Goal: Obtain resource: Download file/media

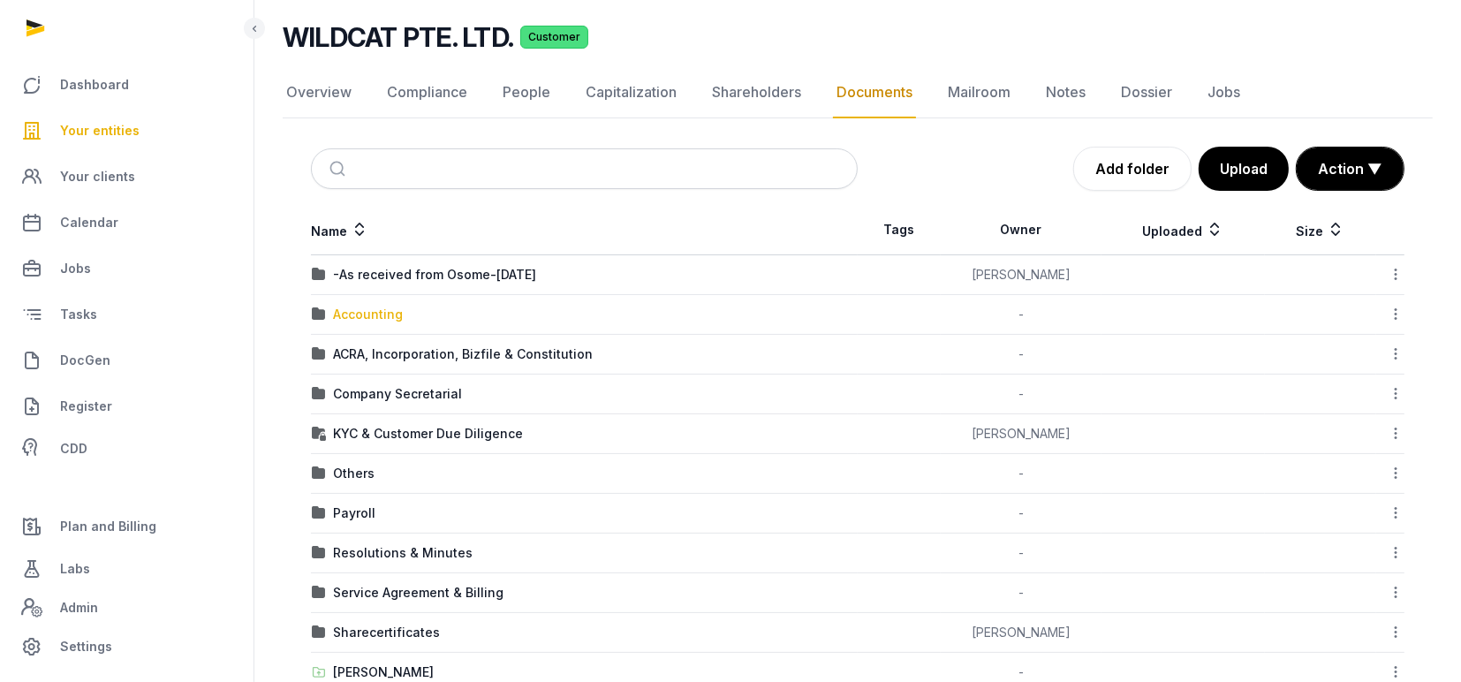
click at [362, 311] on div "Accounting" at bounding box center [368, 315] width 70 height 18
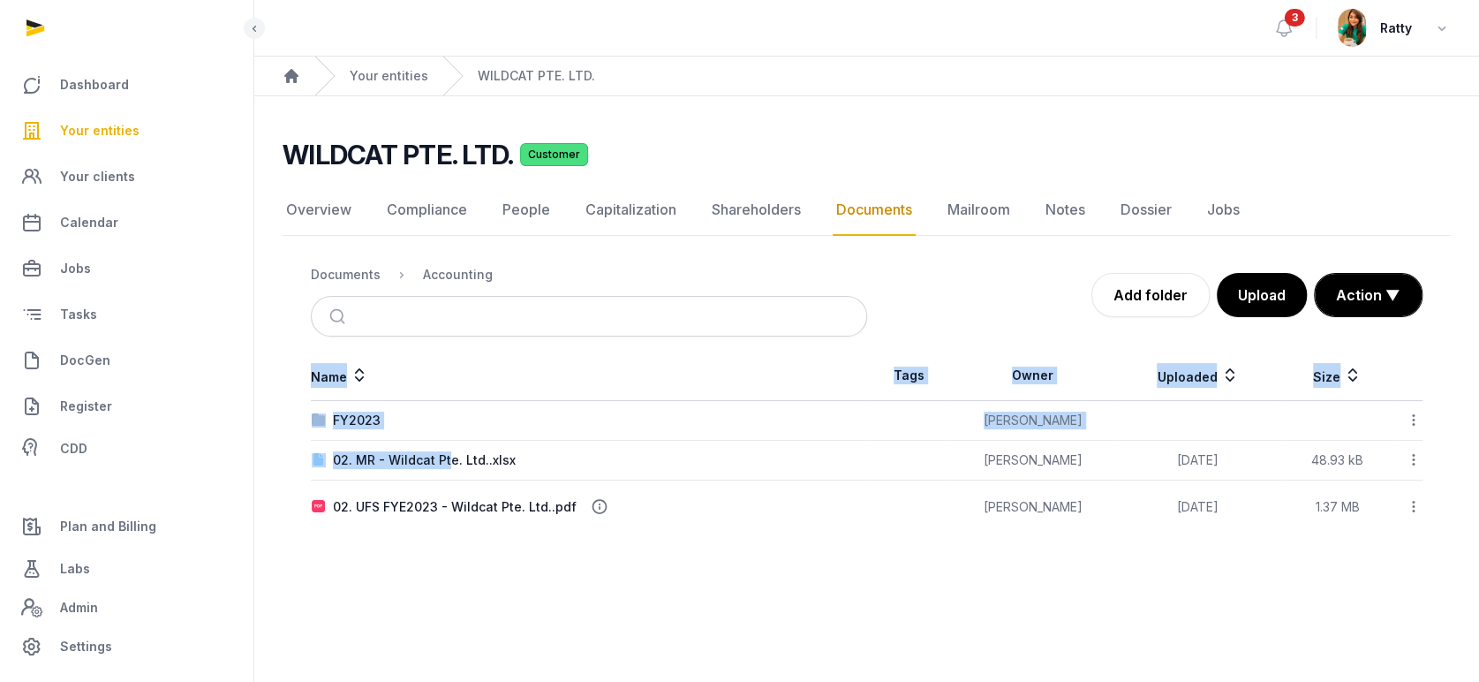
drag, startPoint x: 445, startPoint y: 459, endPoint x: 594, endPoint y: 632, distance: 228.0
click at [594, 632] on main "Open sidebar 3 Ratty Home Your entities WILDCAT PTE. LTD. WILDCAT PTE. LTD. Cus…" at bounding box center [739, 341] width 1479 height 682
drag, startPoint x: 1321, startPoint y: 627, endPoint x: 1333, endPoint y: 591, distance: 38.0
click at [1321, 625] on main "Open sidebar 3 Ratty Home Your entities WILDCAT PTE. LTD. WILDCAT PTE. LTD. Cus…" at bounding box center [739, 341] width 1479 height 682
click at [997, 598] on main "Open sidebar 3 Ratty Home Your entities WILDCAT PTE. LTD. WILDCAT PTE. LTD. Cus…" at bounding box center [739, 341] width 1479 height 682
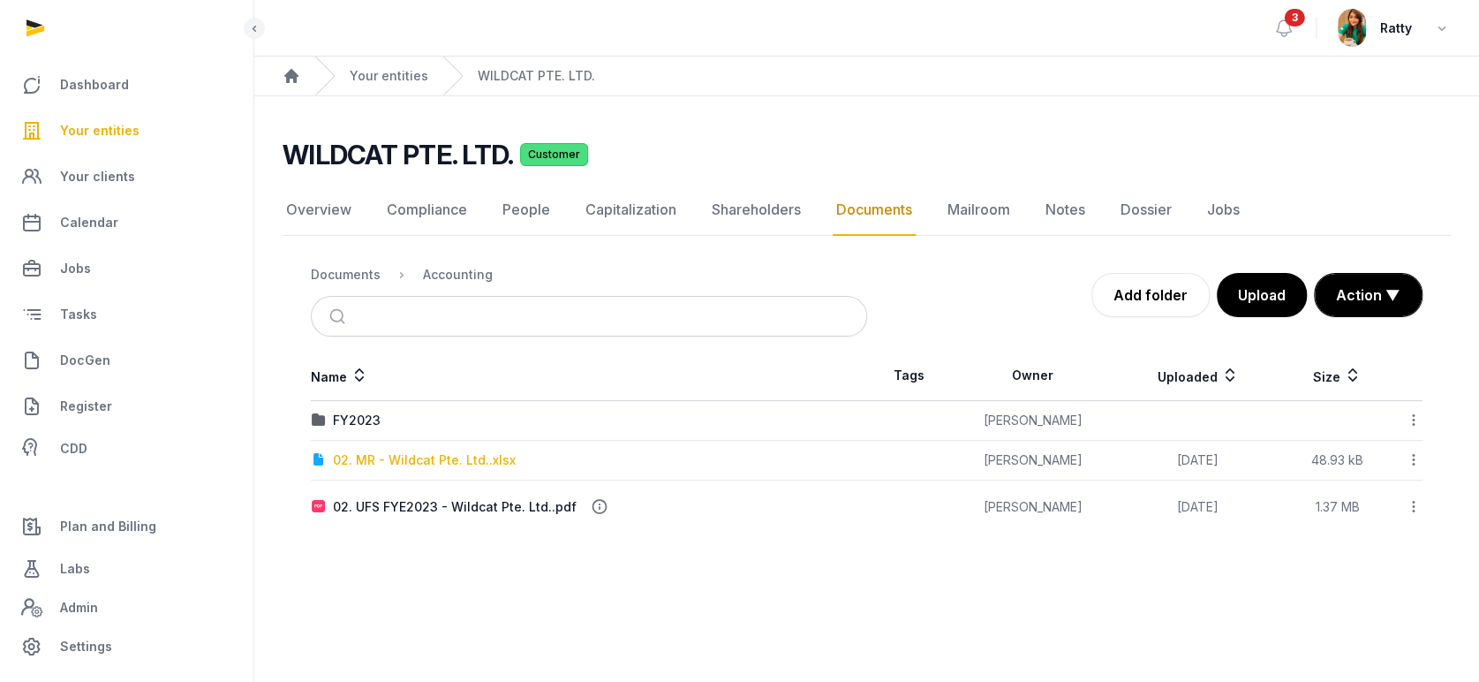
click at [380, 458] on div "02. MR - Wildcat Pte. Ltd..xlsx" at bounding box center [424, 460] width 183 height 18
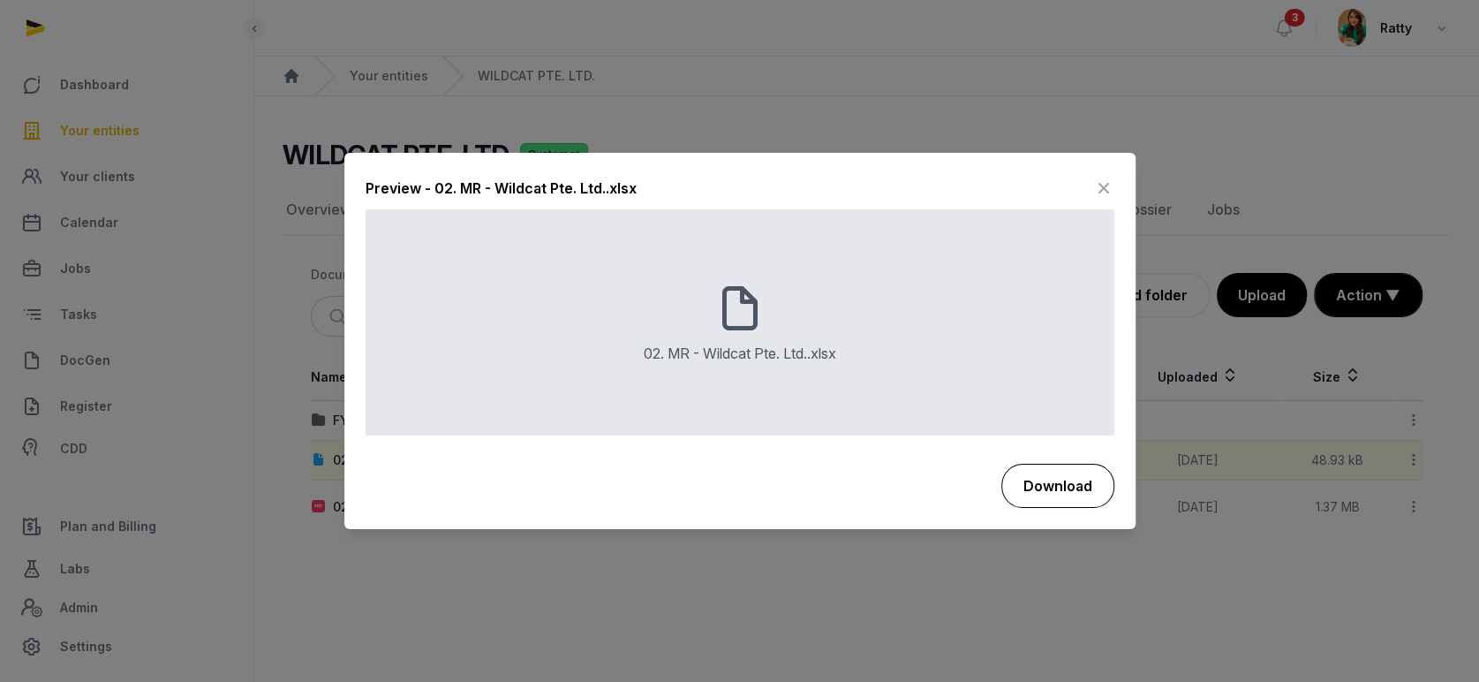
click at [1052, 481] on button "Download" at bounding box center [1058, 486] width 113 height 44
click at [1003, 465] on button "Download" at bounding box center [1058, 486] width 111 height 42
click at [1102, 185] on icon at bounding box center [1103, 189] width 21 height 28
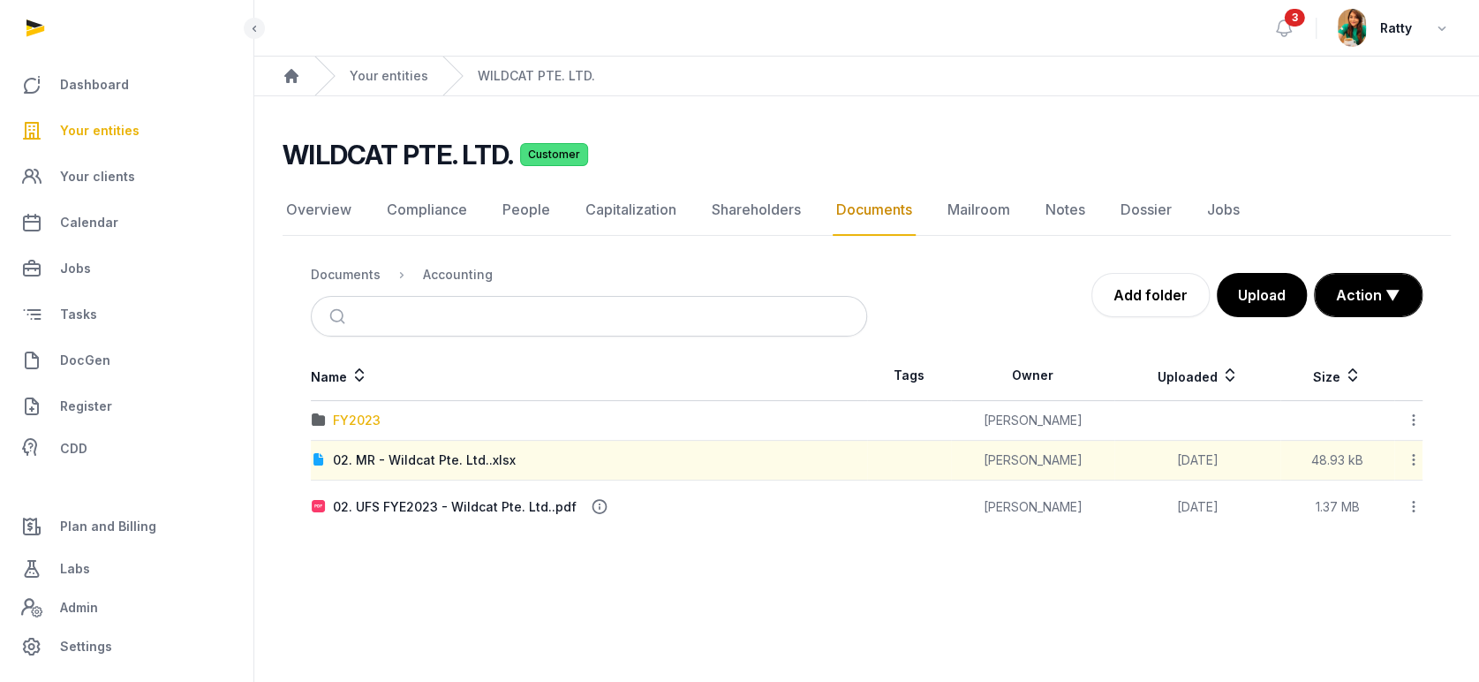
click at [359, 418] on div "FY2023" at bounding box center [357, 421] width 48 height 18
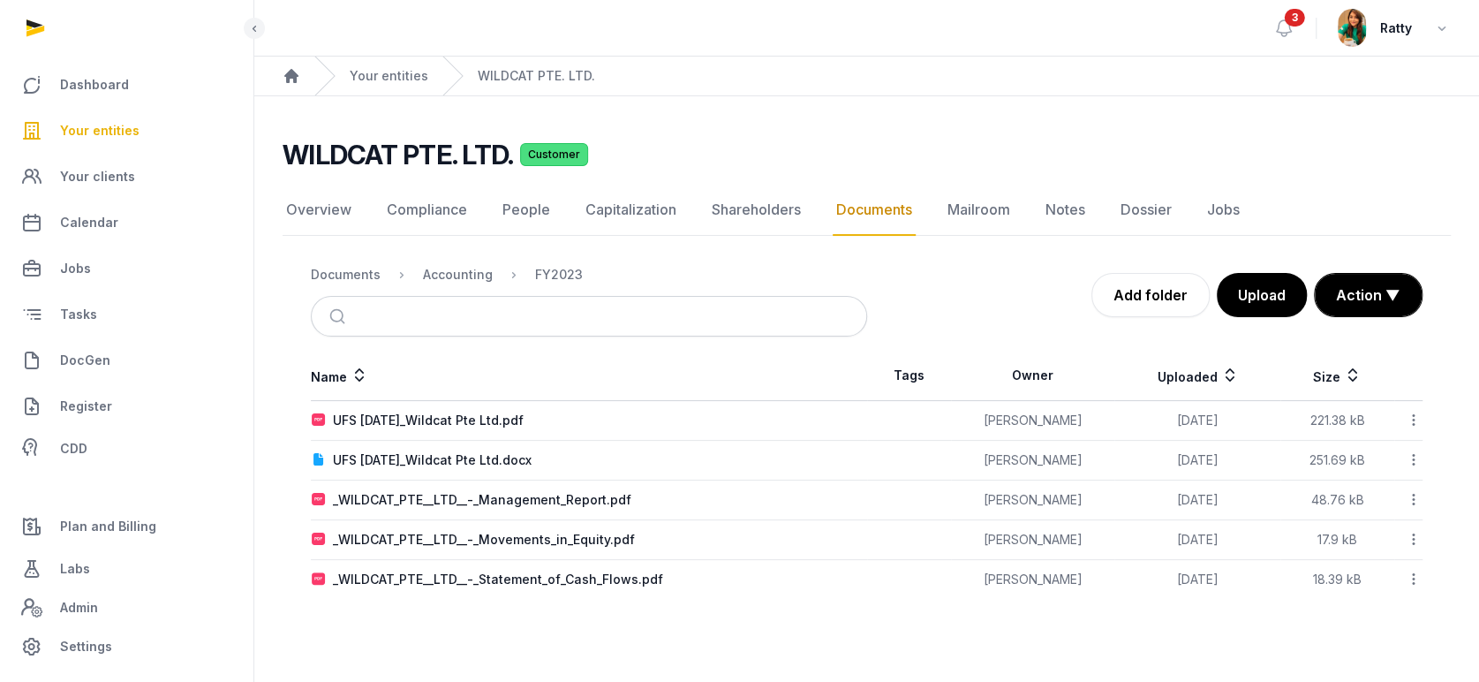
click at [1416, 463] on icon at bounding box center [1414, 459] width 16 height 19
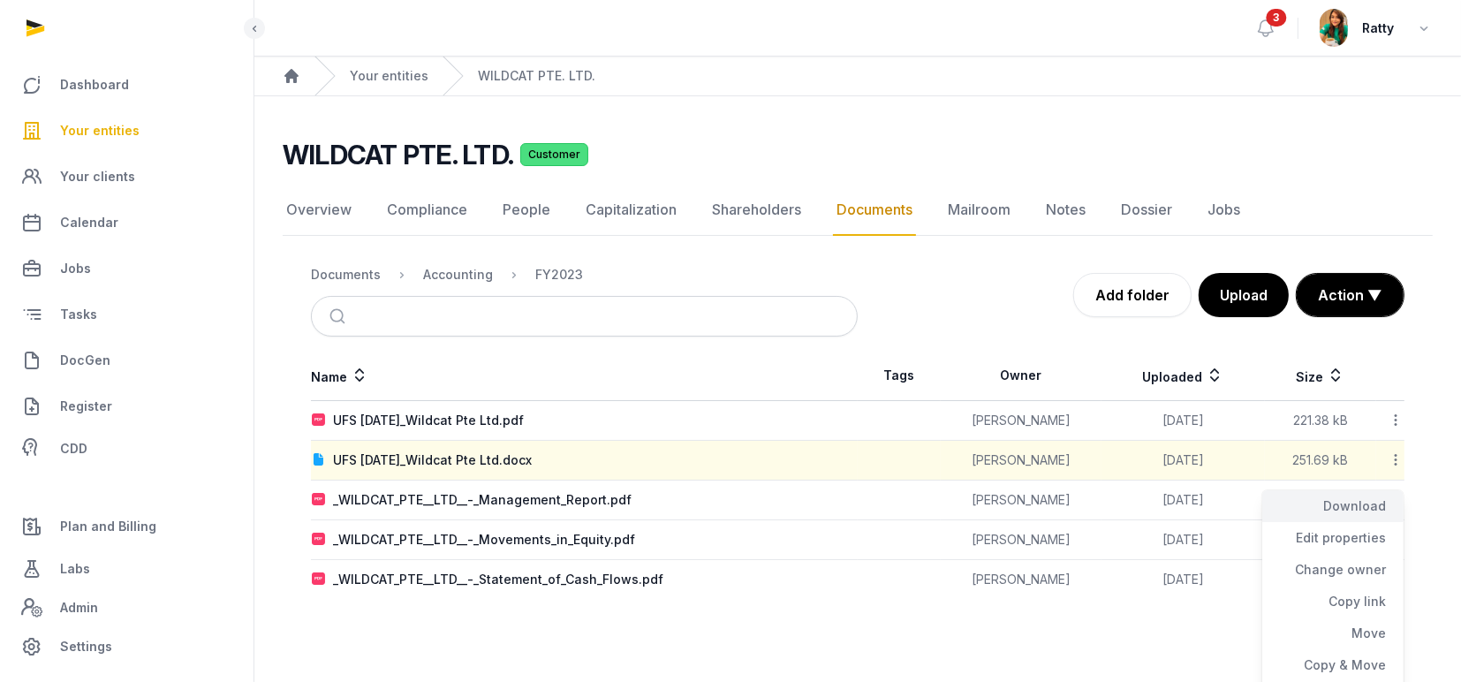
click at [1375, 522] on div "Download" at bounding box center [1332, 538] width 141 height 32
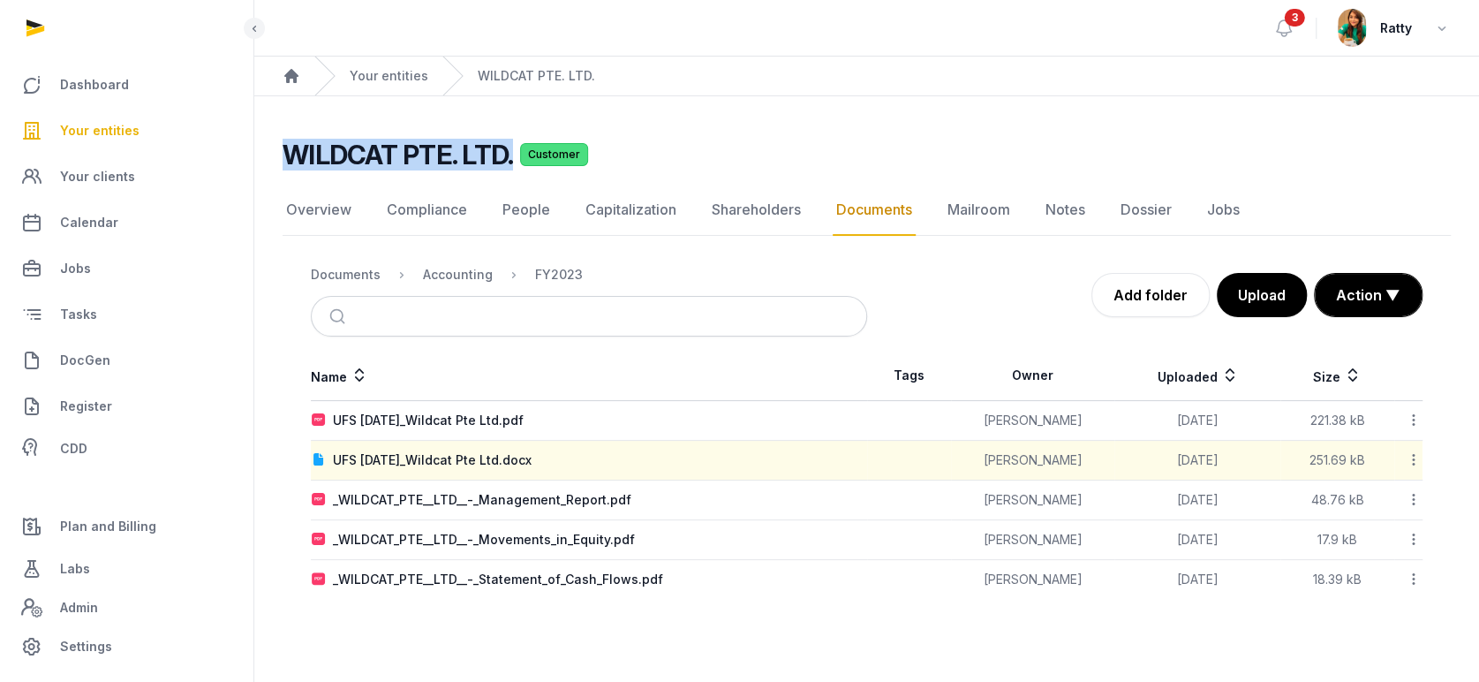
drag, startPoint x: 285, startPoint y: 153, endPoint x: 511, endPoint y: 160, distance: 225.3
click at [511, 160] on div "WILDCAT PTE. LTD. Customer" at bounding box center [860, 155] width 1154 height 32
copy h2 "WILDCAT PTE. LTD."
click at [360, 268] on div "Documents" at bounding box center [346, 275] width 70 height 18
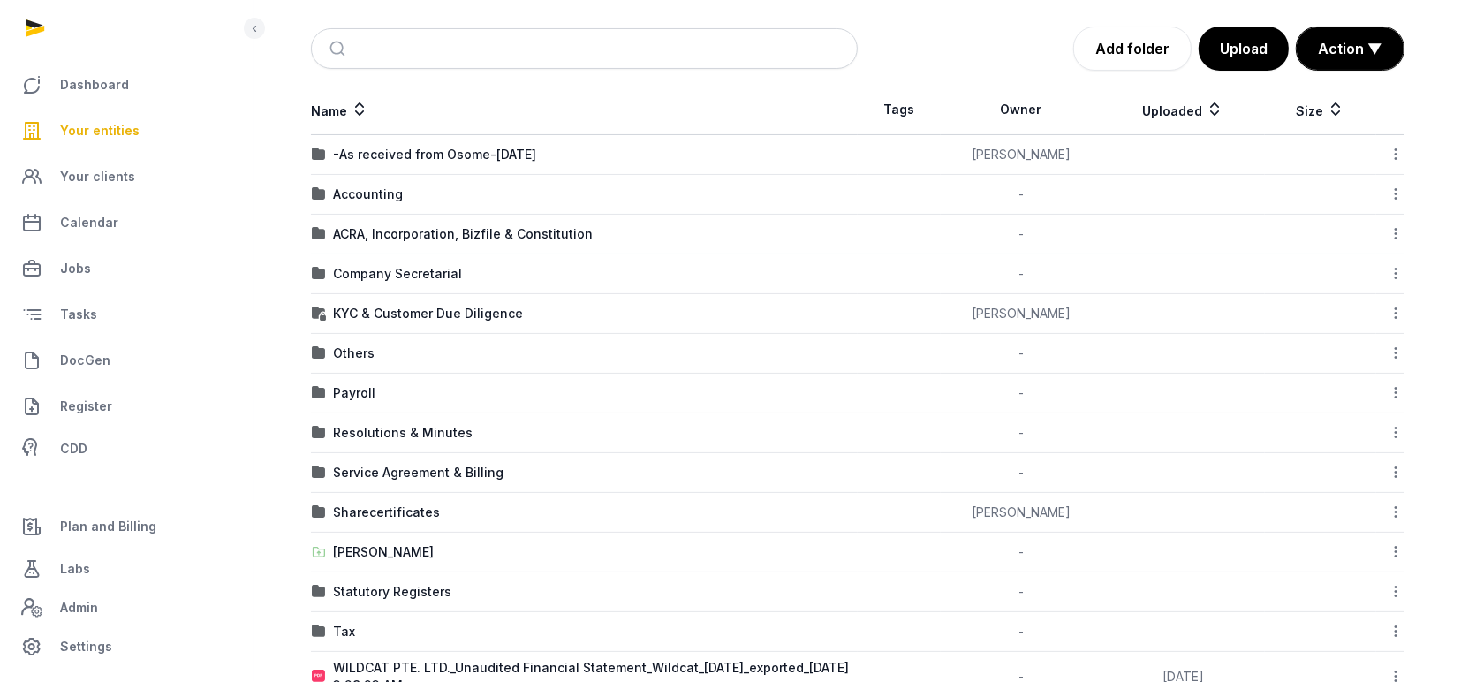
scroll to position [290, 0]
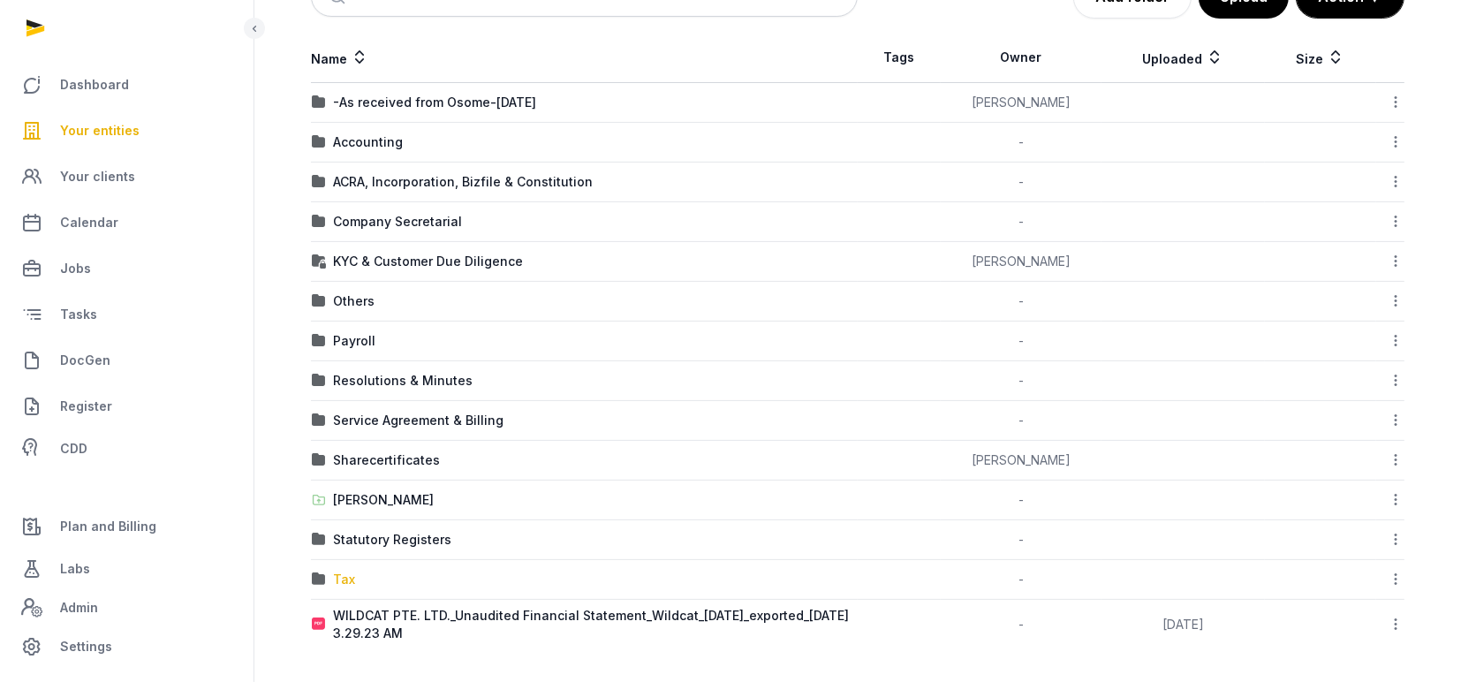
click at [346, 576] on div "Tax" at bounding box center [344, 580] width 22 height 18
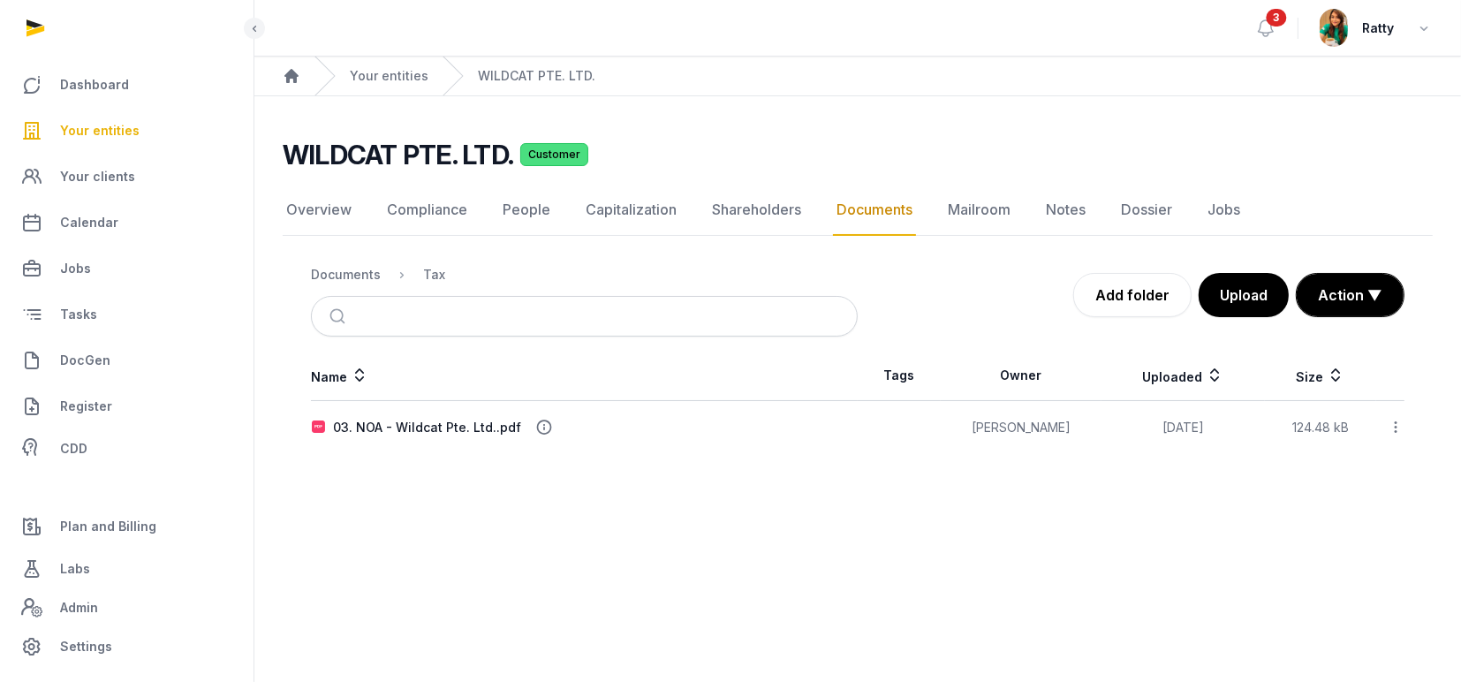
scroll to position [0, 0]
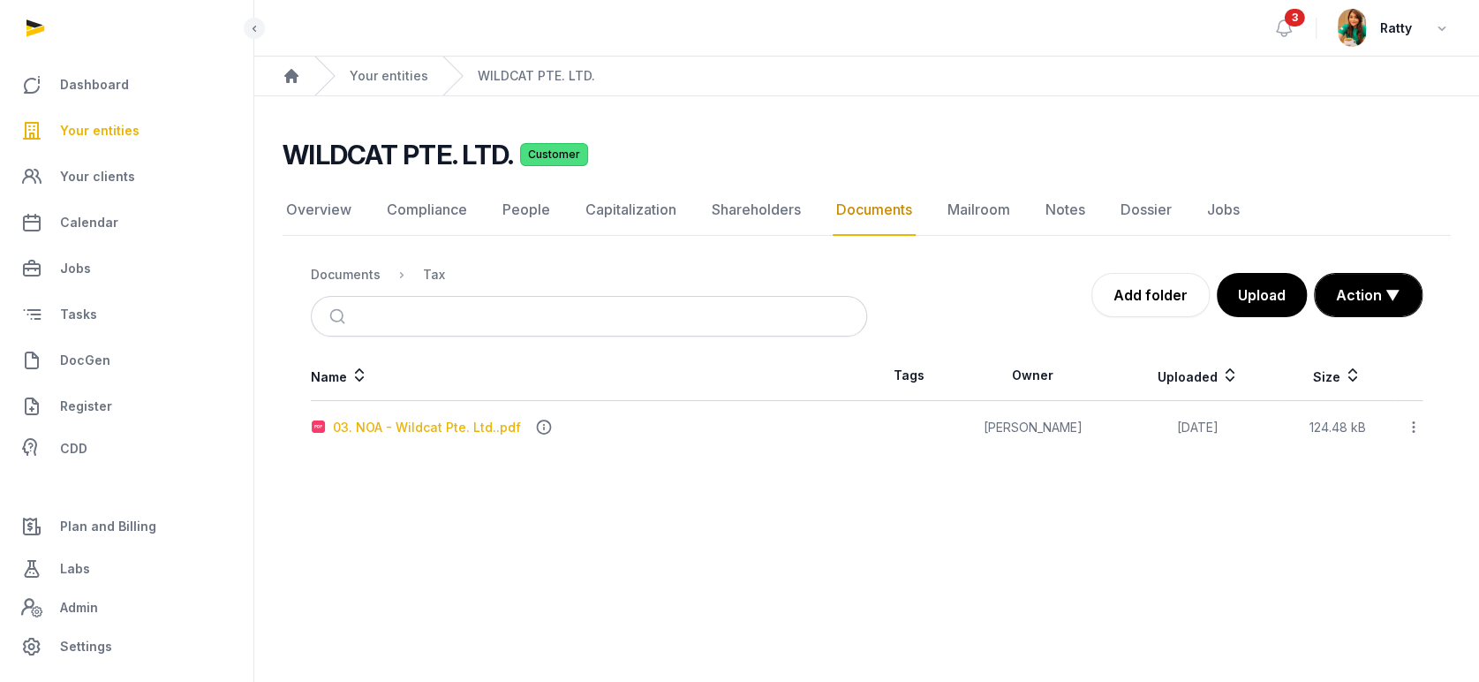
click at [403, 420] on div "03. NOA - Wildcat Pte. Ltd..pdf" at bounding box center [427, 428] width 188 height 18
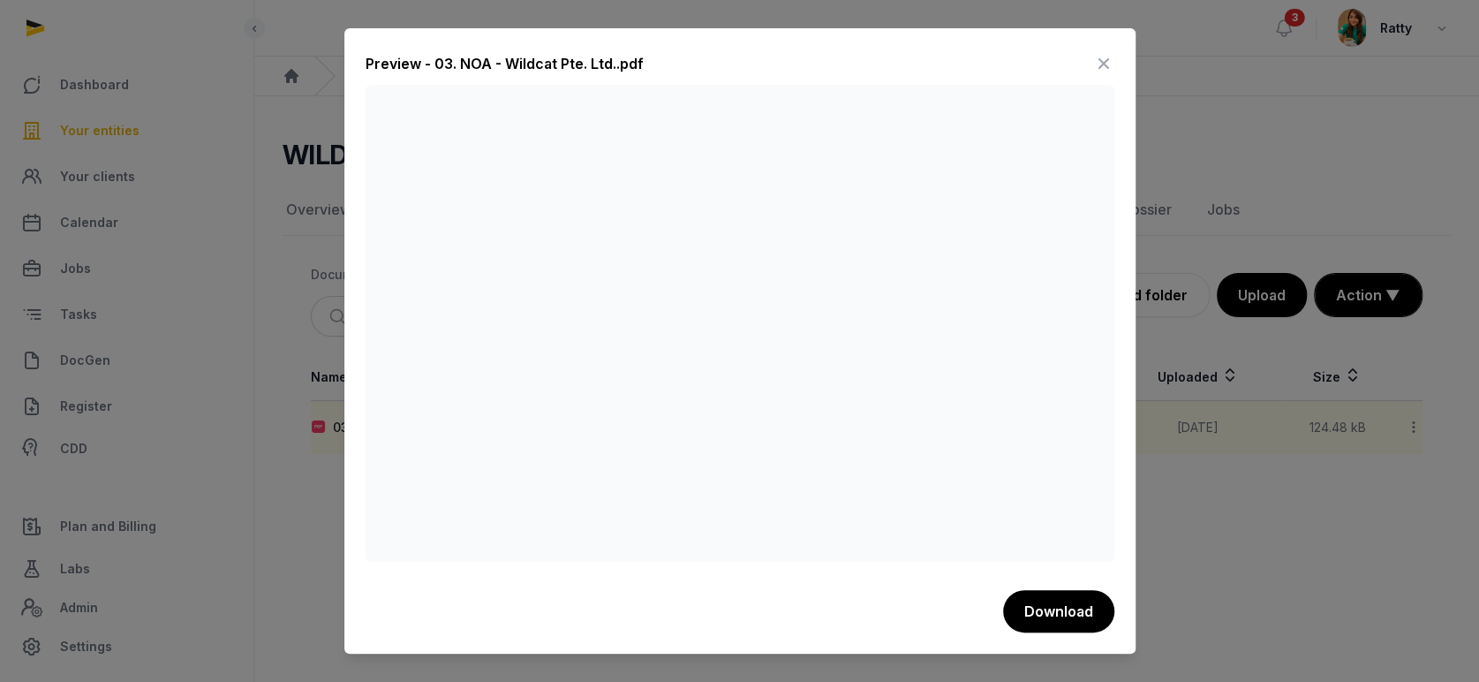
click at [1104, 60] on icon at bounding box center [1103, 63] width 21 height 28
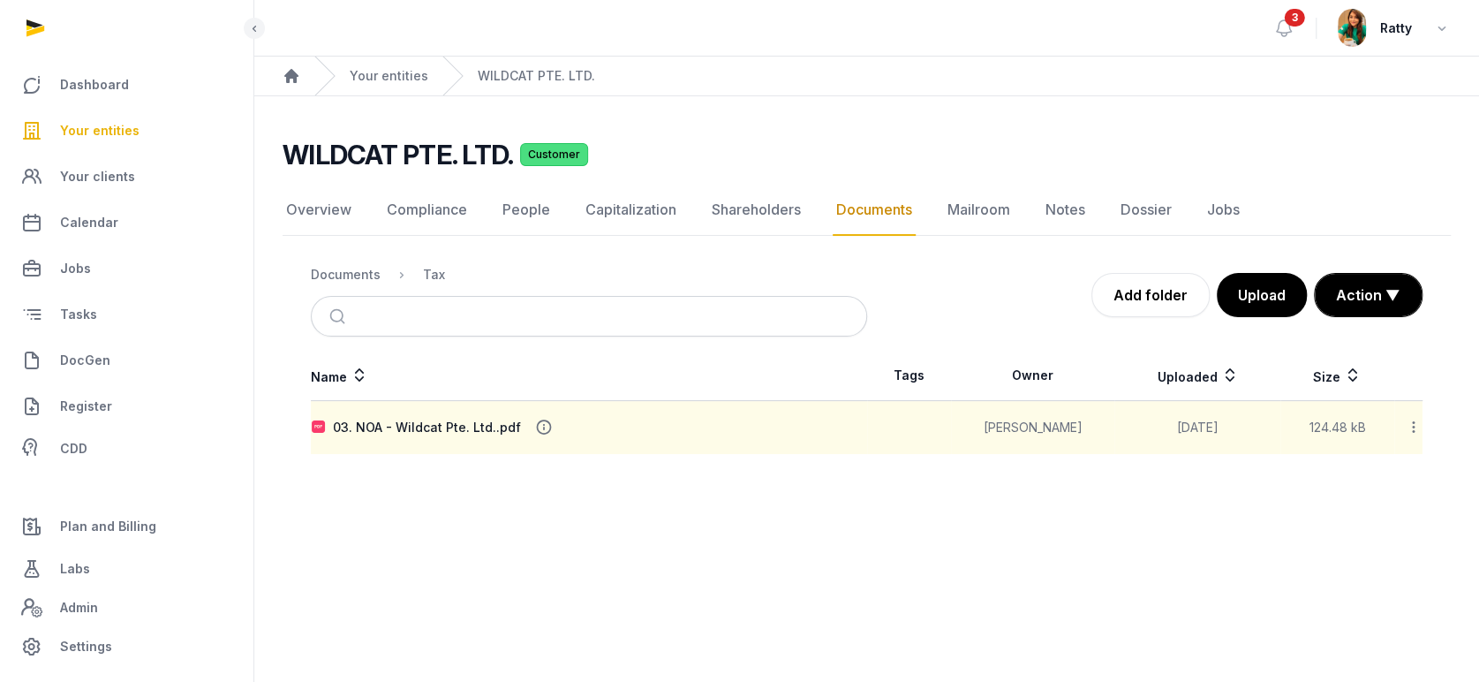
click at [1417, 429] on icon at bounding box center [1414, 427] width 16 height 19
click at [1382, 585] on div "Copy link" at bounding box center [1351, 601] width 141 height 32
click at [360, 275] on div "Documents" at bounding box center [346, 275] width 70 height 18
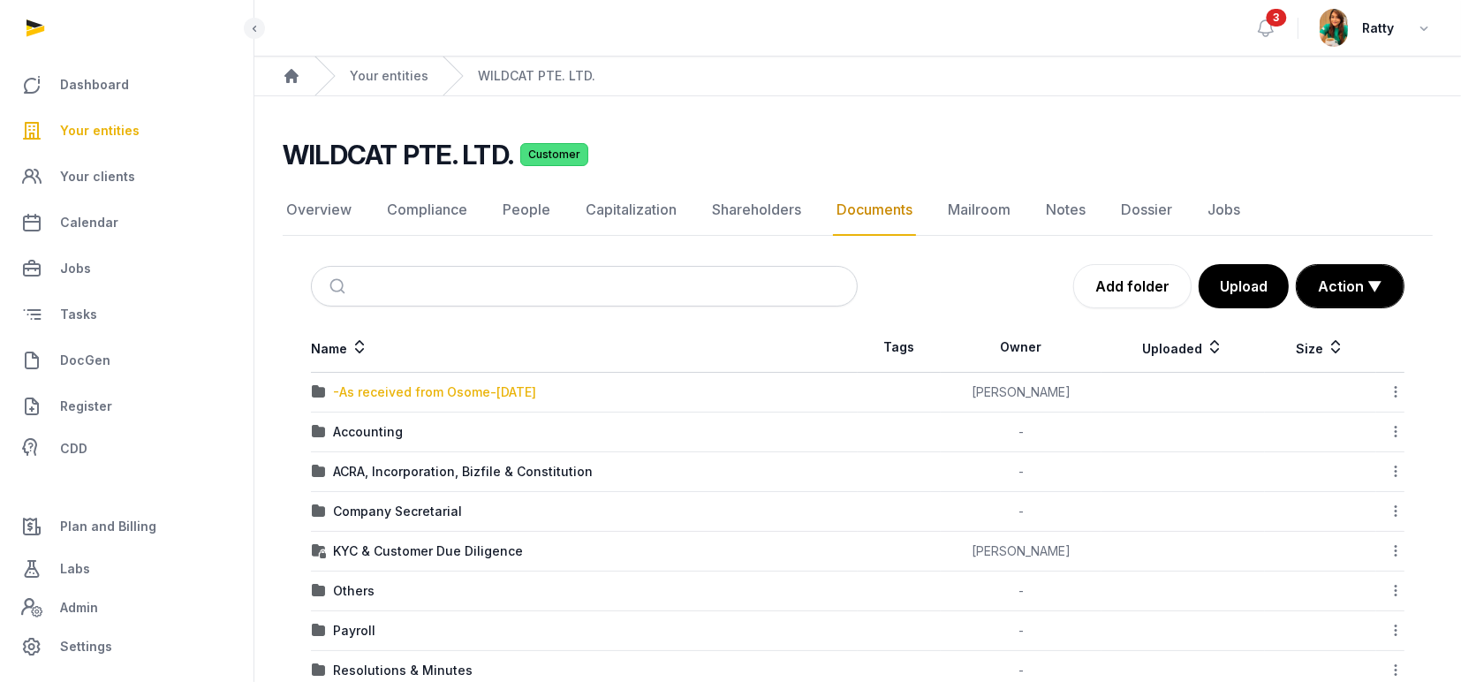
click at [474, 388] on div "-As received from Osome-10 Sep 2024" at bounding box center [434, 392] width 203 height 18
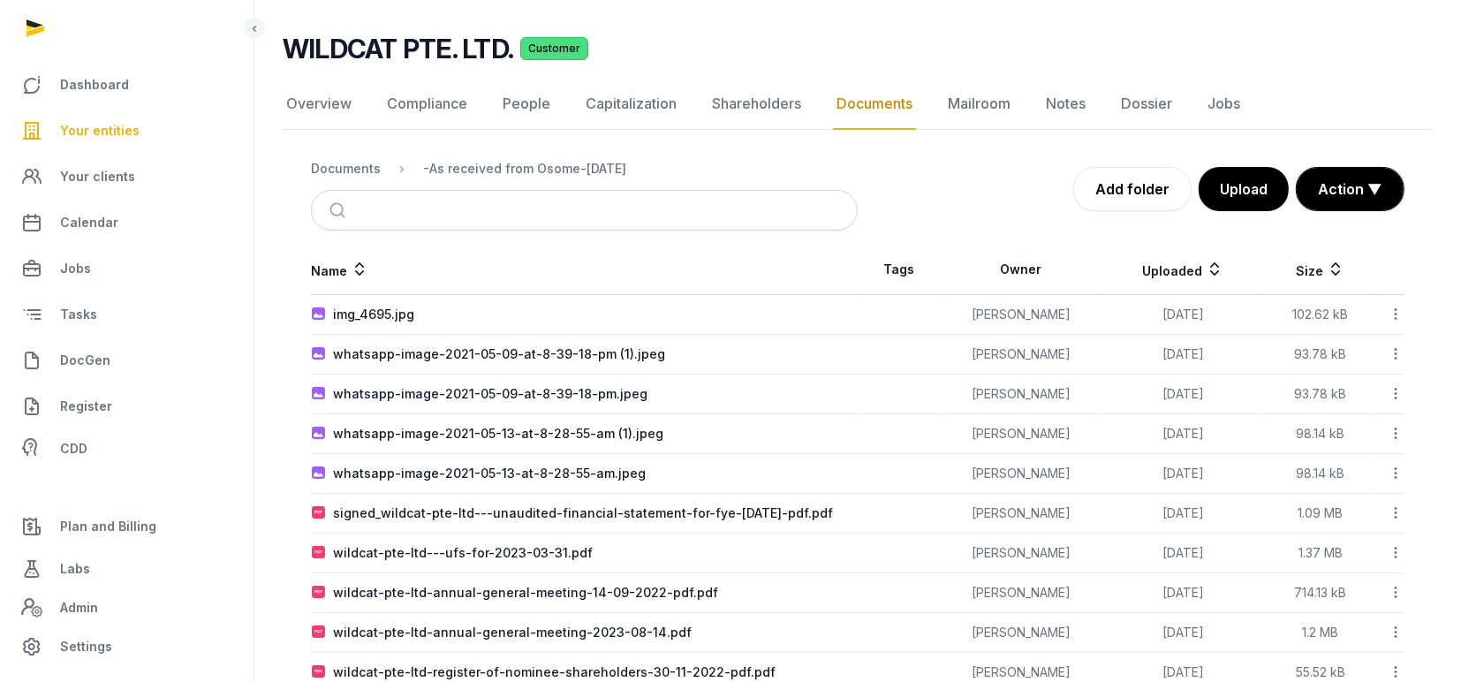
scroll to position [228, 0]
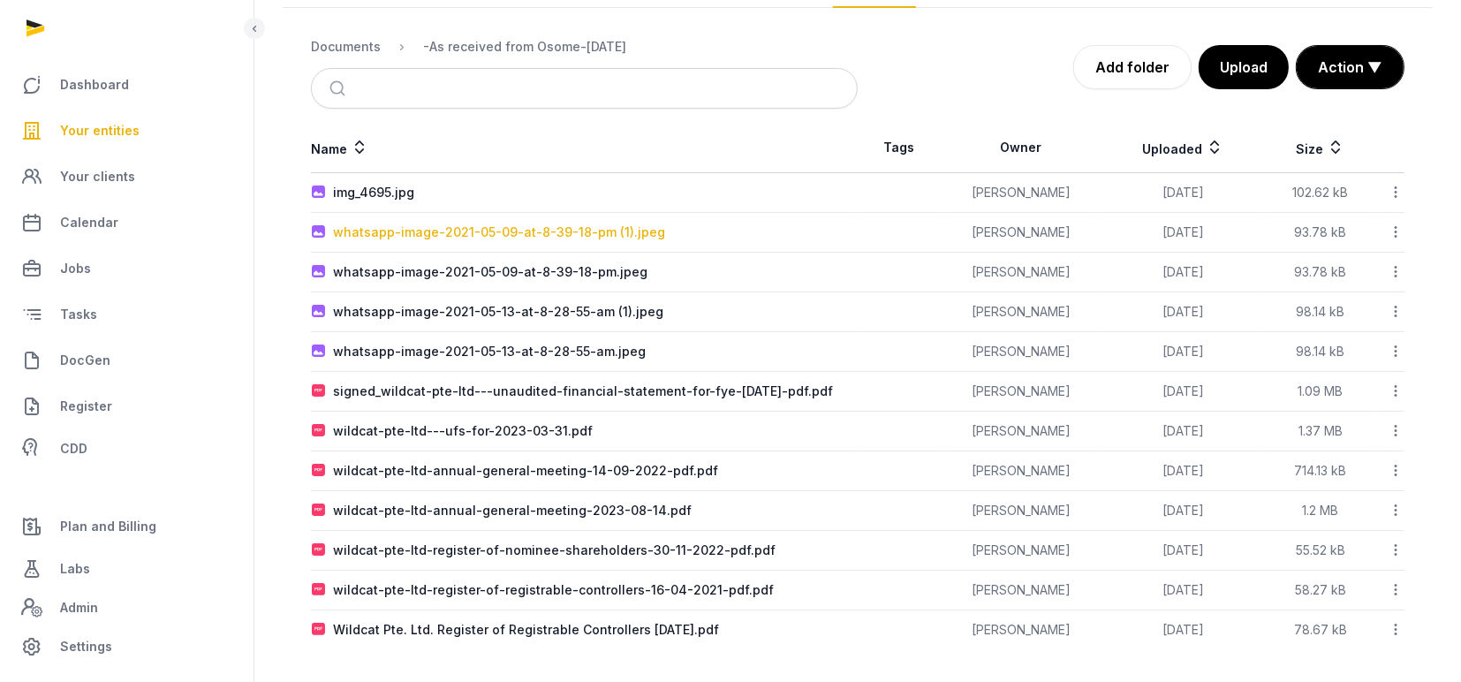
click at [456, 233] on div "whatsapp-image-2021-05-09-at-8-39-18-pm (1).jpeg" at bounding box center [499, 232] width 332 height 18
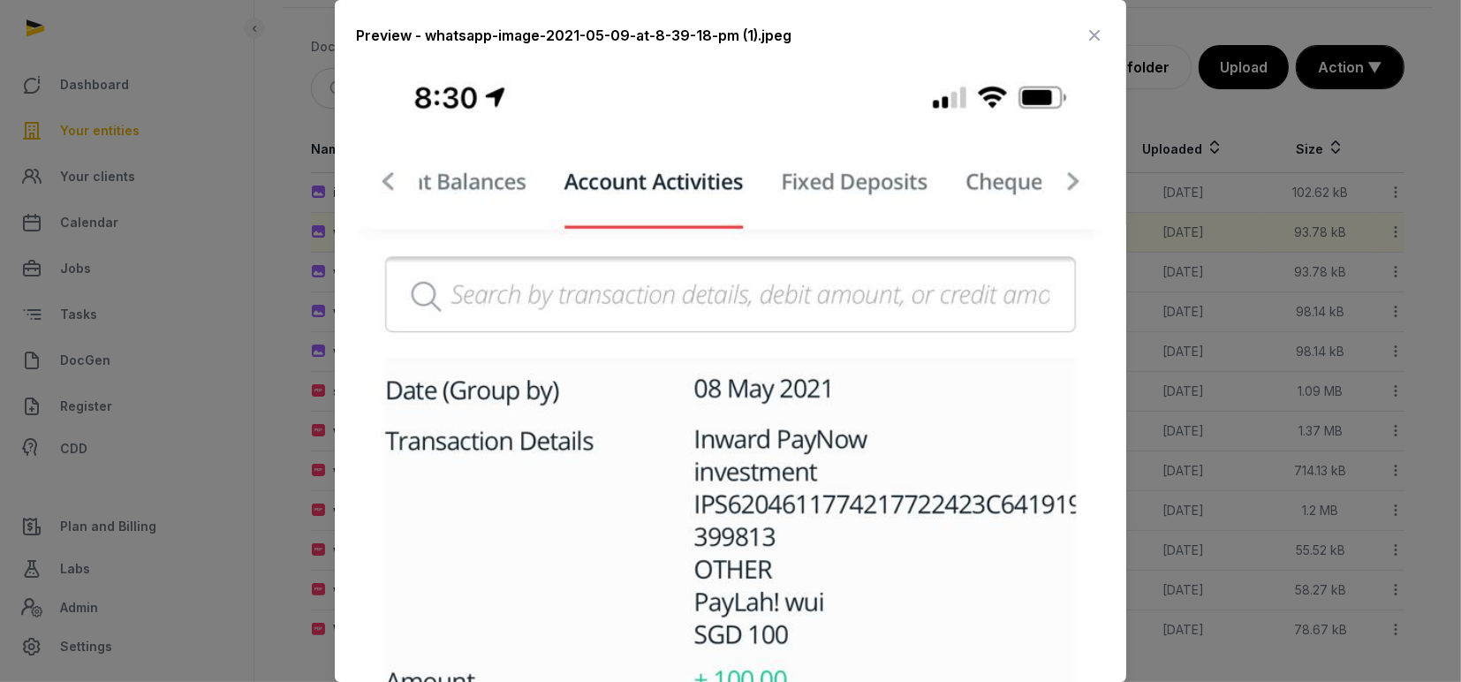
click at [1084, 33] on icon at bounding box center [1094, 35] width 21 height 28
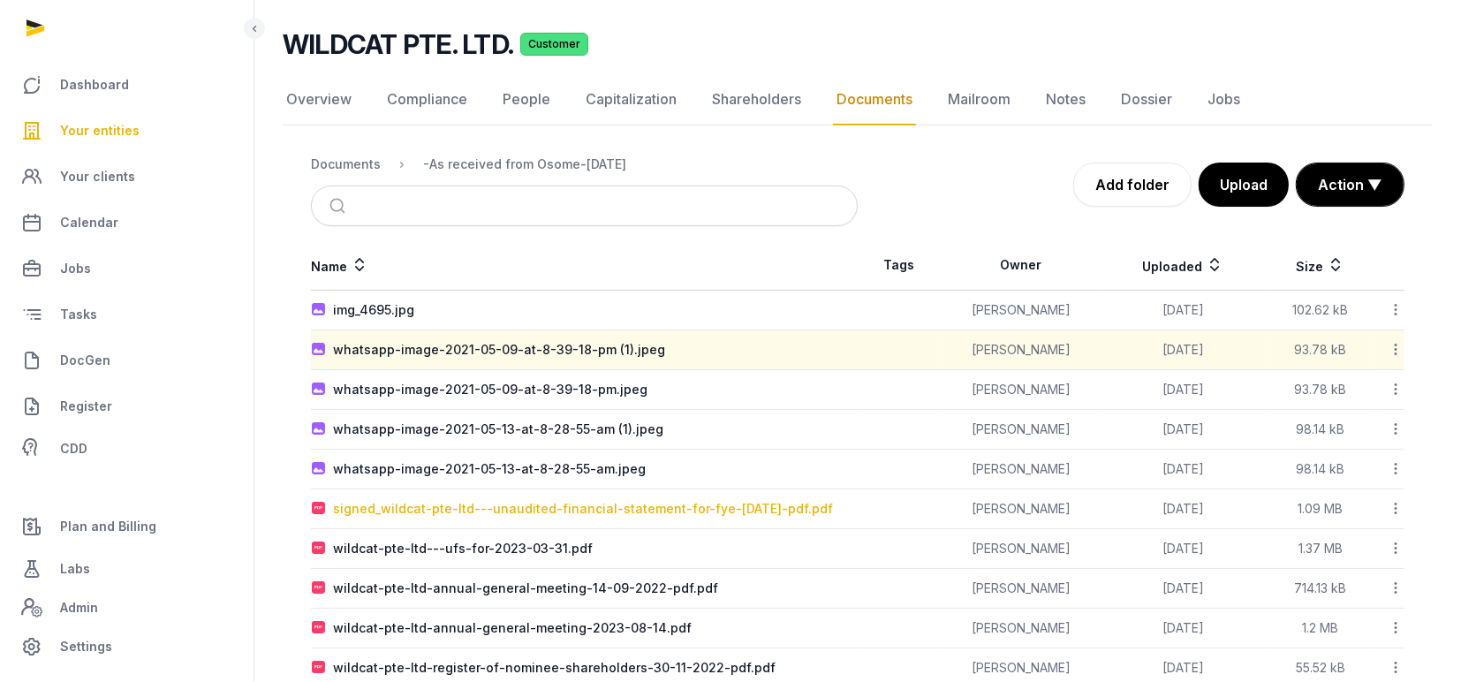
scroll to position [0, 0]
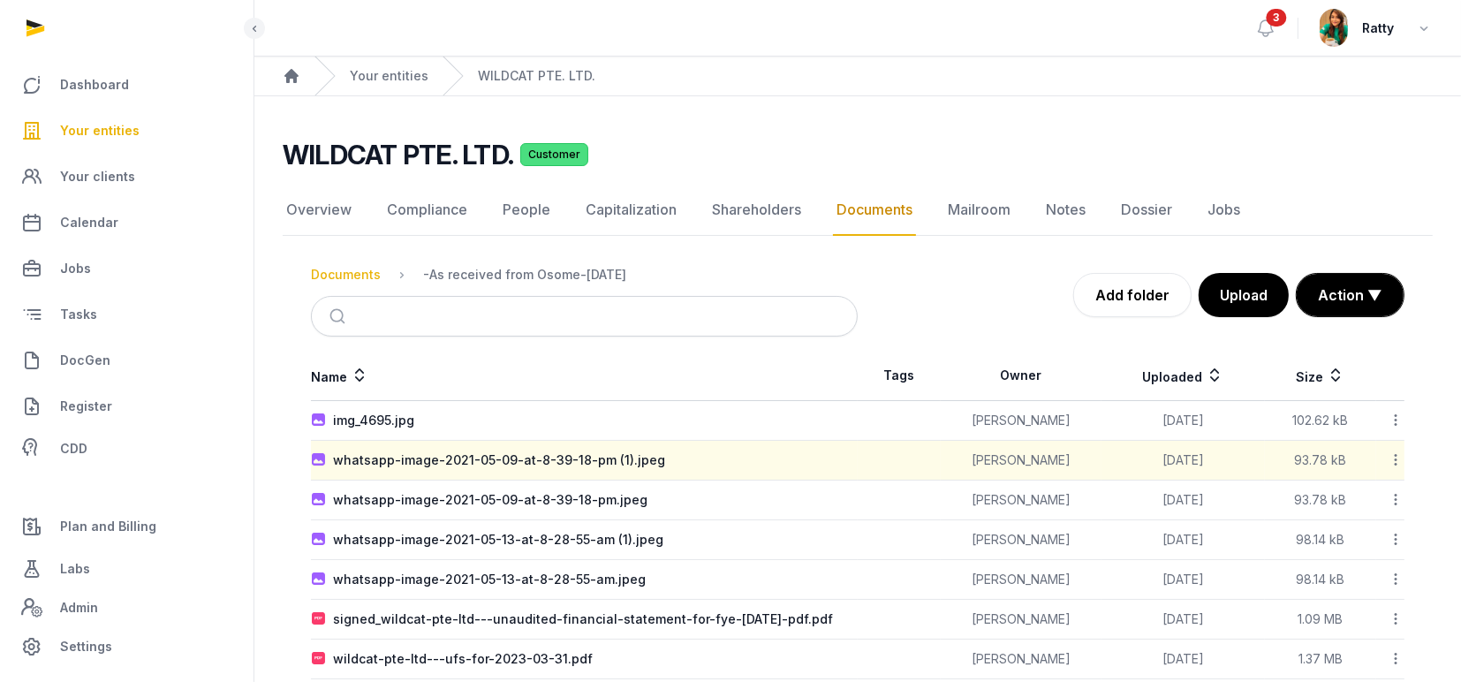
click at [351, 273] on div "Documents" at bounding box center [346, 275] width 70 height 18
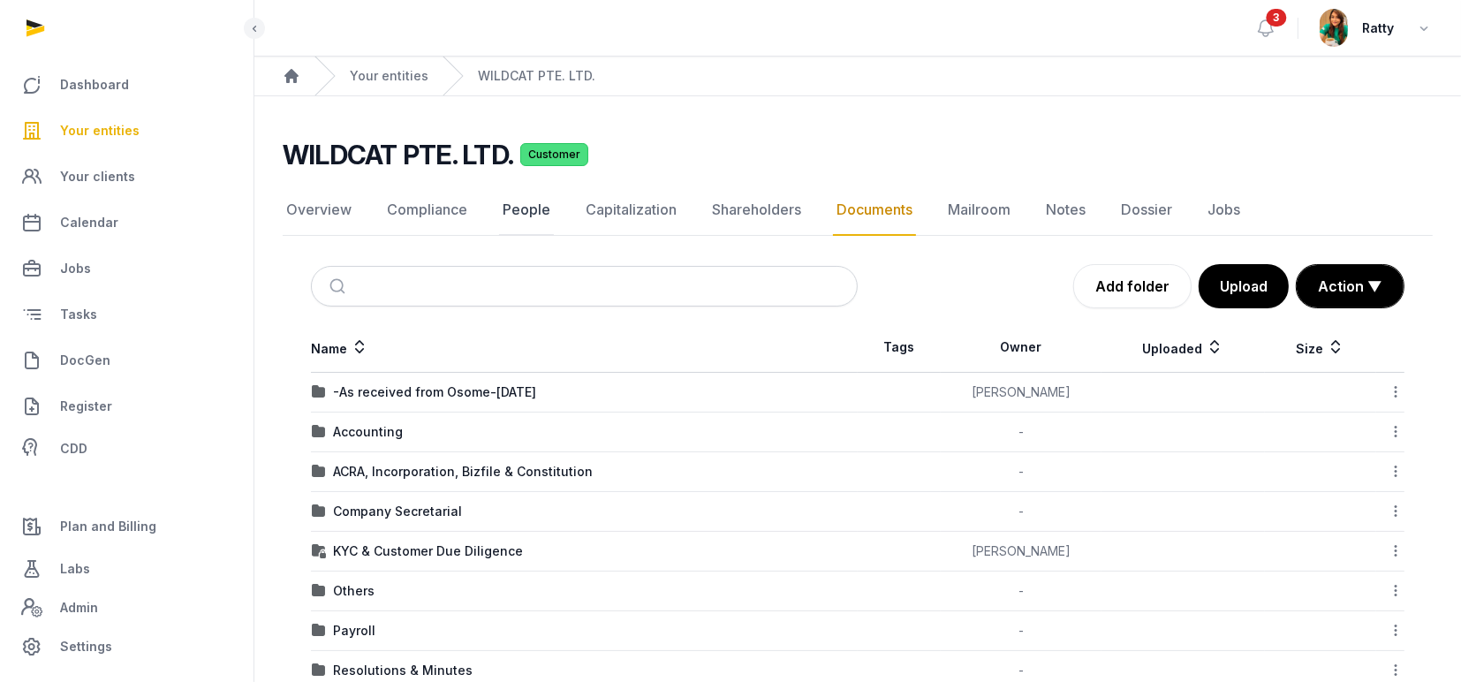
drag, startPoint x: 555, startPoint y: 216, endPoint x: 525, endPoint y: 215, distance: 30.0
click at [555, 216] on nav "Overview Compliance People Capitalization Shareholders Documents Mailroom Notes…" at bounding box center [858, 210] width 1150 height 51
click at [516, 213] on link "People" at bounding box center [526, 210] width 55 height 51
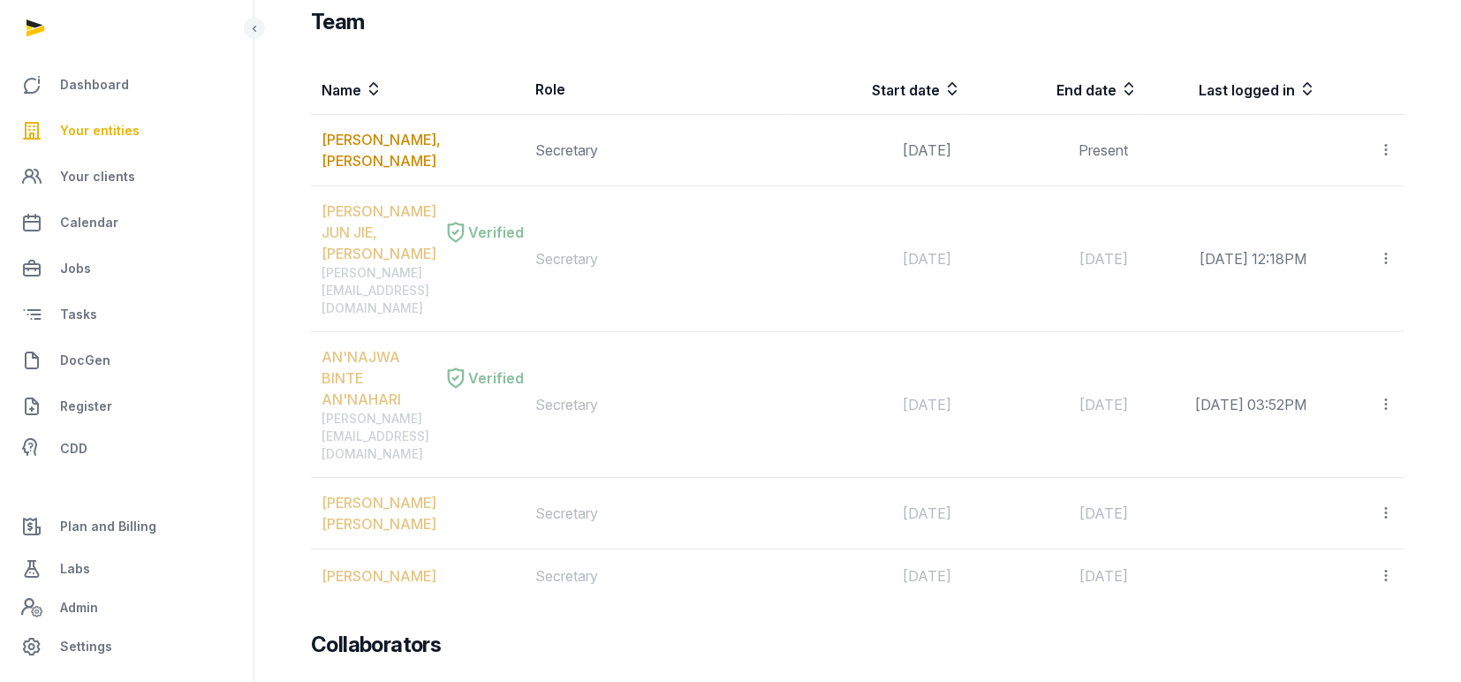
scroll to position [44, 0]
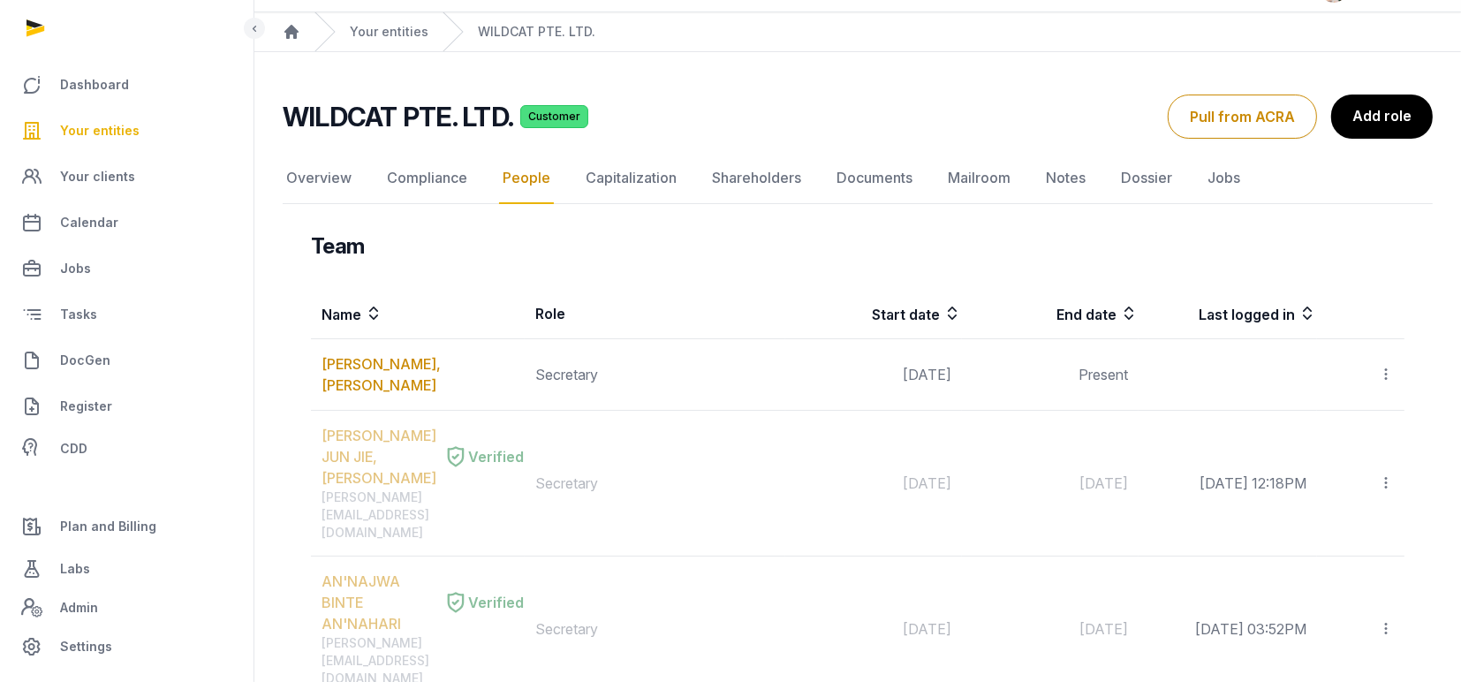
click at [523, 174] on link "People" at bounding box center [526, 178] width 55 height 51
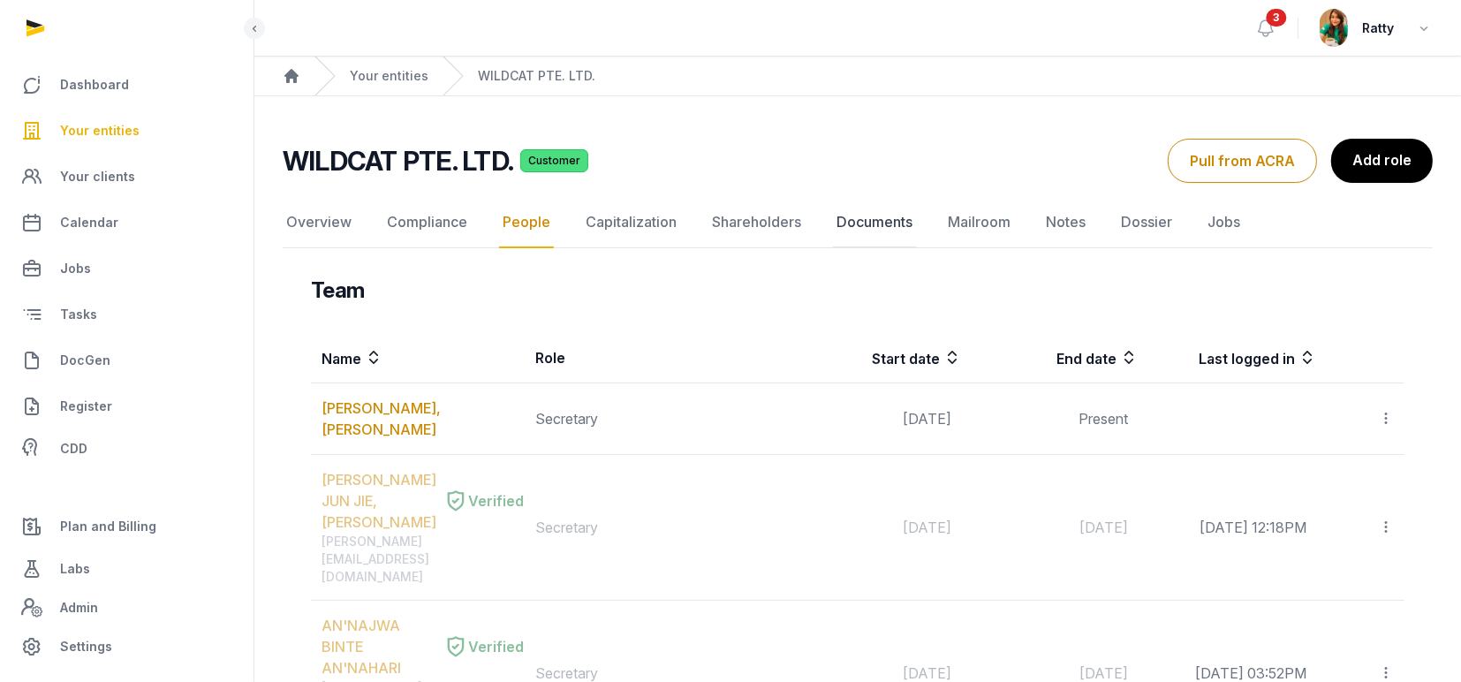
click at [860, 216] on link "Documents" at bounding box center [874, 222] width 83 height 51
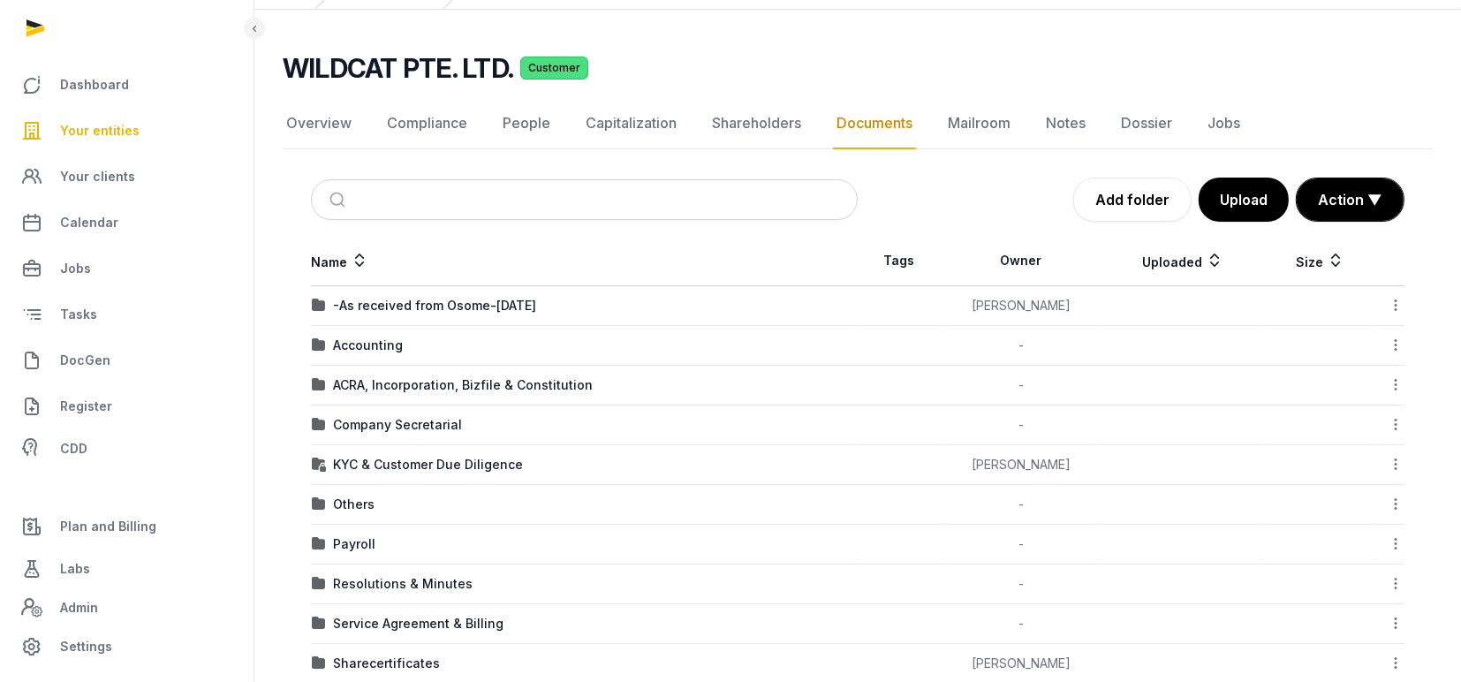
scroll to position [117, 0]
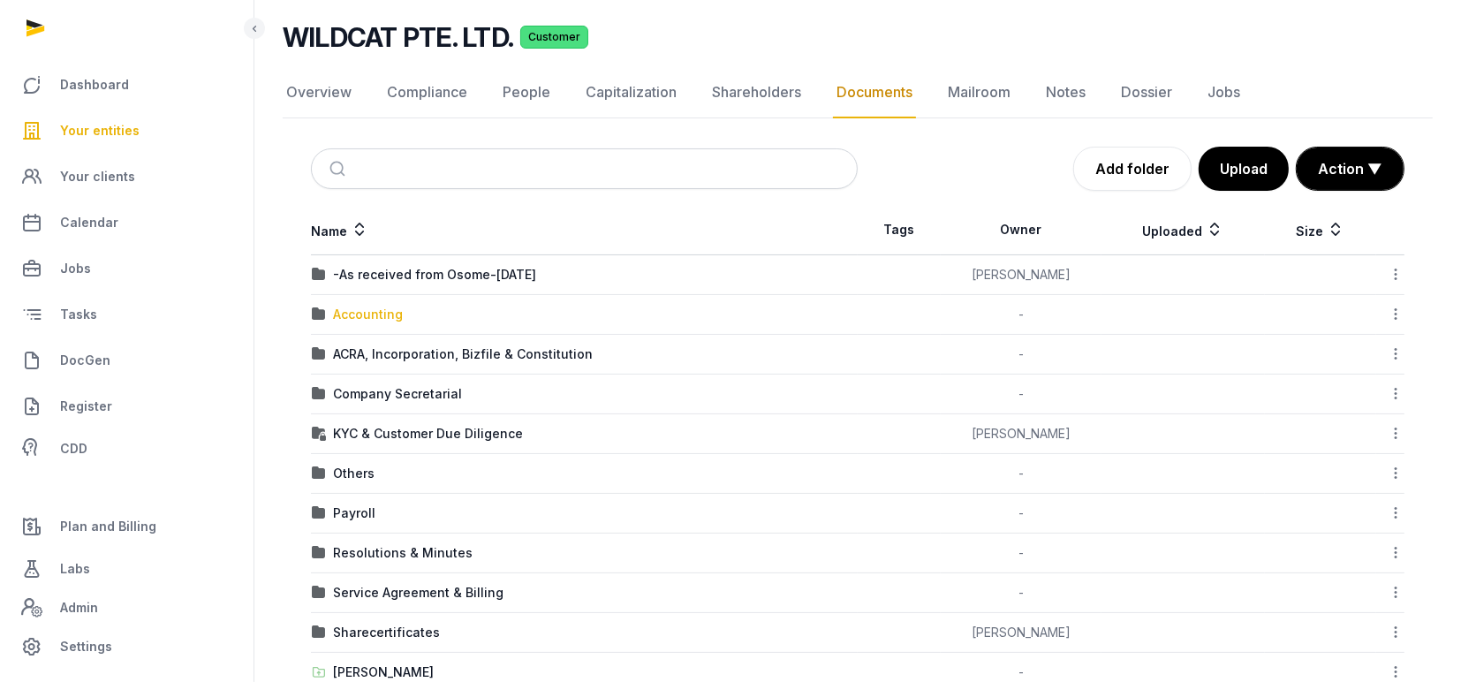
click at [382, 307] on div "Accounting" at bounding box center [368, 315] width 70 height 18
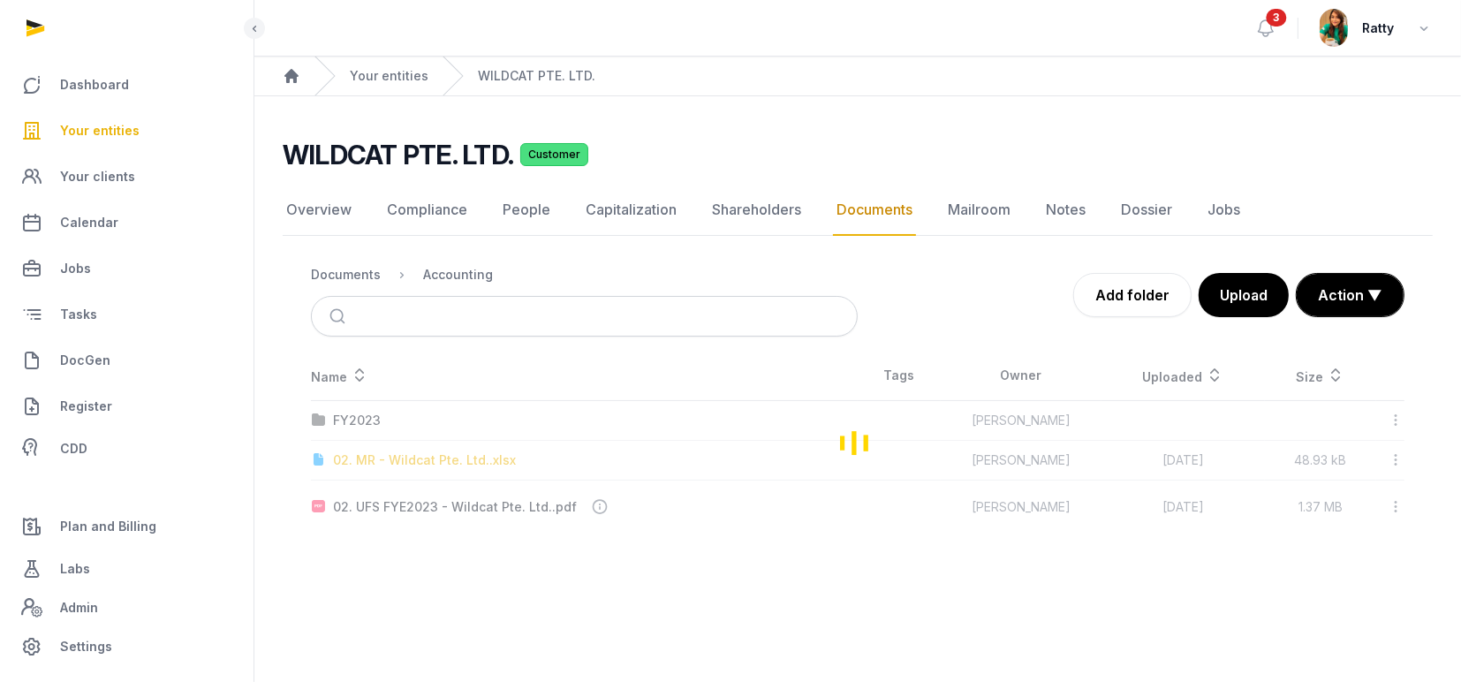
scroll to position [0, 0]
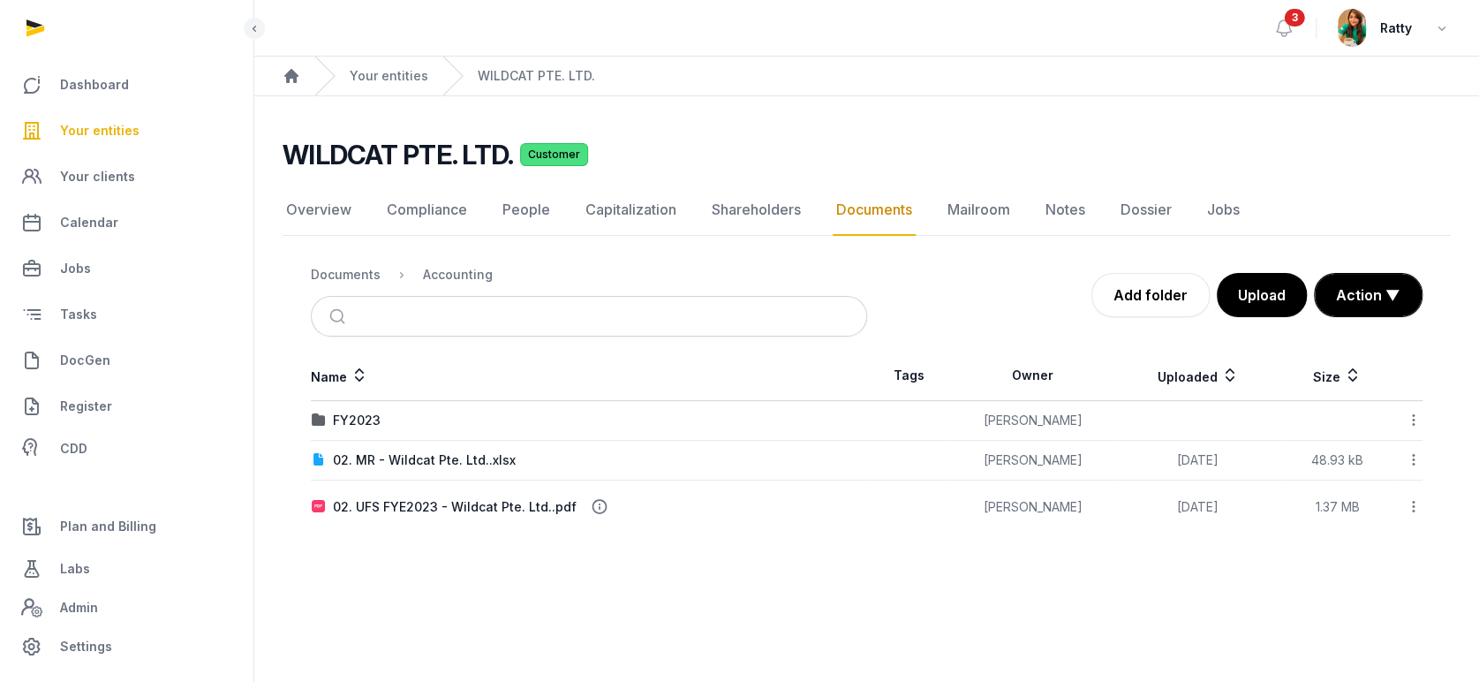
click at [1413, 457] on icon at bounding box center [1414, 459] width 16 height 19
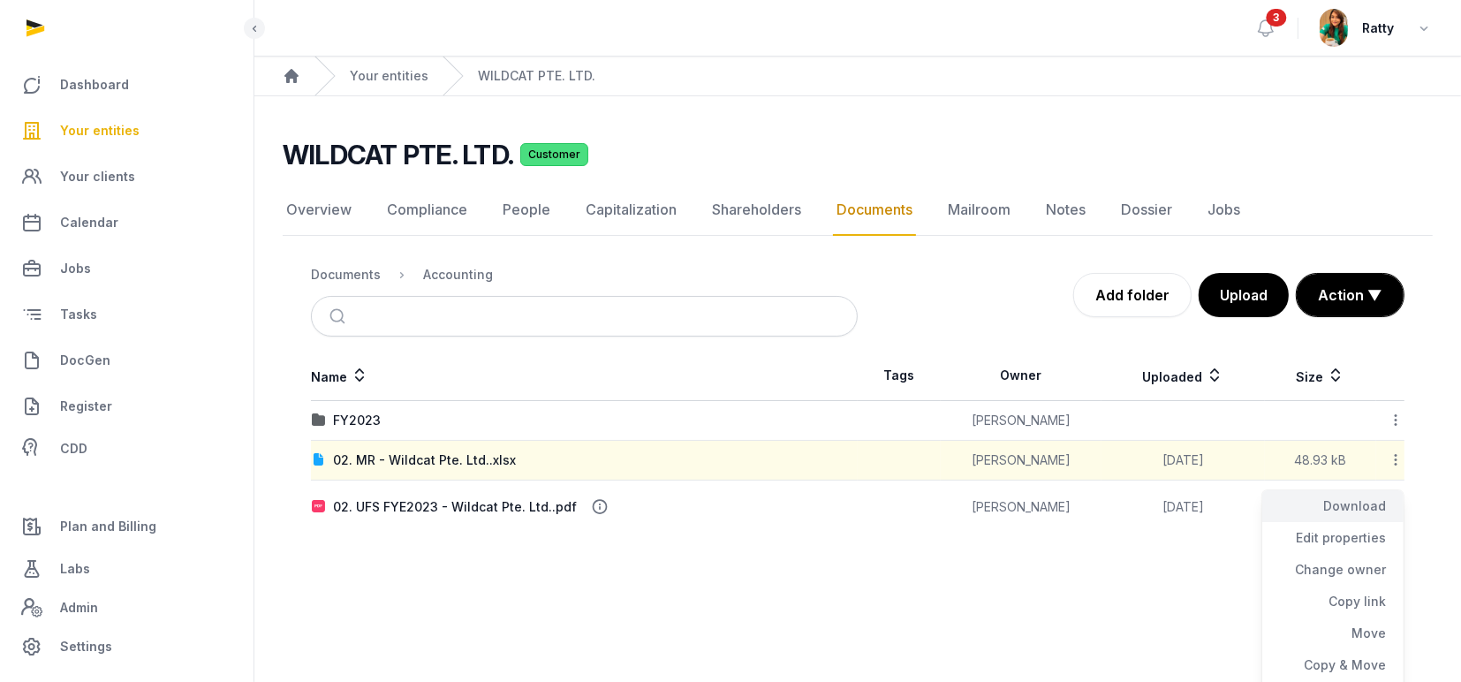
click at [1366, 522] on div "Download" at bounding box center [1332, 538] width 141 height 32
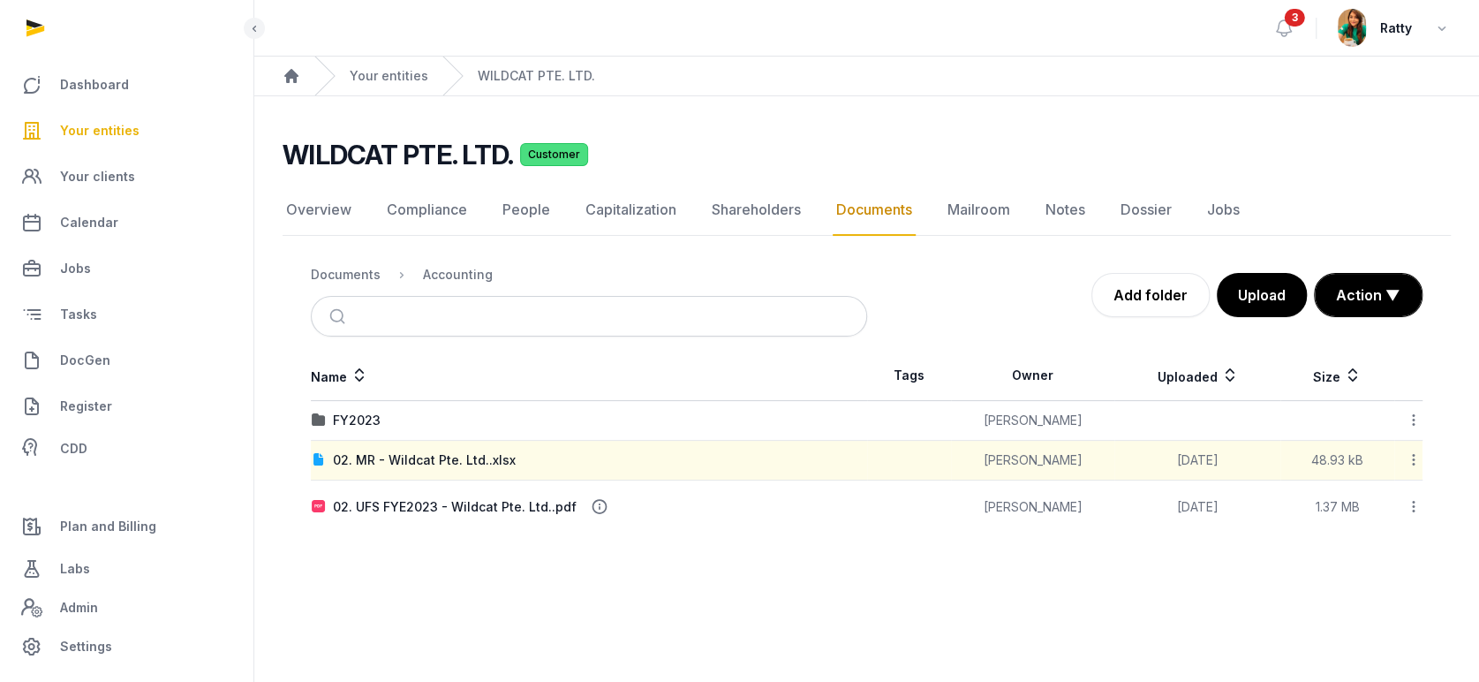
click at [351, 420] on div "FY2023" at bounding box center [357, 421] width 48 height 18
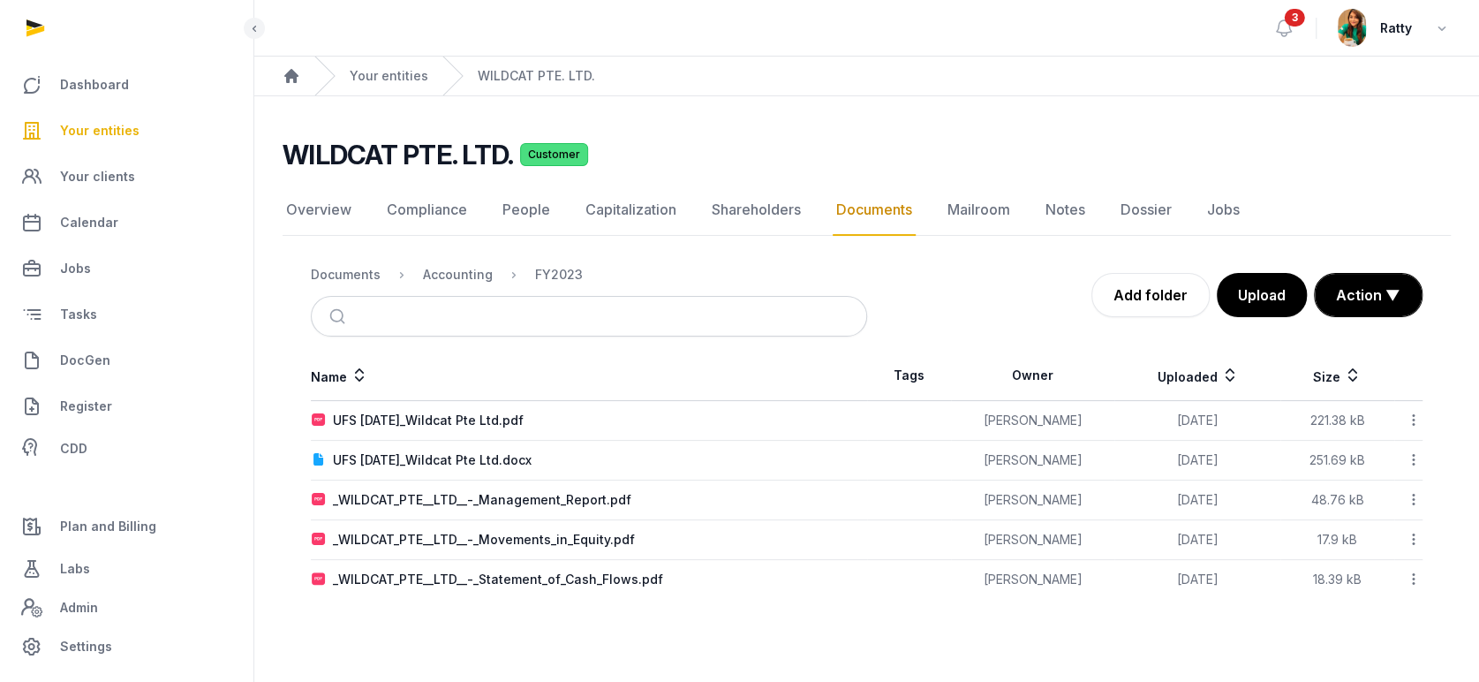
click at [1414, 495] on icon at bounding box center [1414, 499] width 16 height 19
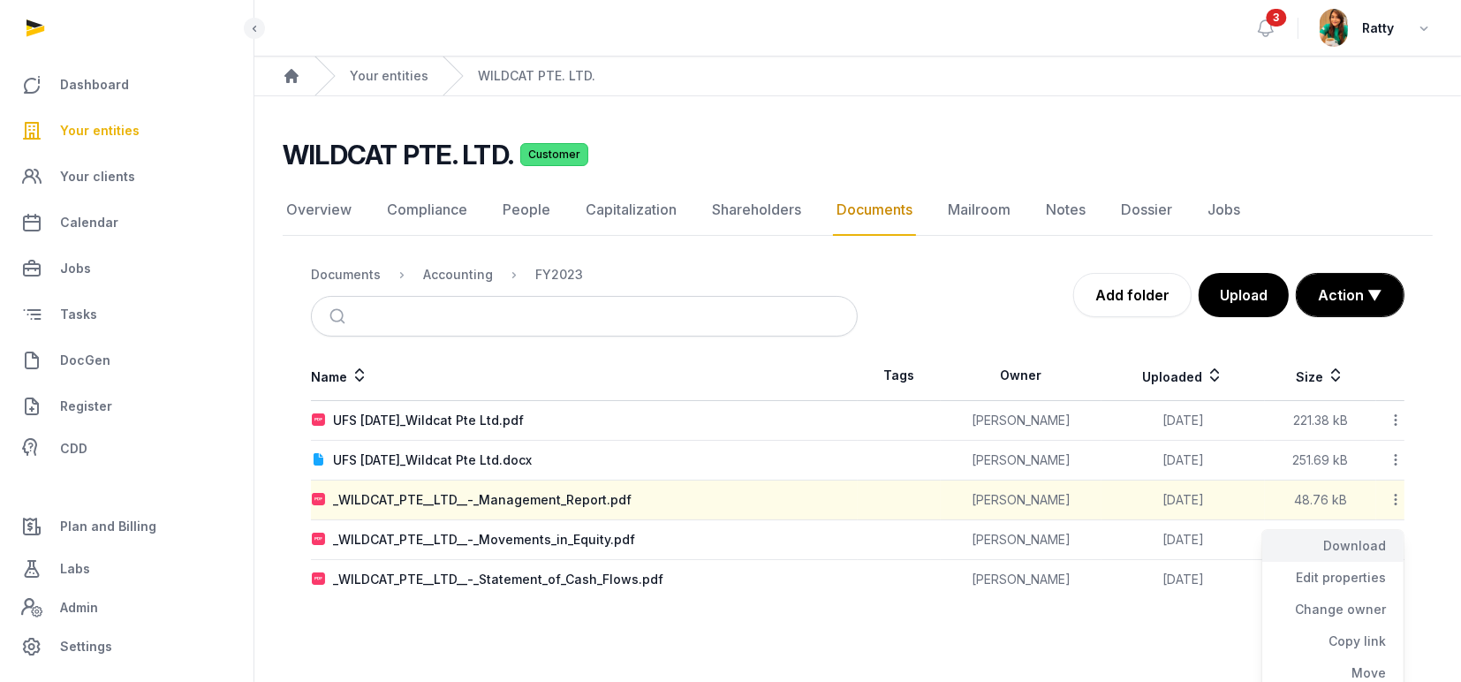
click at [1360, 562] on div "Download" at bounding box center [1332, 578] width 141 height 32
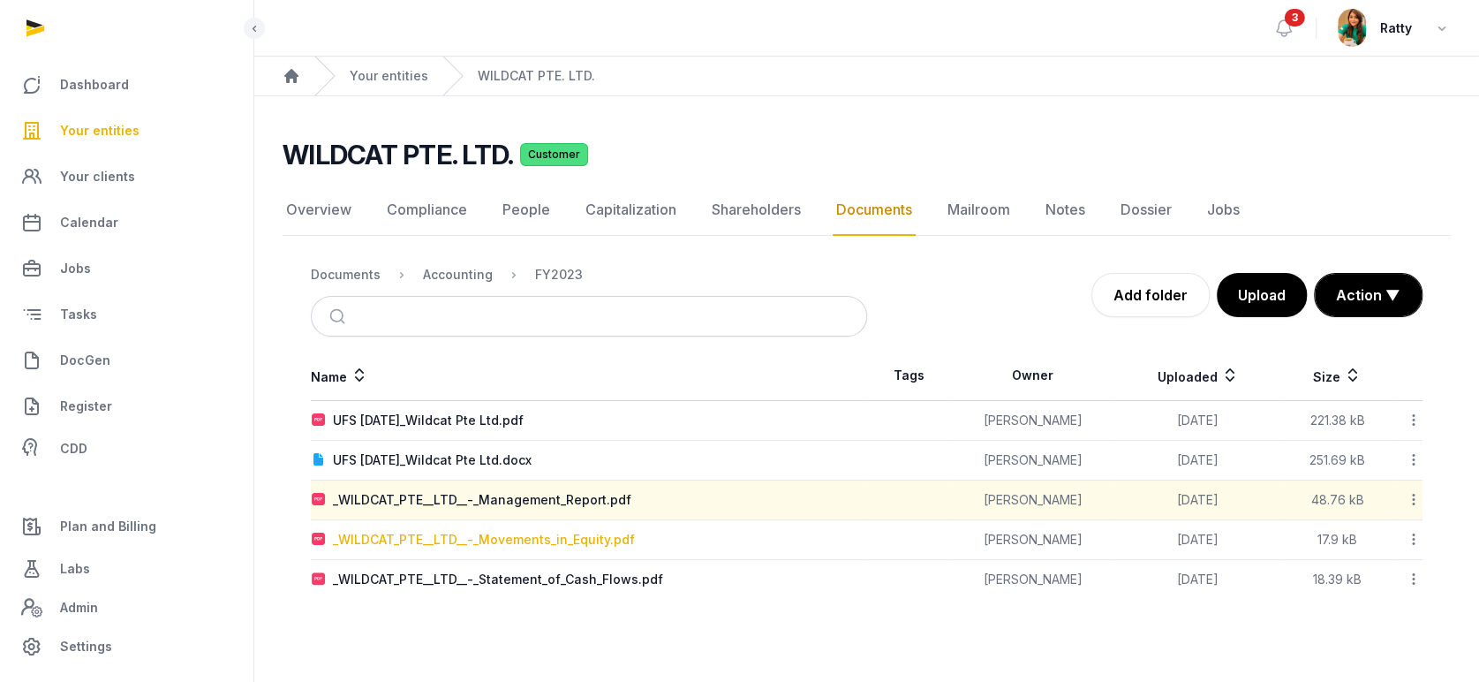
click at [514, 541] on div "_WILDCAT_PTE__LTD__-_Movements_in_Equity.pdf" at bounding box center [484, 540] width 302 height 18
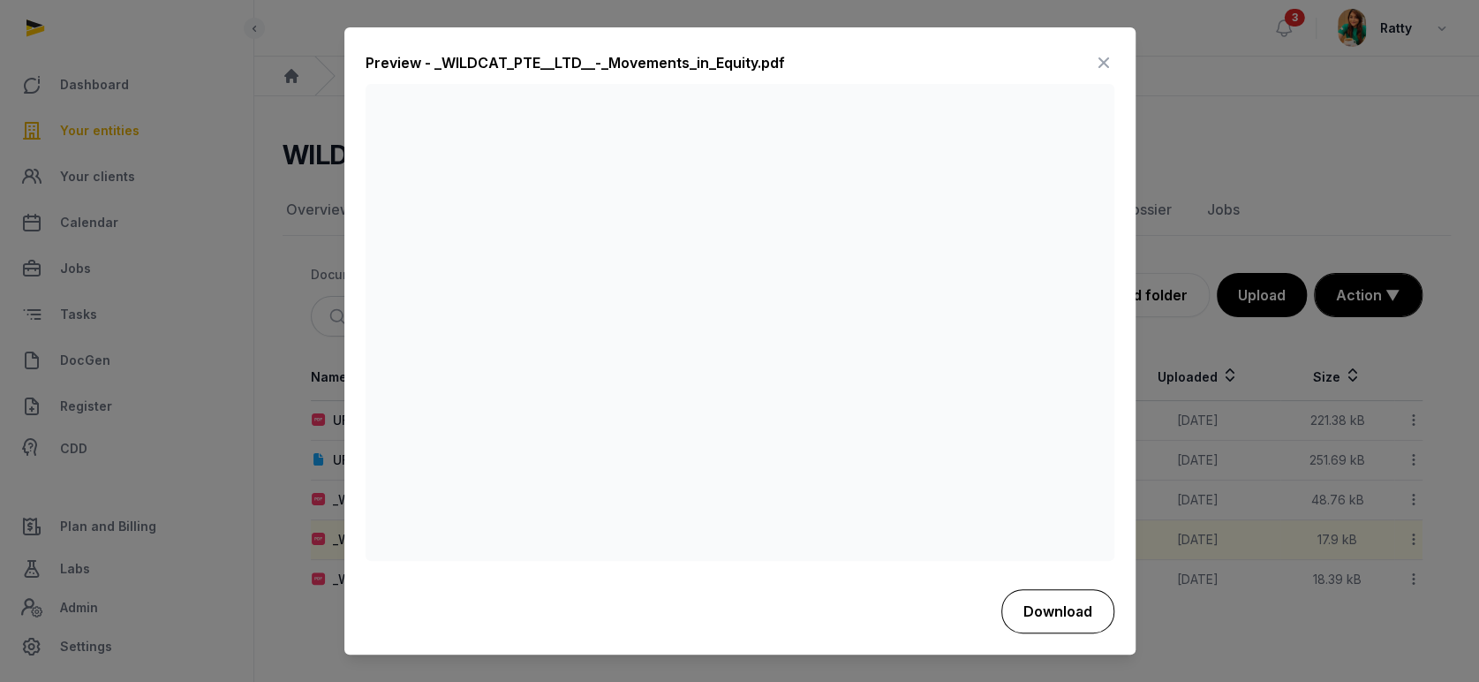
click at [1052, 605] on button "Download" at bounding box center [1058, 611] width 113 height 44
click at [837, 64] on div "Preview - _WILDCAT_PTE__LTD__-_Movements_in_Equity.pdf" at bounding box center [740, 66] width 749 height 35
click at [1102, 59] on icon at bounding box center [1103, 63] width 21 height 28
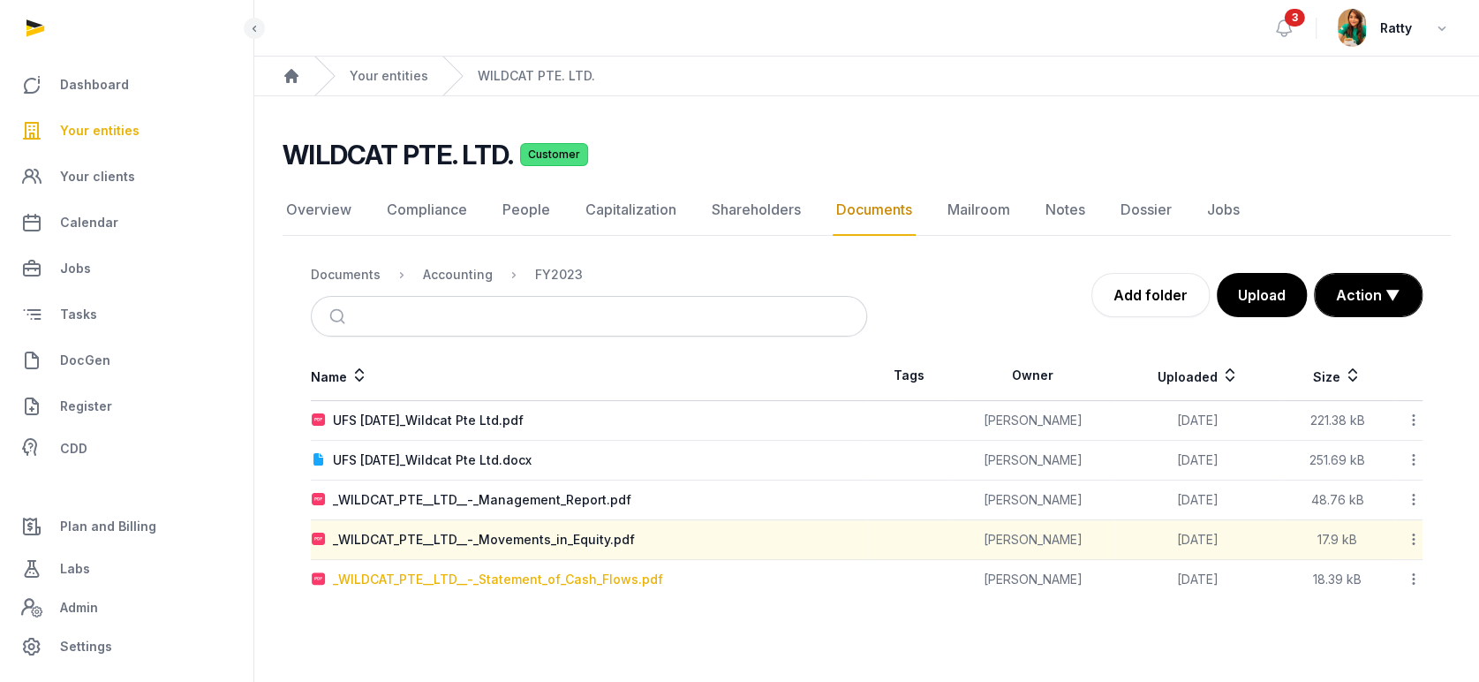
click at [537, 575] on div "_WILDCAT_PTE__LTD__-_Statement_of_Cash_Flows.pdf" at bounding box center [498, 580] width 330 height 18
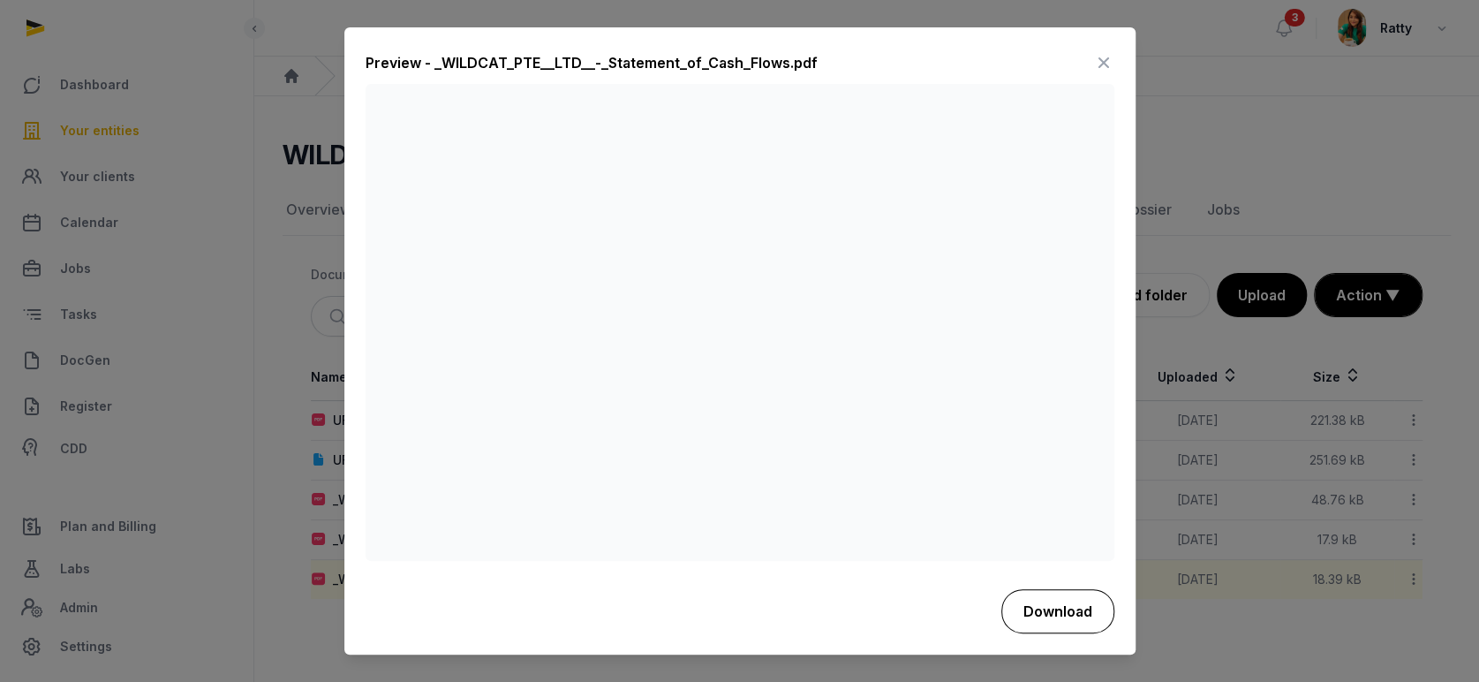
click at [1070, 607] on button "Download" at bounding box center [1058, 611] width 113 height 44
click at [631, 49] on div "Preview - _WILDCAT_PTE__LTD__-_Statement_of_Cash_Flows.pdf" at bounding box center [740, 66] width 749 height 35
click at [1105, 57] on icon at bounding box center [1103, 63] width 21 height 28
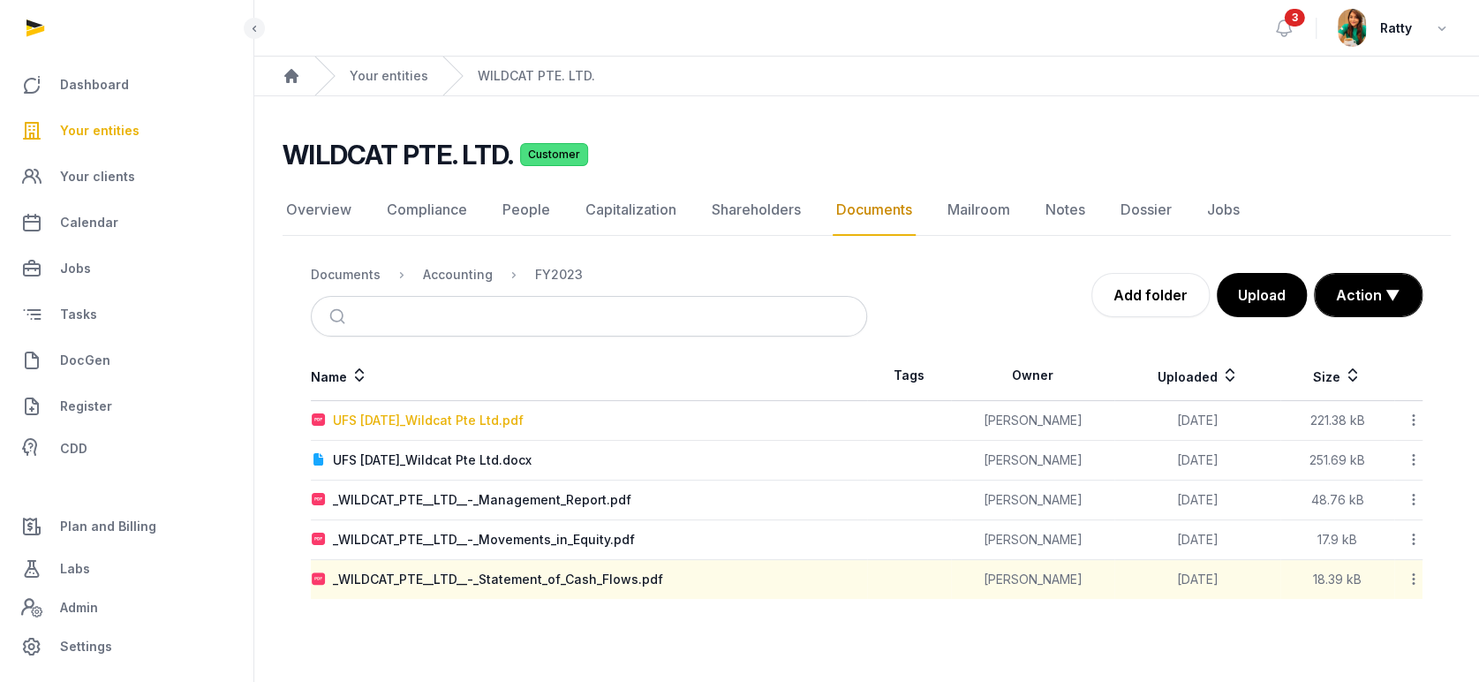
click at [426, 421] on div "UFS 31 Mar 2024_Wildcat Pte Ltd.pdf" at bounding box center [428, 421] width 191 height 18
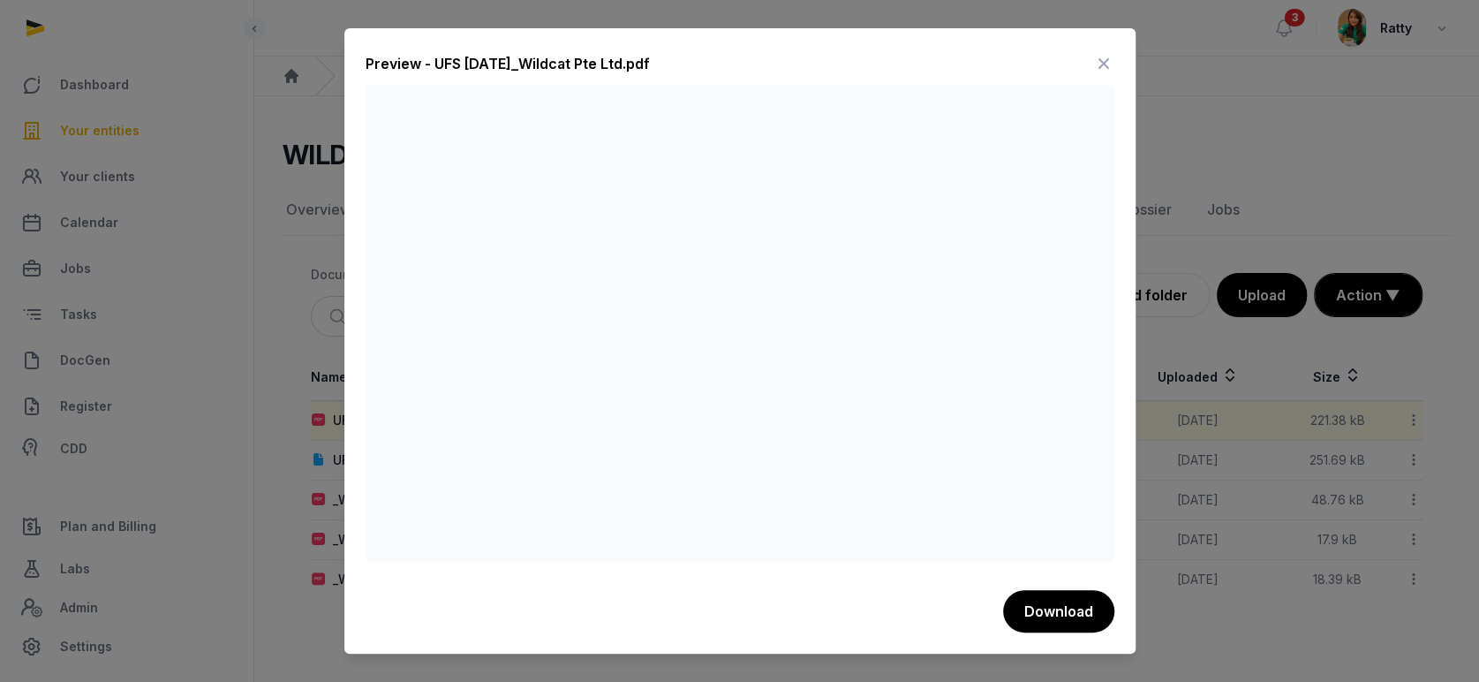
click at [1097, 61] on icon at bounding box center [1103, 63] width 21 height 28
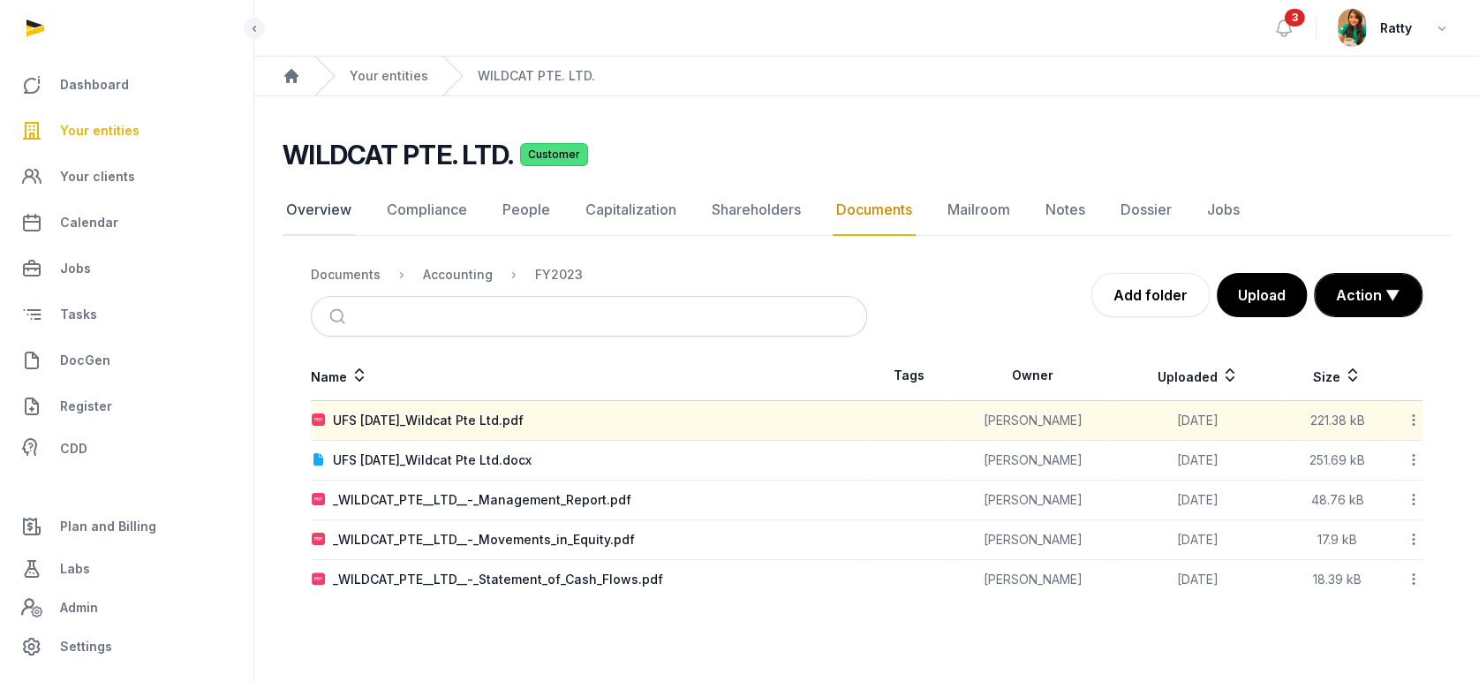
click at [325, 206] on link "Overview" at bounding box center [319, 210] width 72 height 51
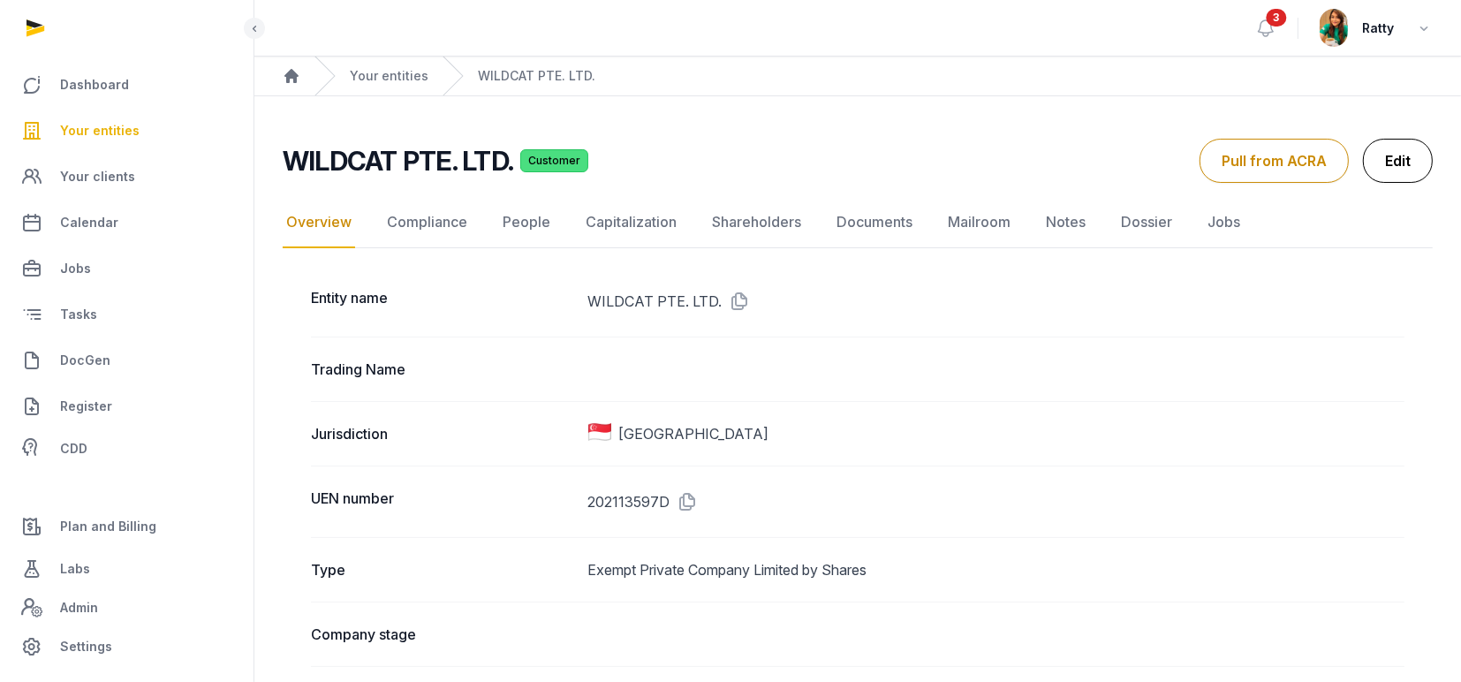
click at [1395, 163] on link "Edit" at bounding box center [1398, 161] width 70 height 44
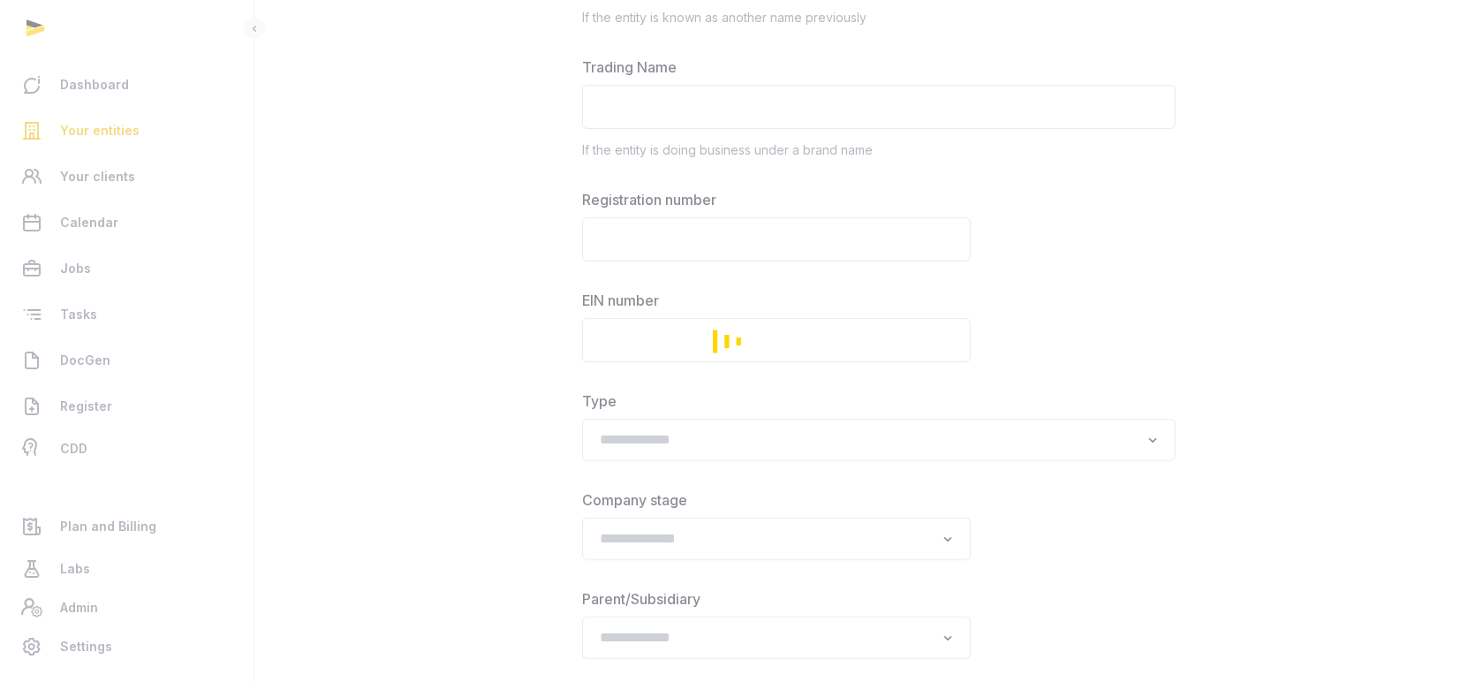
scroll to position [588, 0]
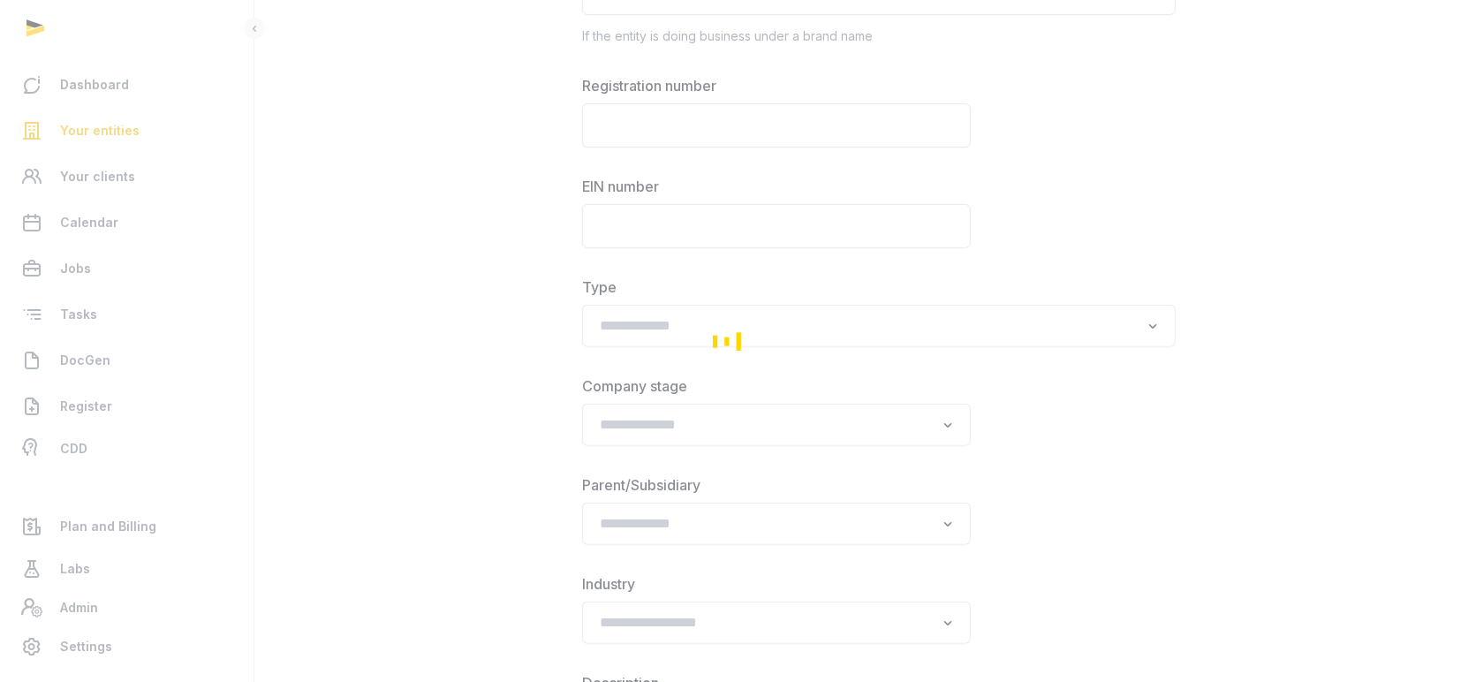
type input "**********"
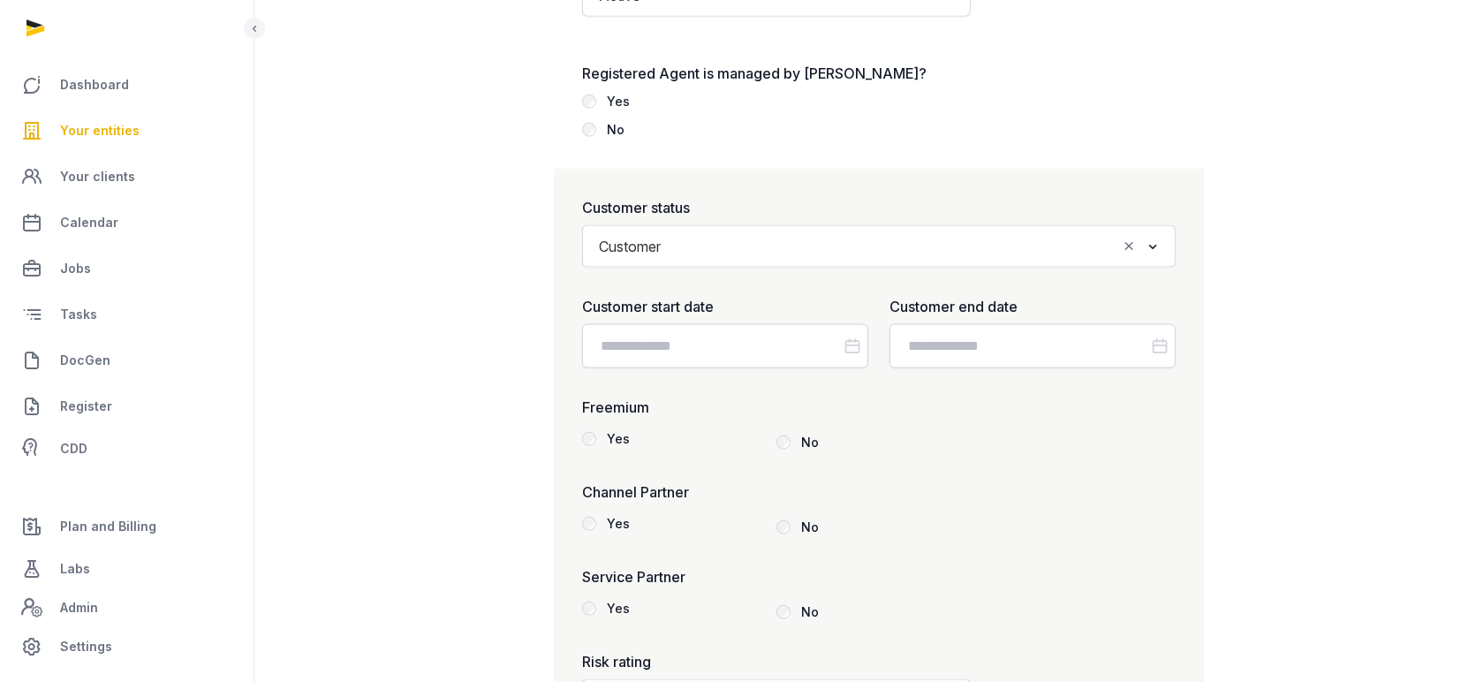
scroll to position [2266, 0]
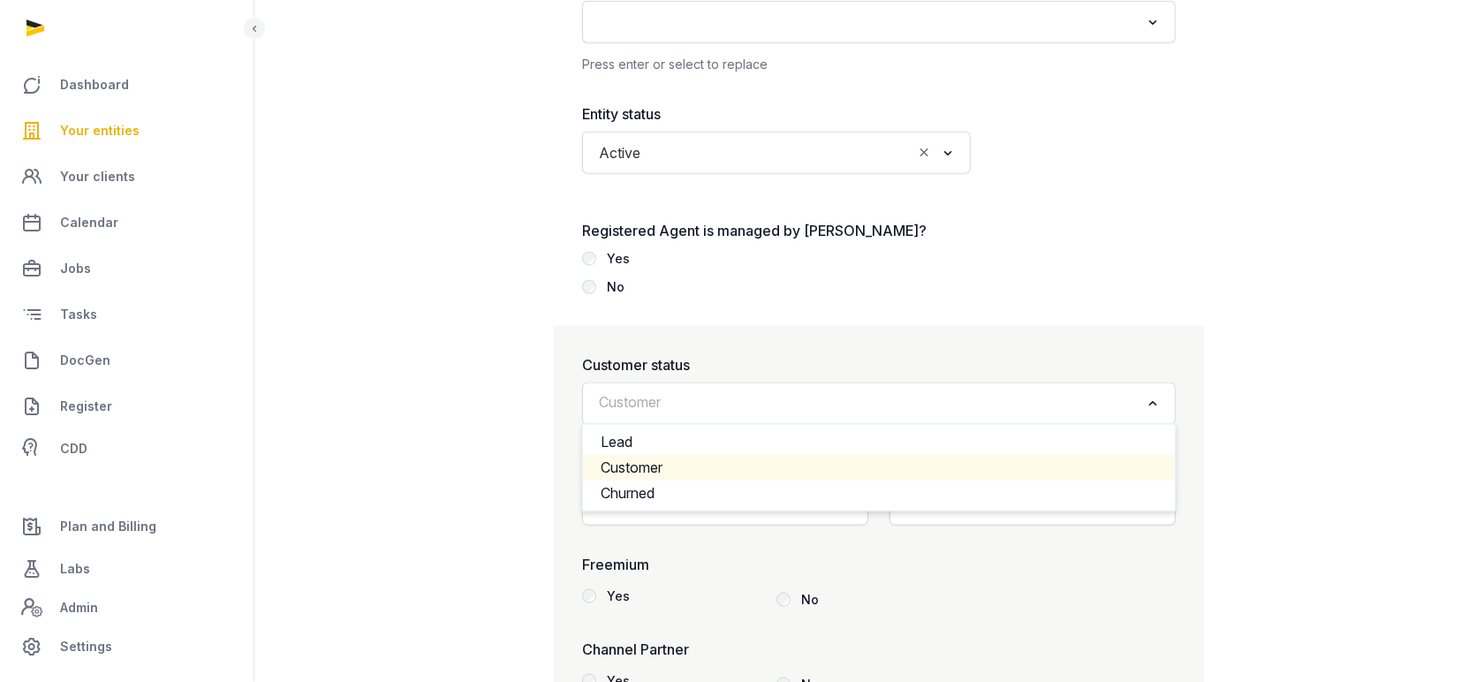
click at [919, 407] on input "Search for option" at bounding box center [866, 403] width 547 height 25
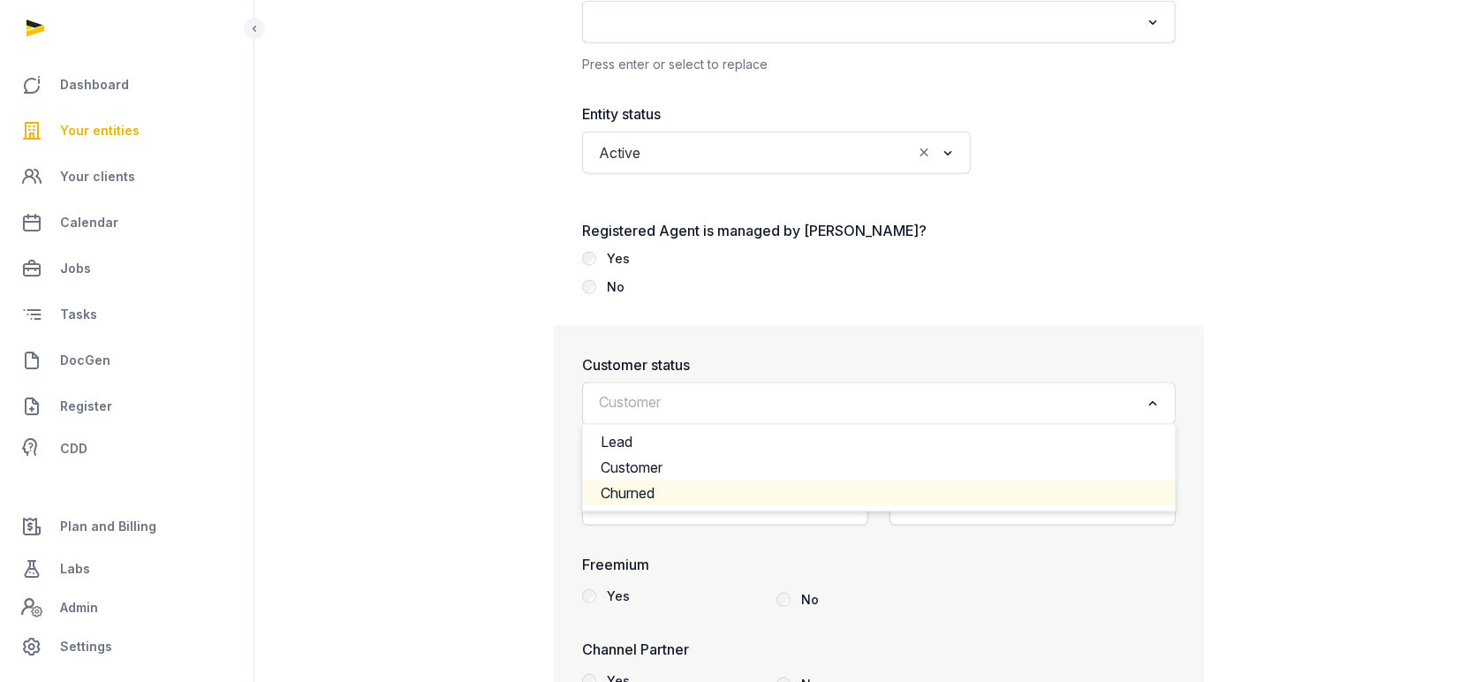
click at [722, 481] on li "Churned" at bounding box center [879, 493] width 592 height 26
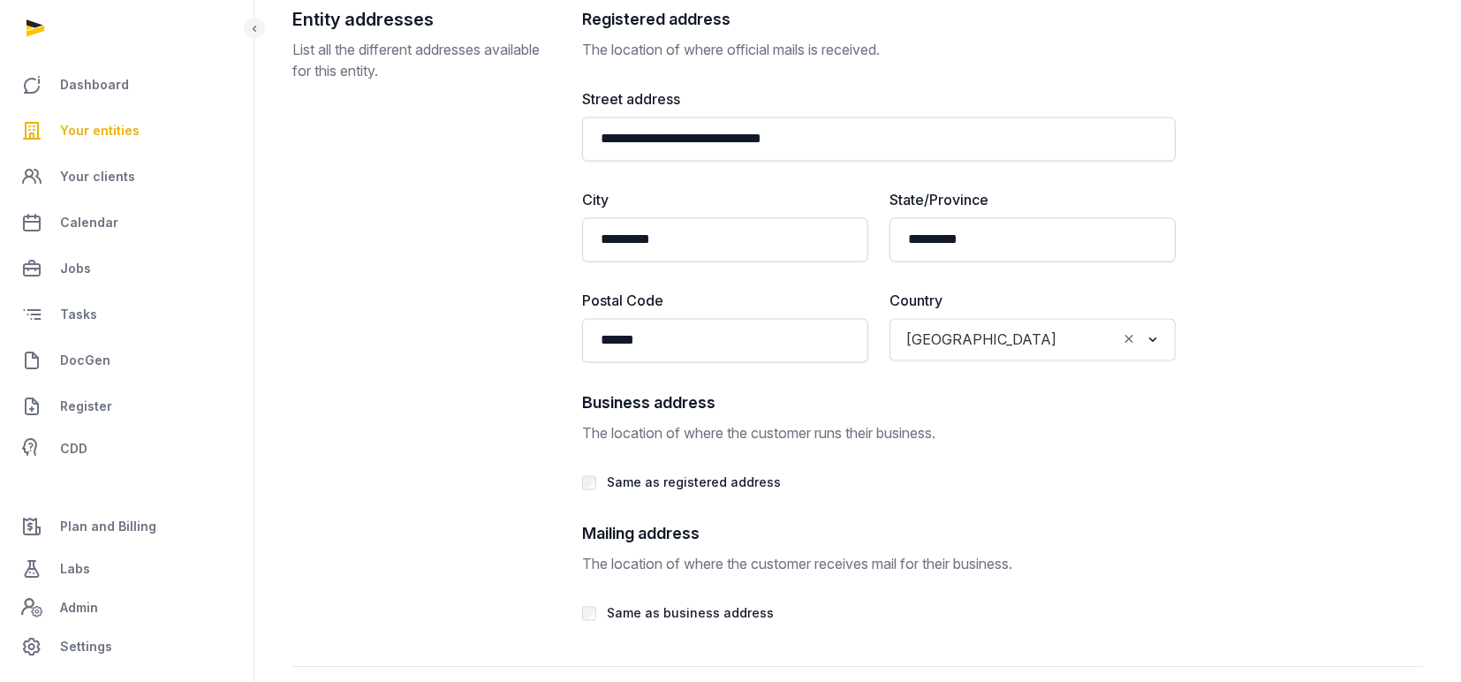
scroll to position [3379, 0]
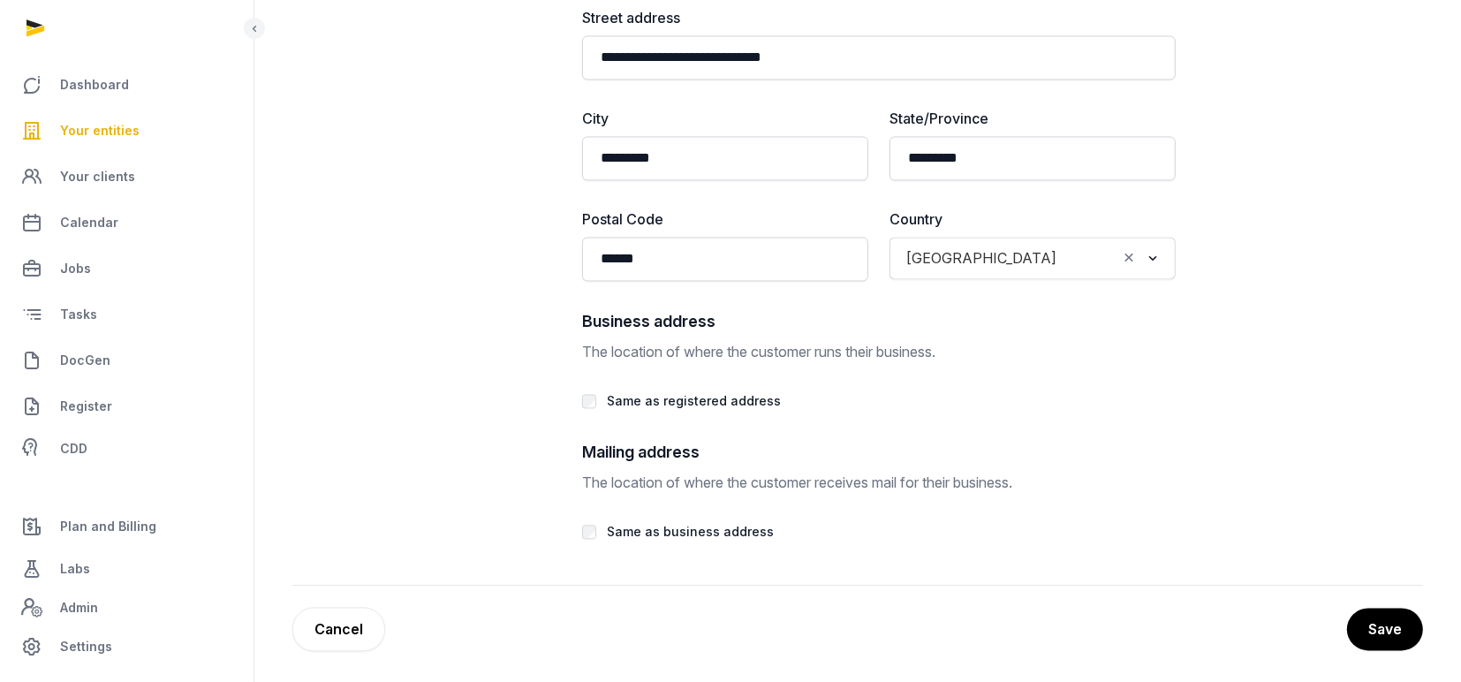
drag, startPoint x: 1385, startPoint y: 617, endPoint x: 1383, endPoint y: 559, distance: 57.4
click at [1385, 611] on button "Save" at bounding box center [1385, 629] width 76 height 42
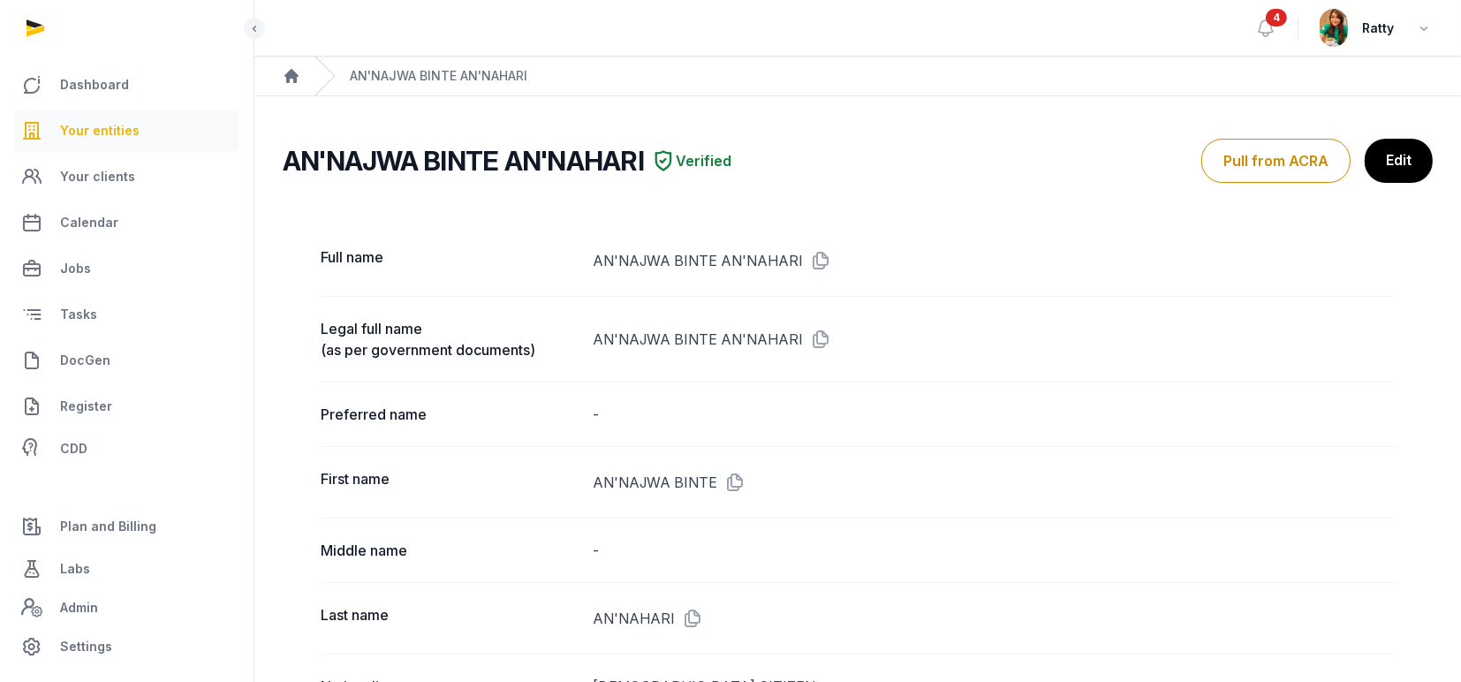
click at [119, 127] on span "Your entities" at bounding box center [99, 130] width 79 height 21
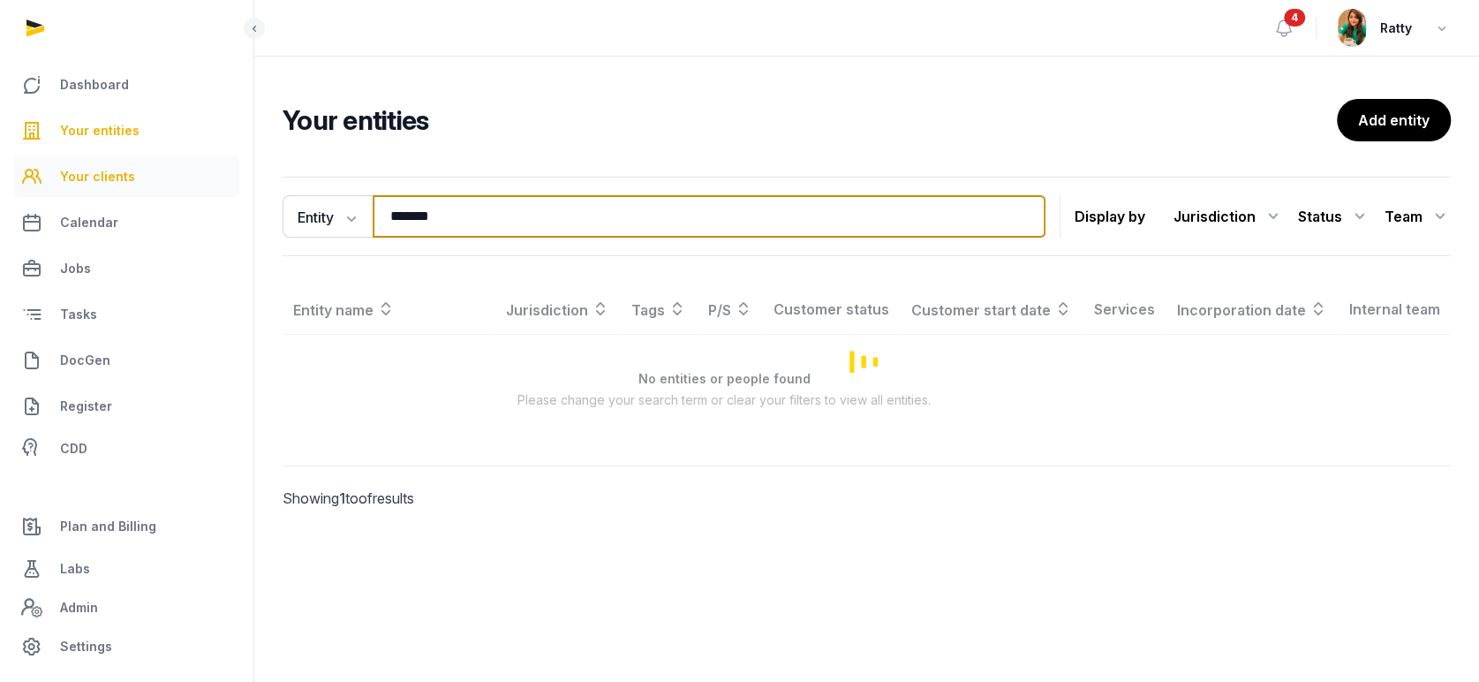
drag, startPoint x: 183, startPoint y: 197, endPoint x: 165, endPoint y: 186, distance: 20.6
click at [174, 191] on div "Dashboard Your entities Your clients Calendar Jobs Tasks DocGen Register CDD Pl…" at bounding box center [739, 341] width 1479 height 682
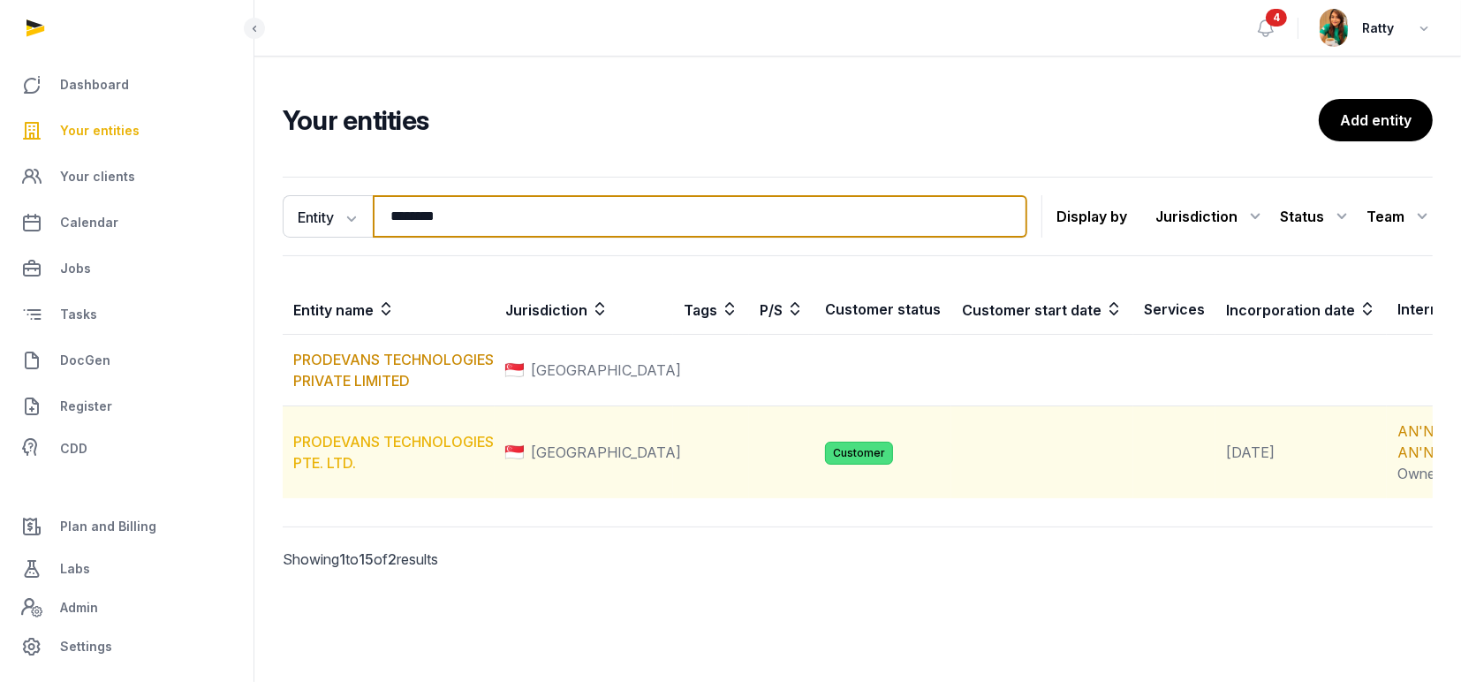
type input "********"
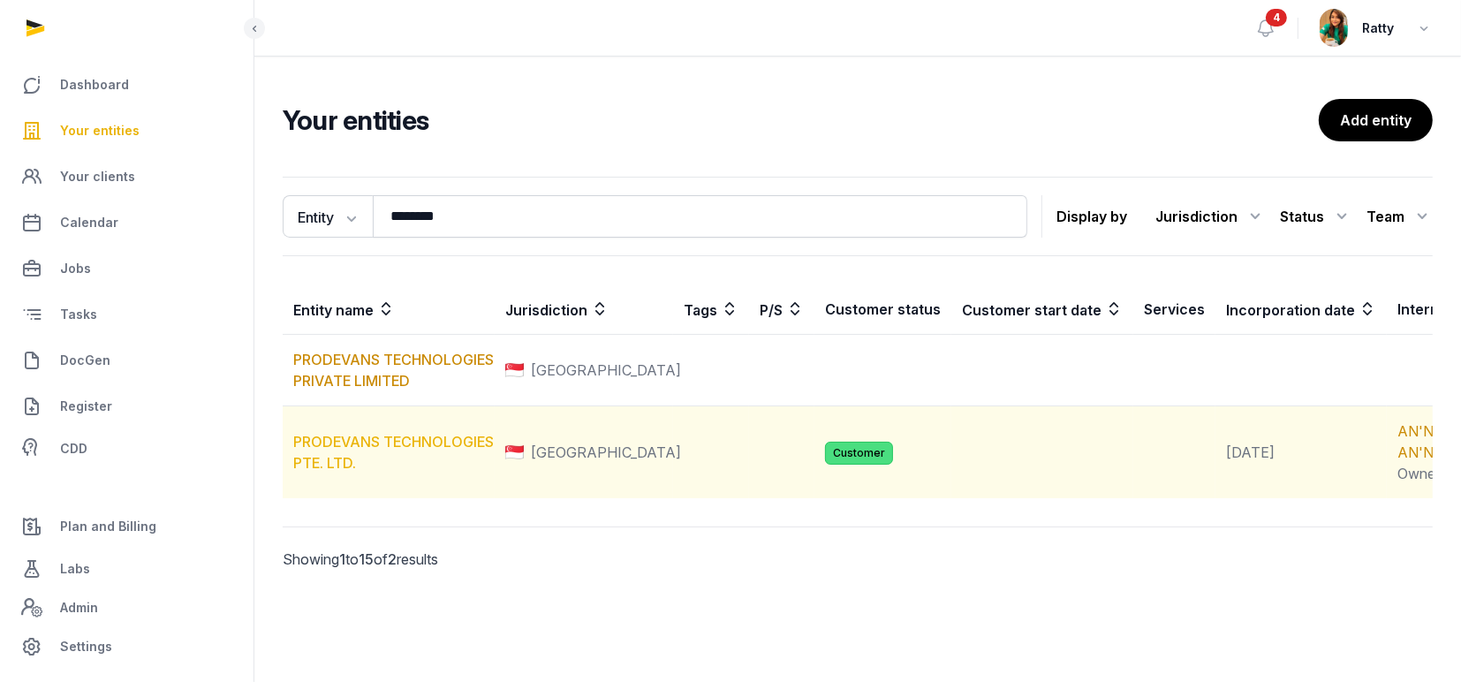
click at [325, 459] on link "PRODEVANS TECHNOLOGIES PTE. LTD." at bounding box center [393, 452] width 200 height 39
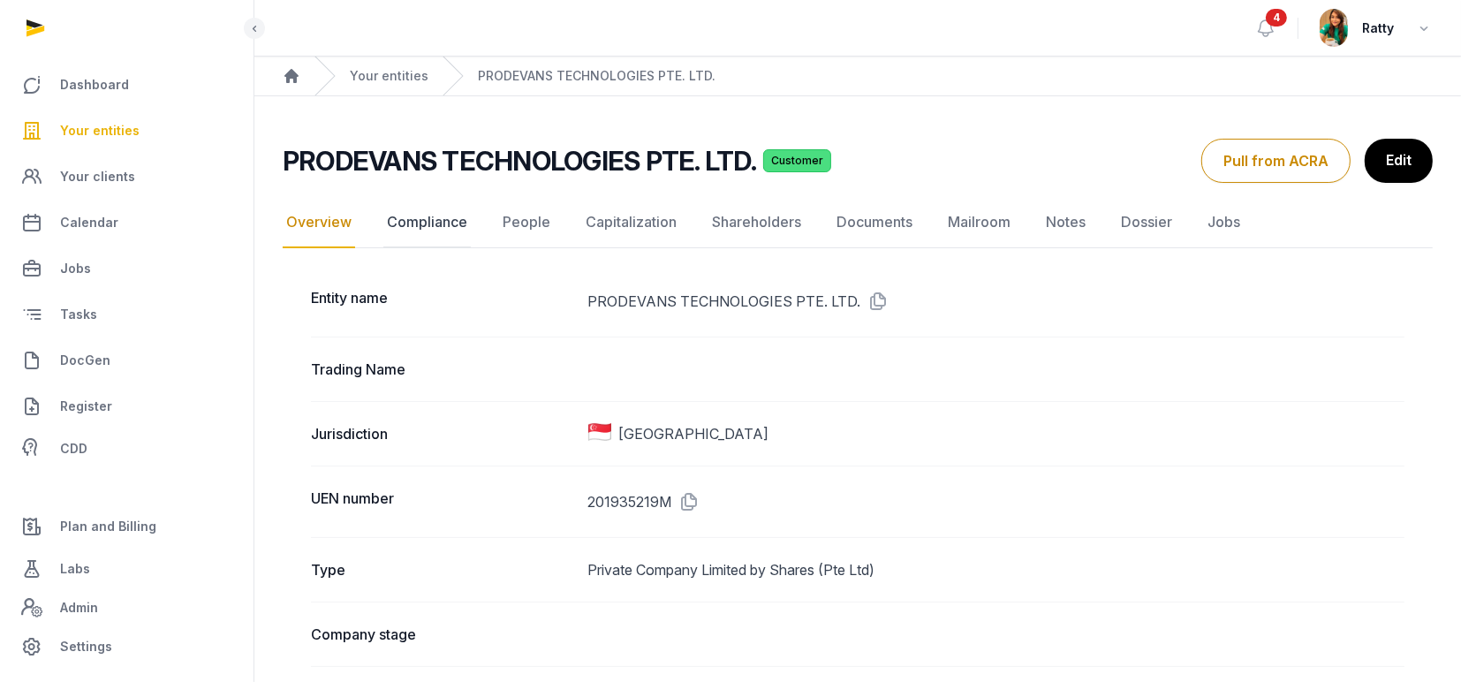
click at [440, 220] on link "Compliance" at bounding box center [426, 222] width 87 height 51
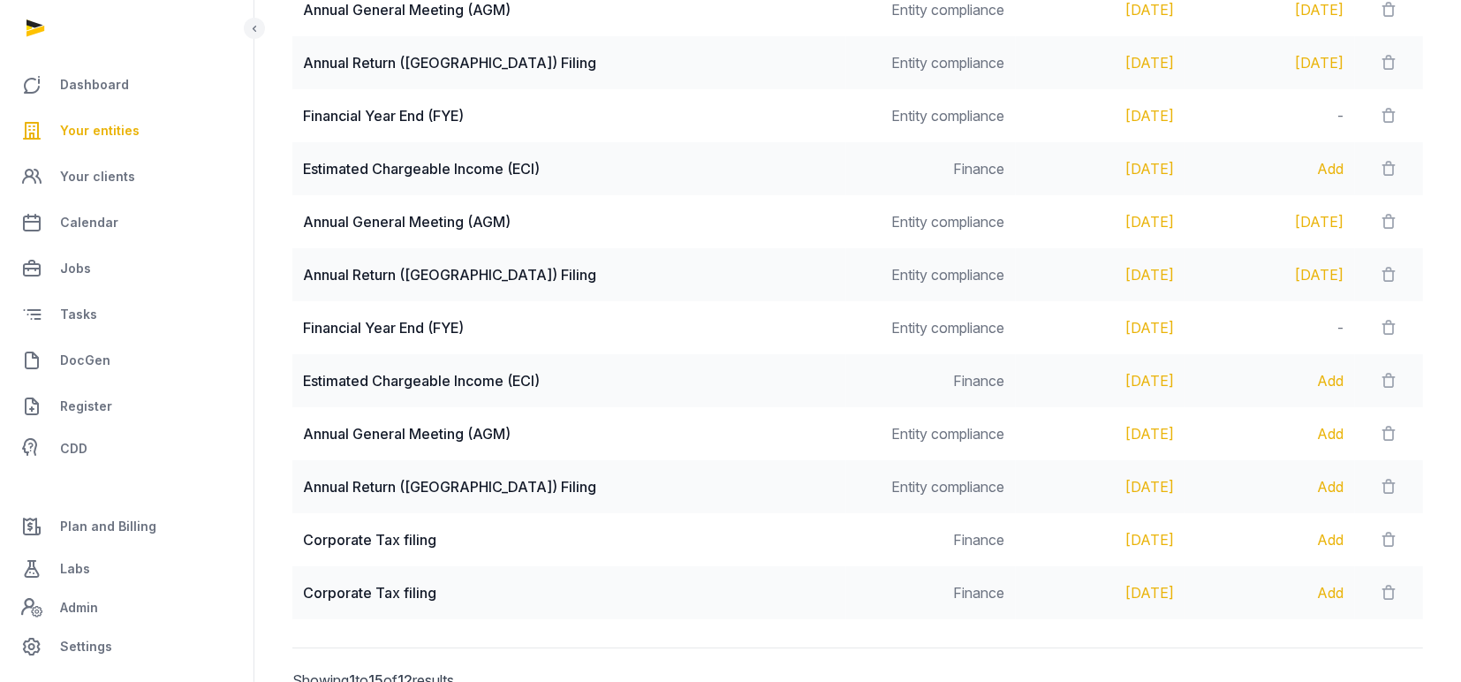
scroll to position [471, 0]
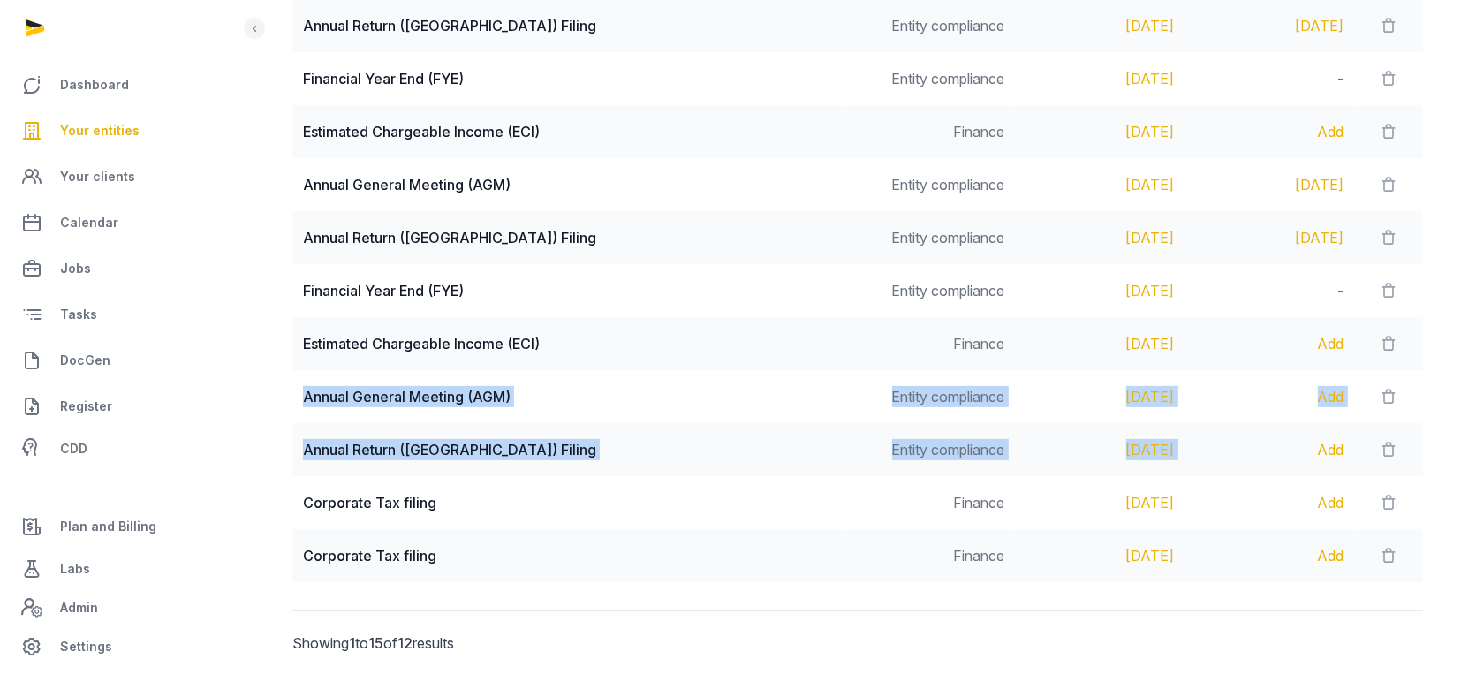
drag, startPoint x: 306, startPoint y: 392, endPoint x: 1186, endPoint y: 449, distance: 882.4
click at [1186, 449] on tbody "Annual General Meeting (AGM) Entity compliance [DATE] [DATE] Annual Return (AR)…" at bounding box center [857, 264] width 1131 height 637
copy tbody "Annual General Meeting (AGM) Entity compliance [DATE] Add Annual Return (AR) Fi…"
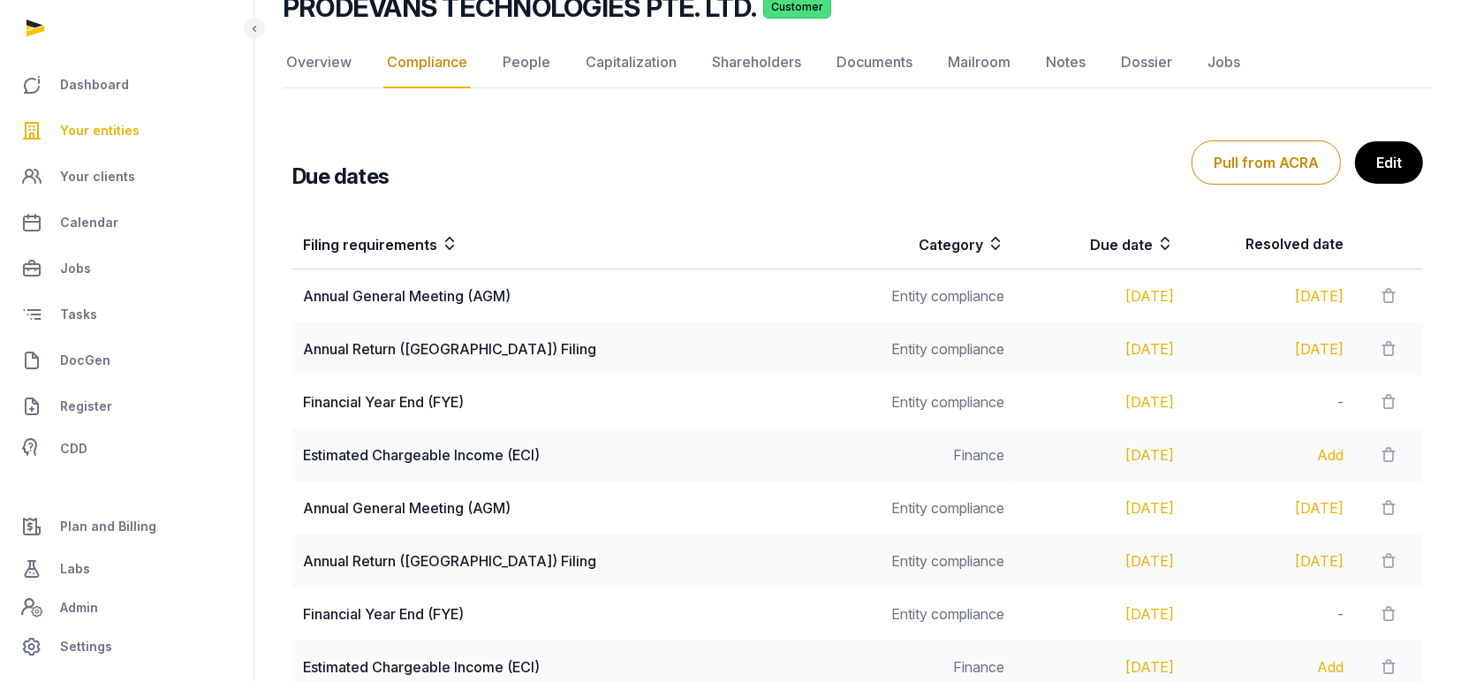
scroll to position [0, 0]
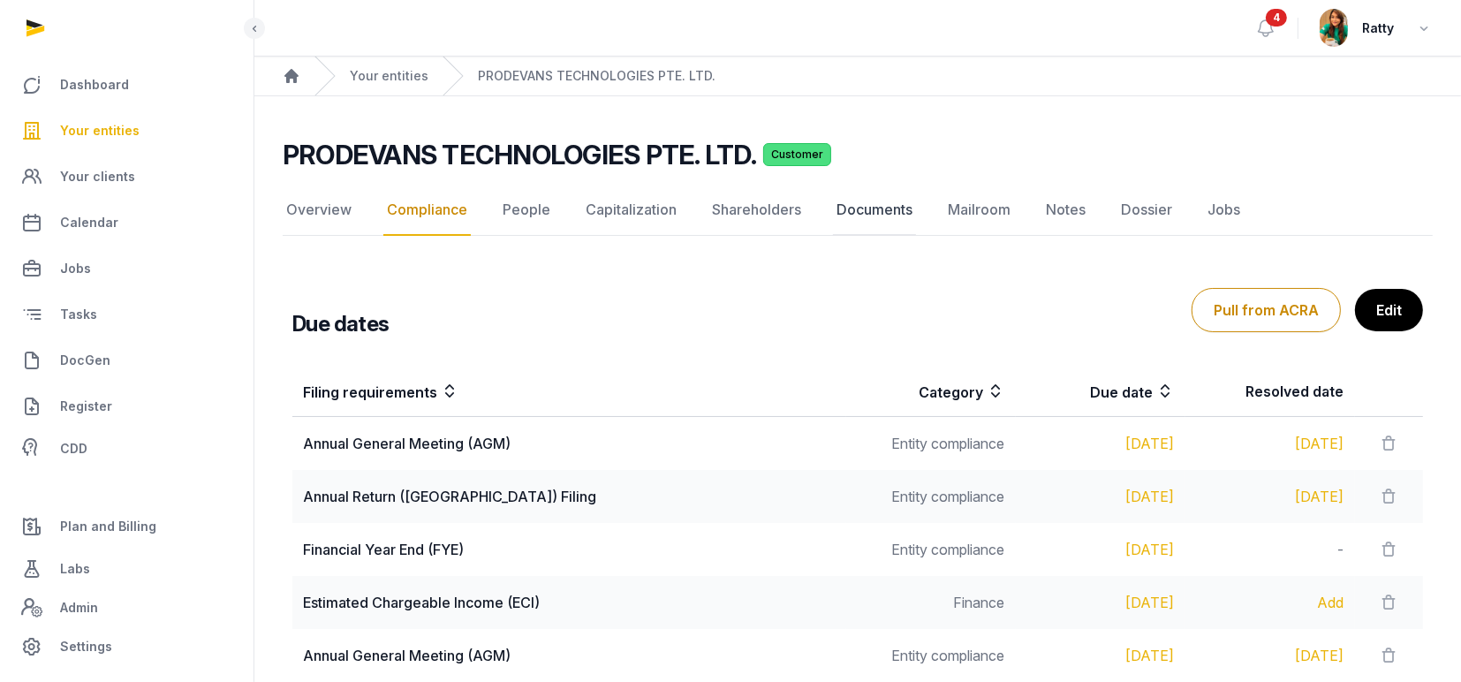
click at [867, 206] on link "Documents" at bounding box center [874, 210] width 83 height 51
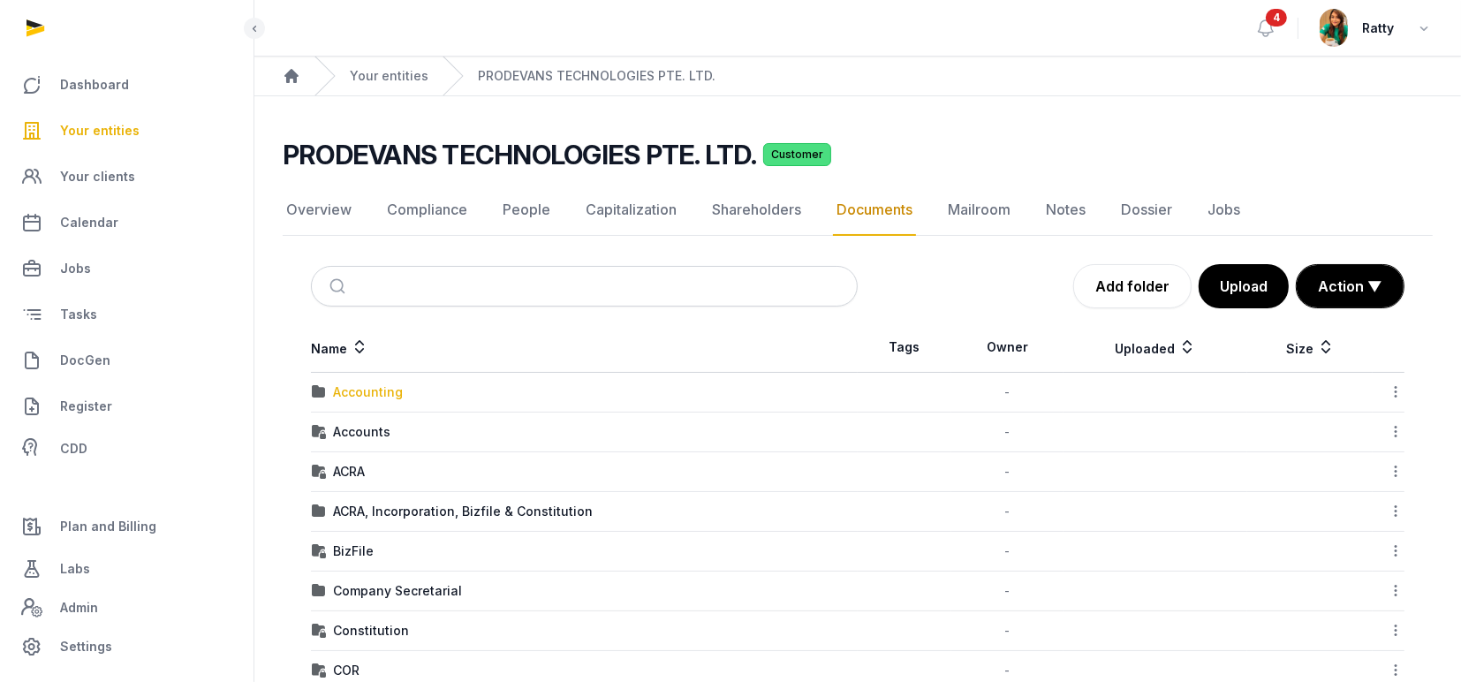
click at [343, 394] on div "Accounting" at bounding box center [368, 392] width 70 height 18
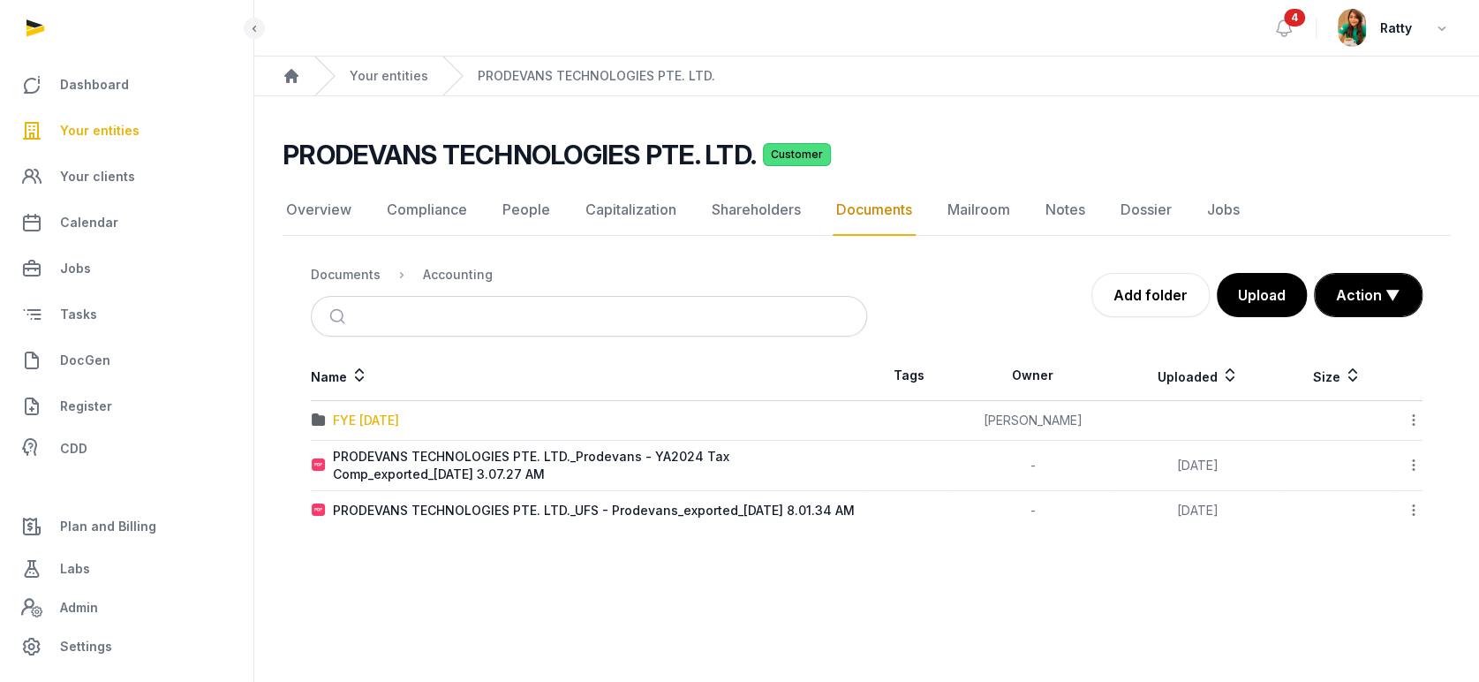
click at [372, 417] on div "FYE [DATE]" at bounding box center [366, 421] width 66 height 18
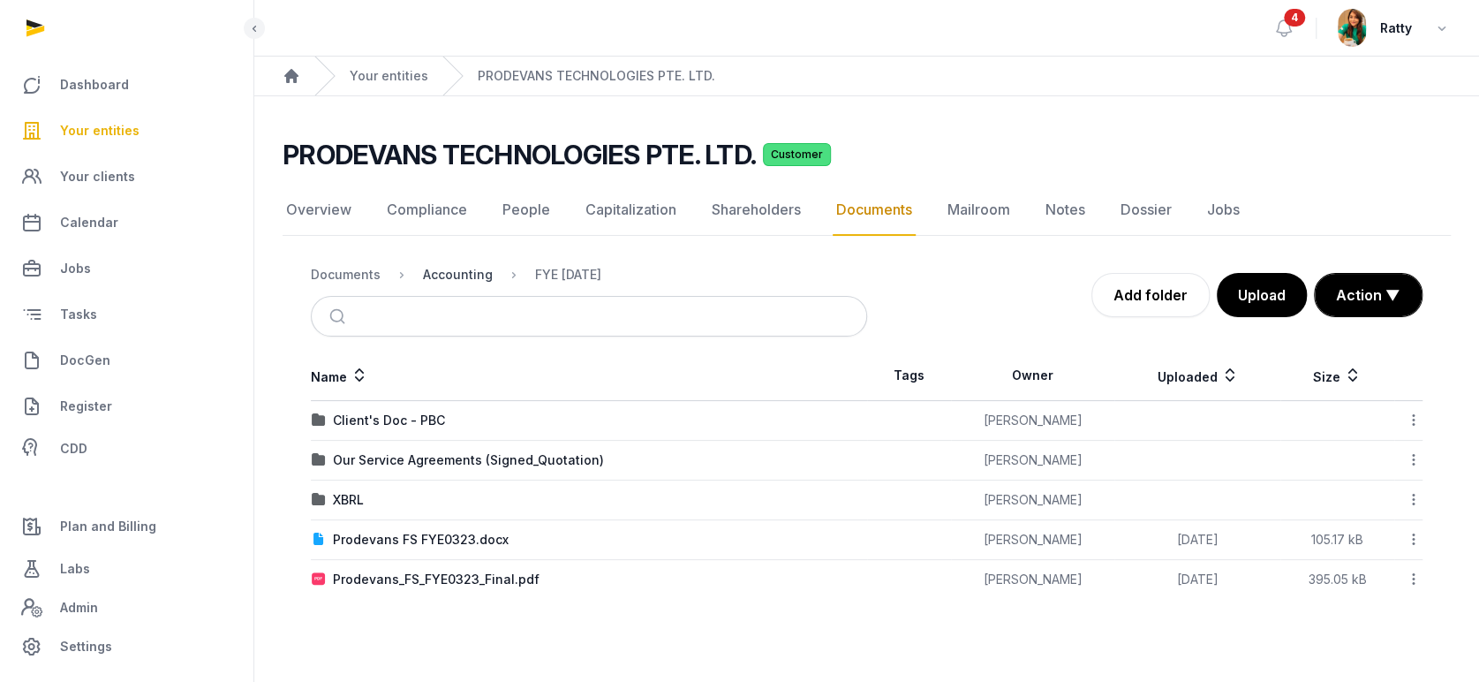
click at [449, 271] on div "Accounting" at bounding box center [458, 275] width 70 height 18
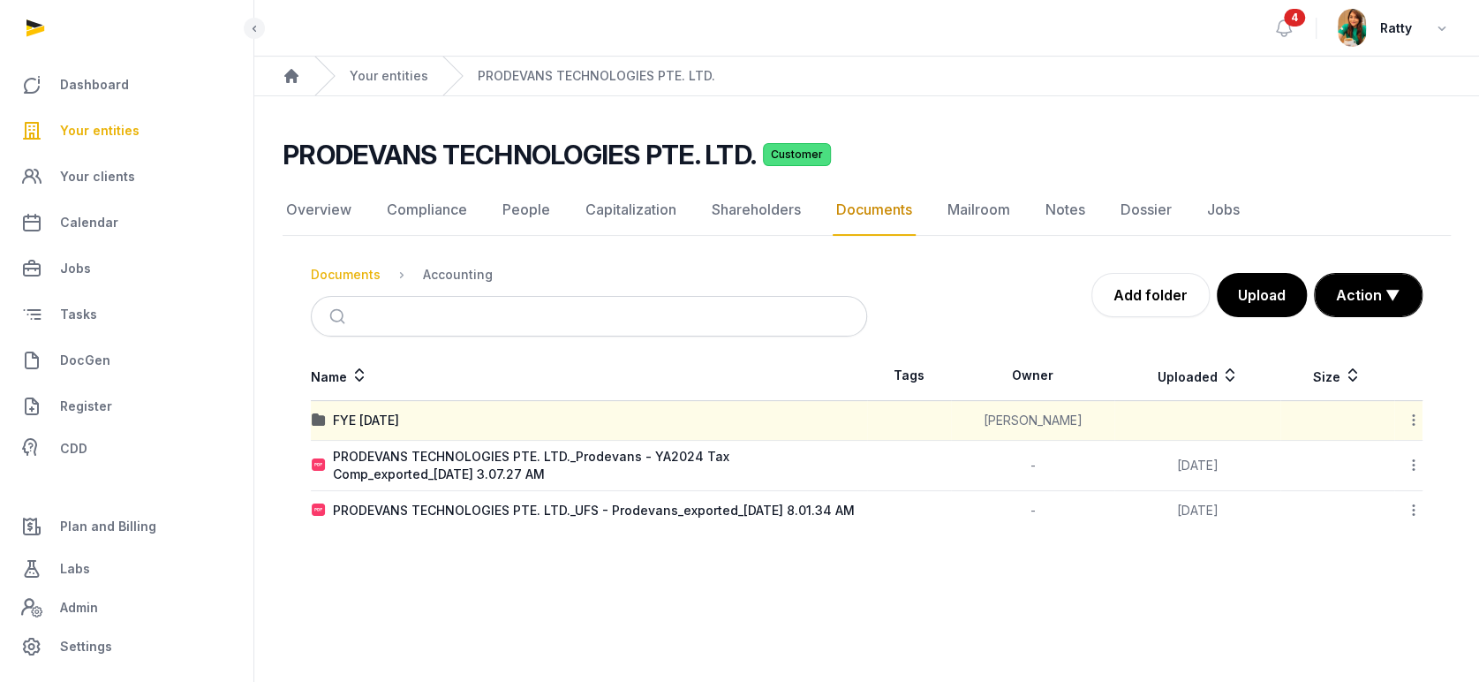
click at [363, 276] on div "Documents" at bounding box center [346, 275] width 70 height 18
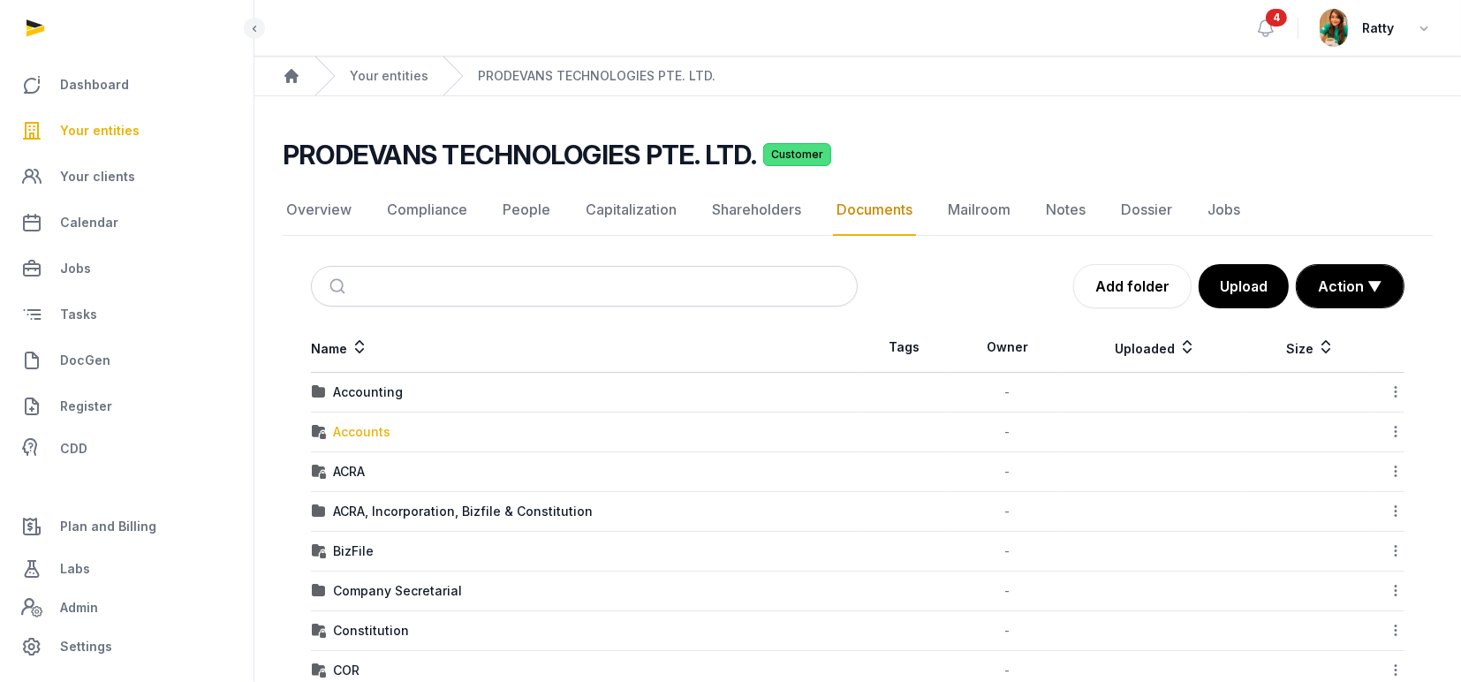
click at [353, 438] on div "Accounts" at bounding box center [361, 432] width 57 height 18
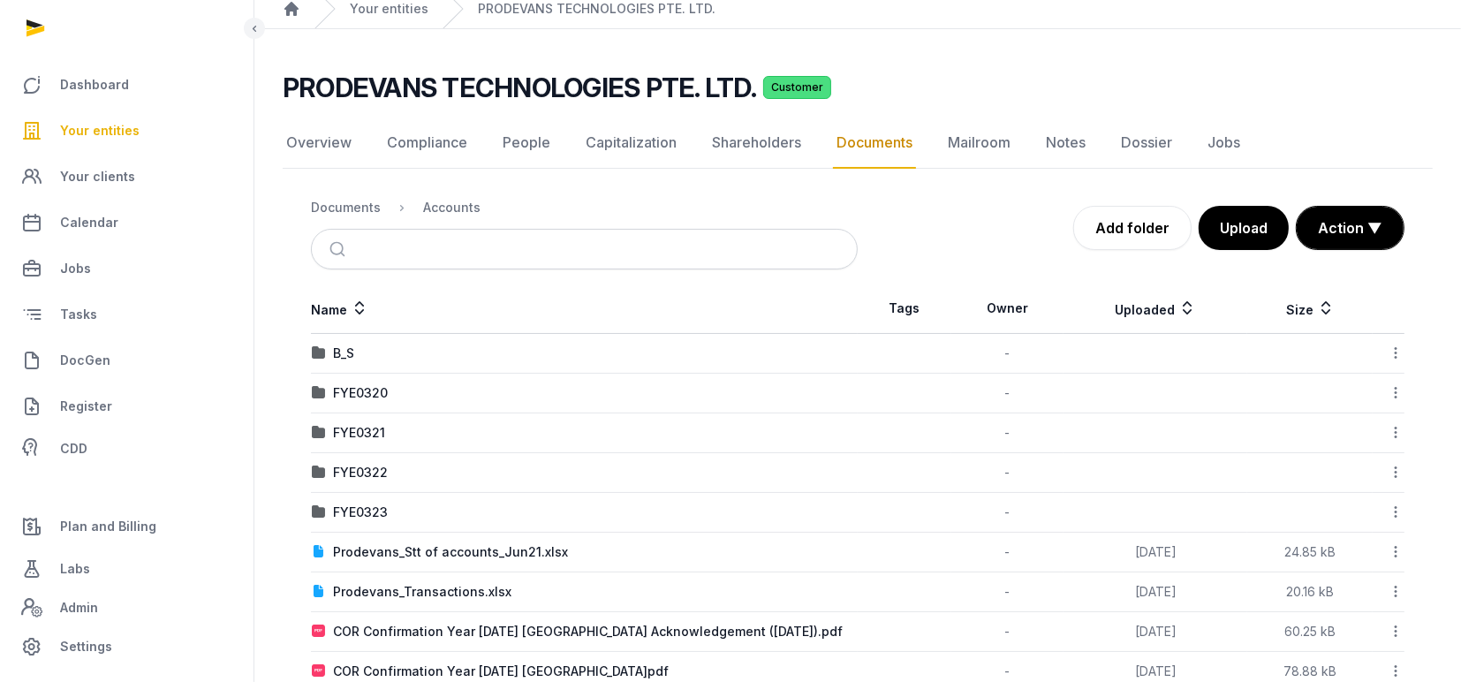
scroll to position [31, 0]
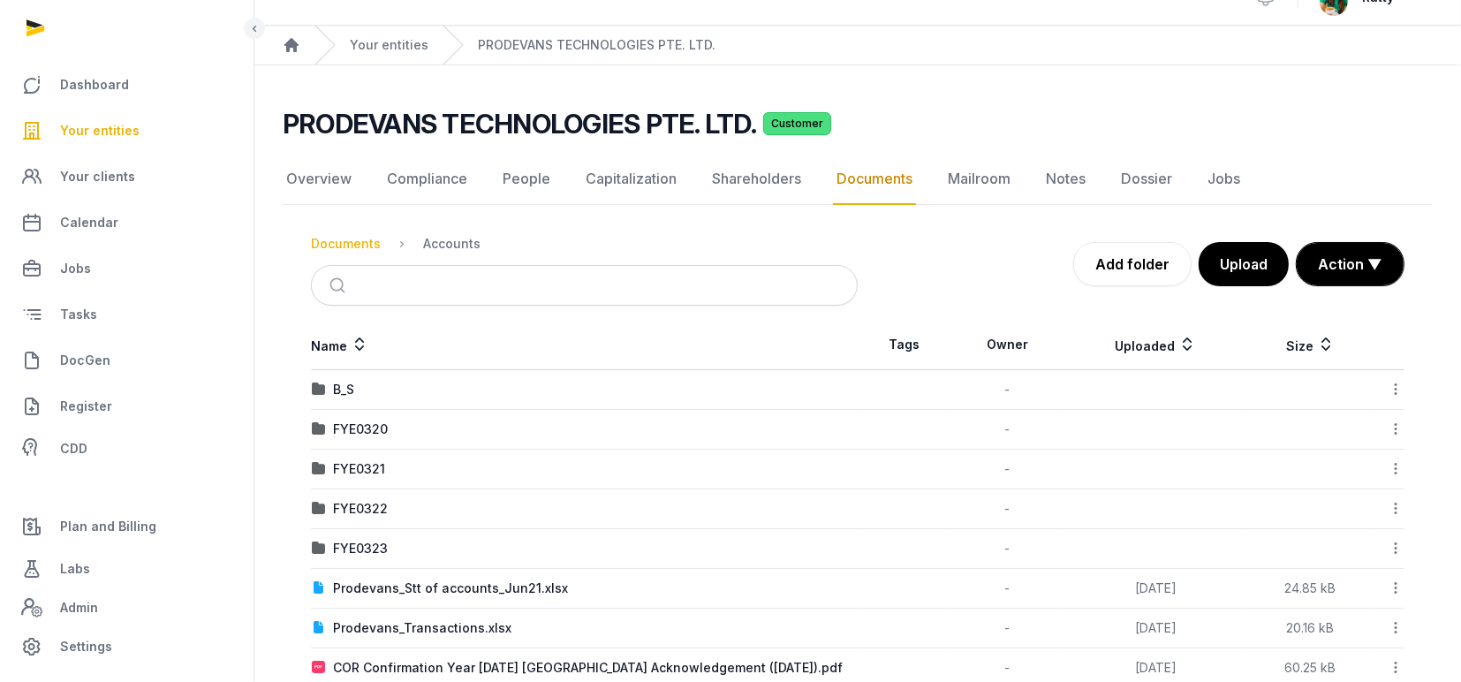
click at [361, 244] on div "Documents" at bounding box center [346, 244] width 70 height 18
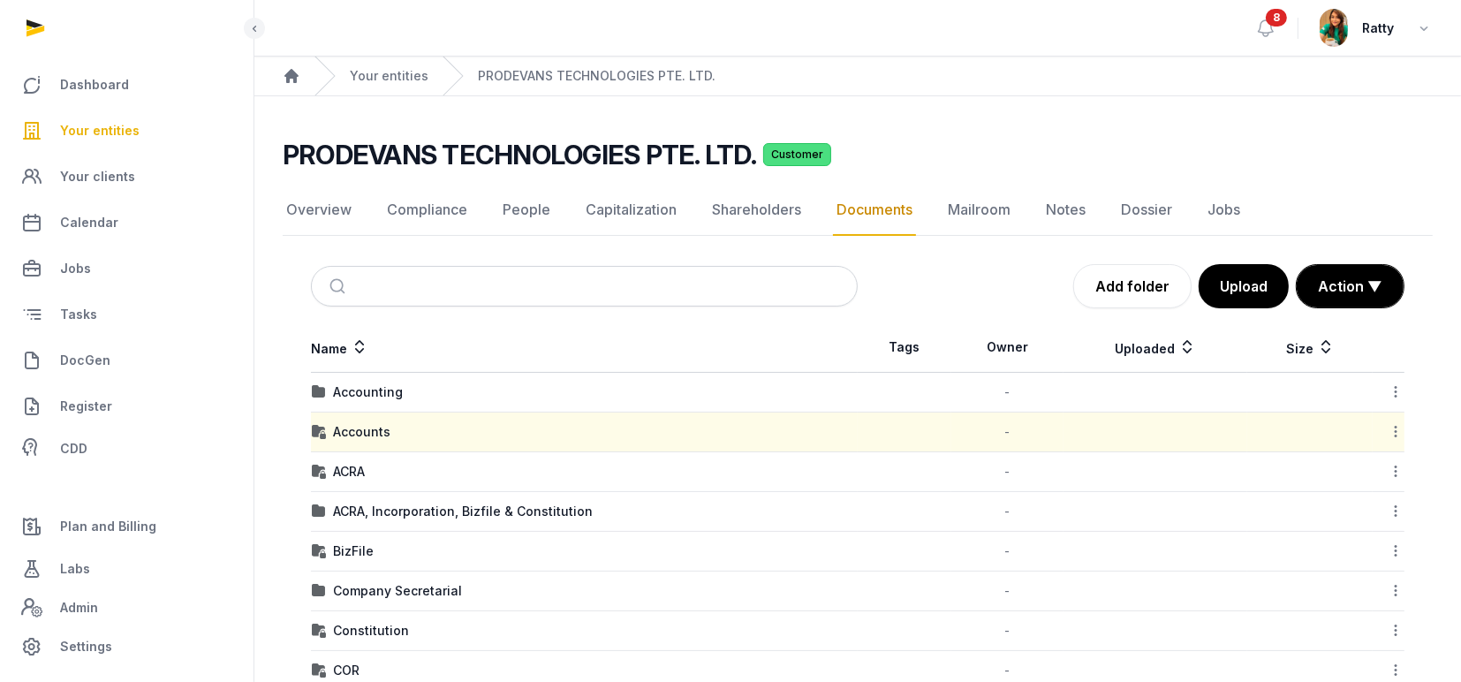
scroll to position [353, 0]
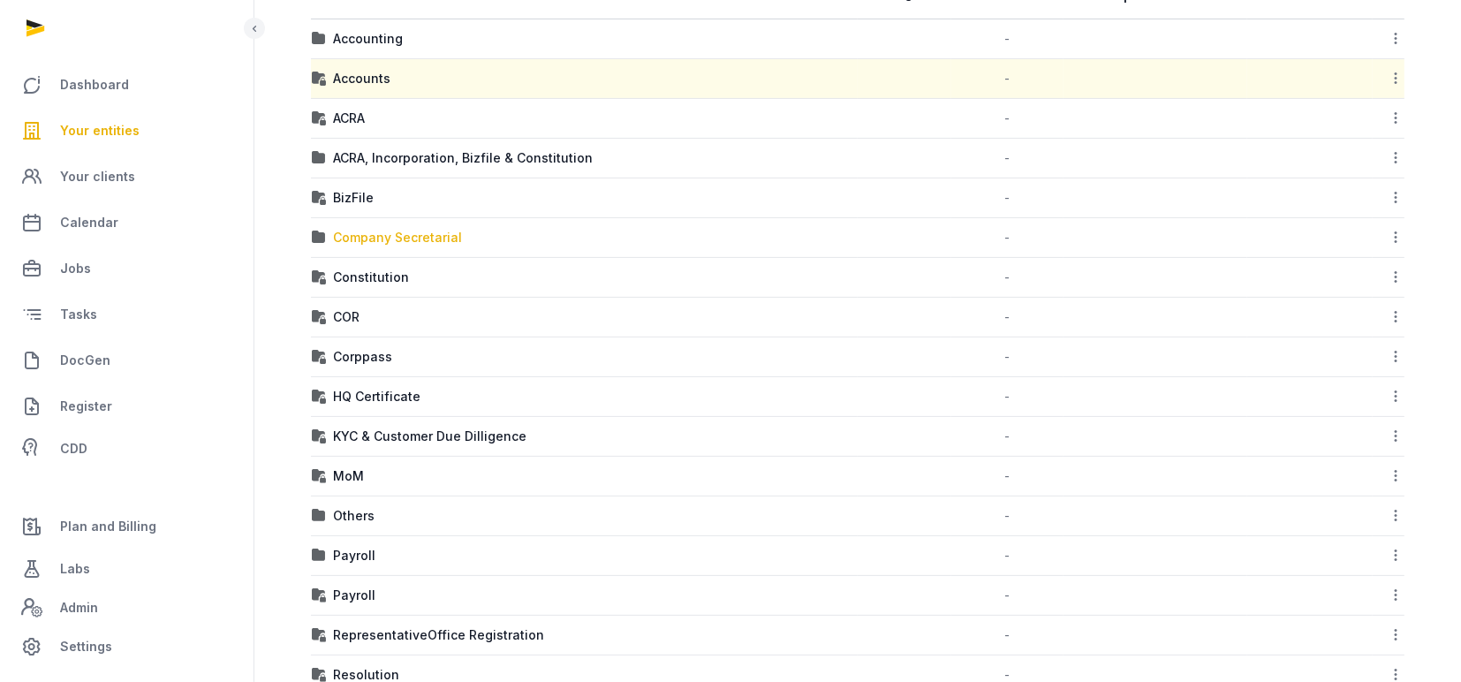
click at [389, 238] on div "Company Secretarial" at bounding box center [397, 238] width 129 height 18
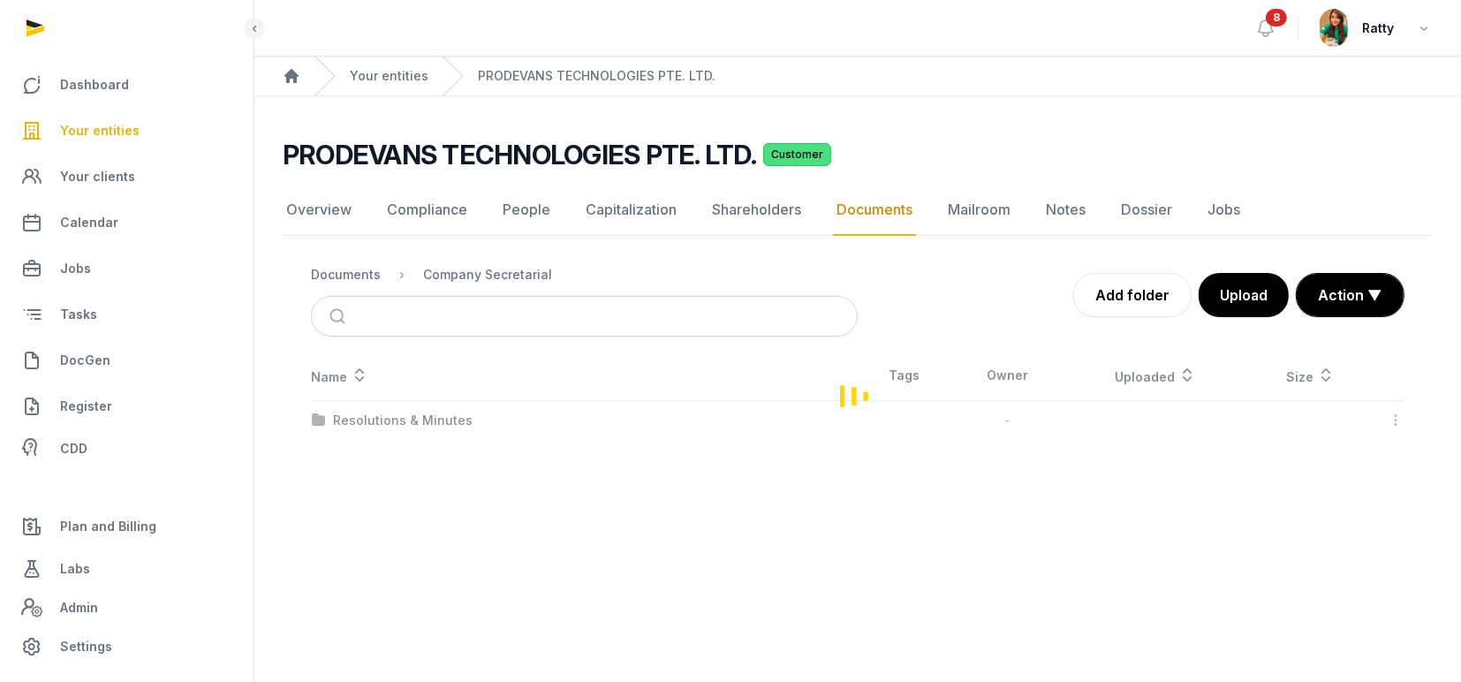
scroll to position [0, 0]
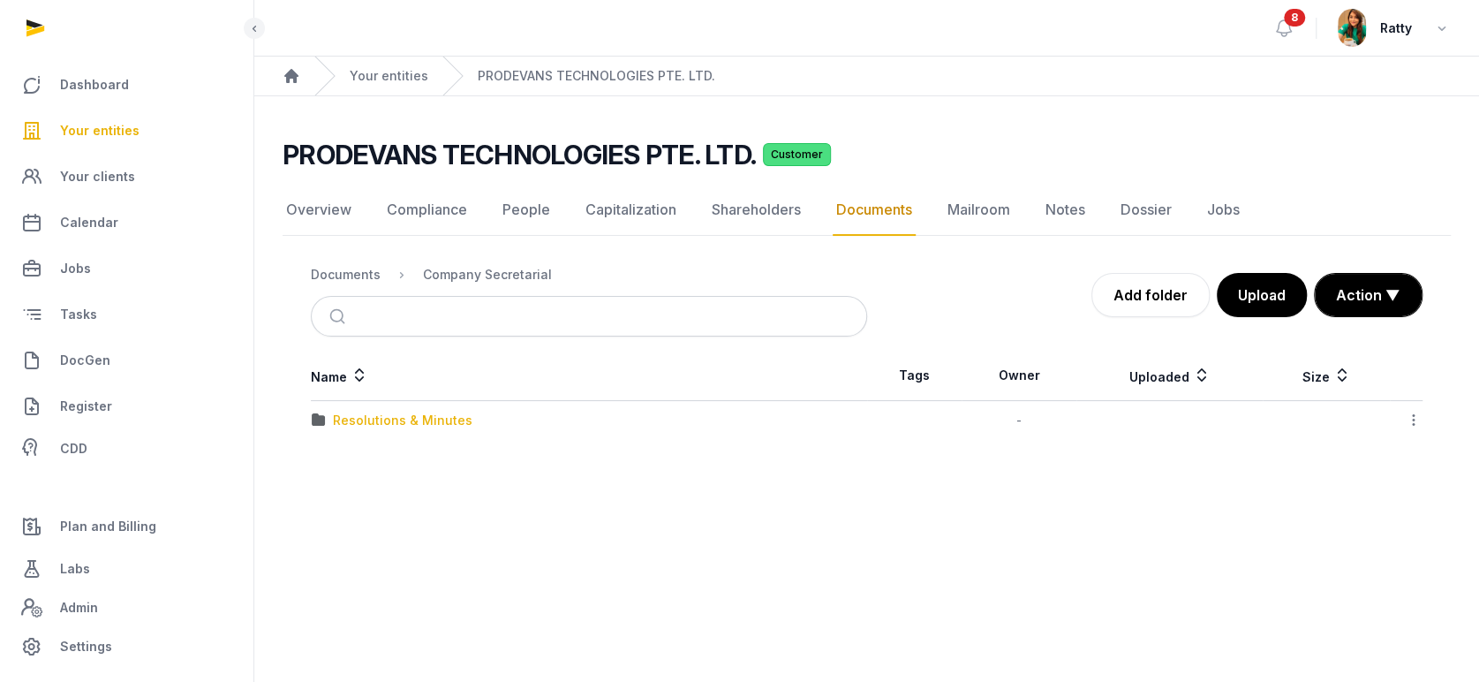
click at [382, 412] on div "Resolutions & Minutes" at bounding box center [403, 421] width 140 height 18
click at [346, 417] on div "2024" at bounding box center [349, 421] width 33 height 18
click at [471, 262] on nav "Documents Company Secretarial Resolutions & Minutes 2024" at bounding box center [589, 274] width 556 height 42
click at [375, 279] on div "Documents" at bounding box center [346, 275] width 70 height 18
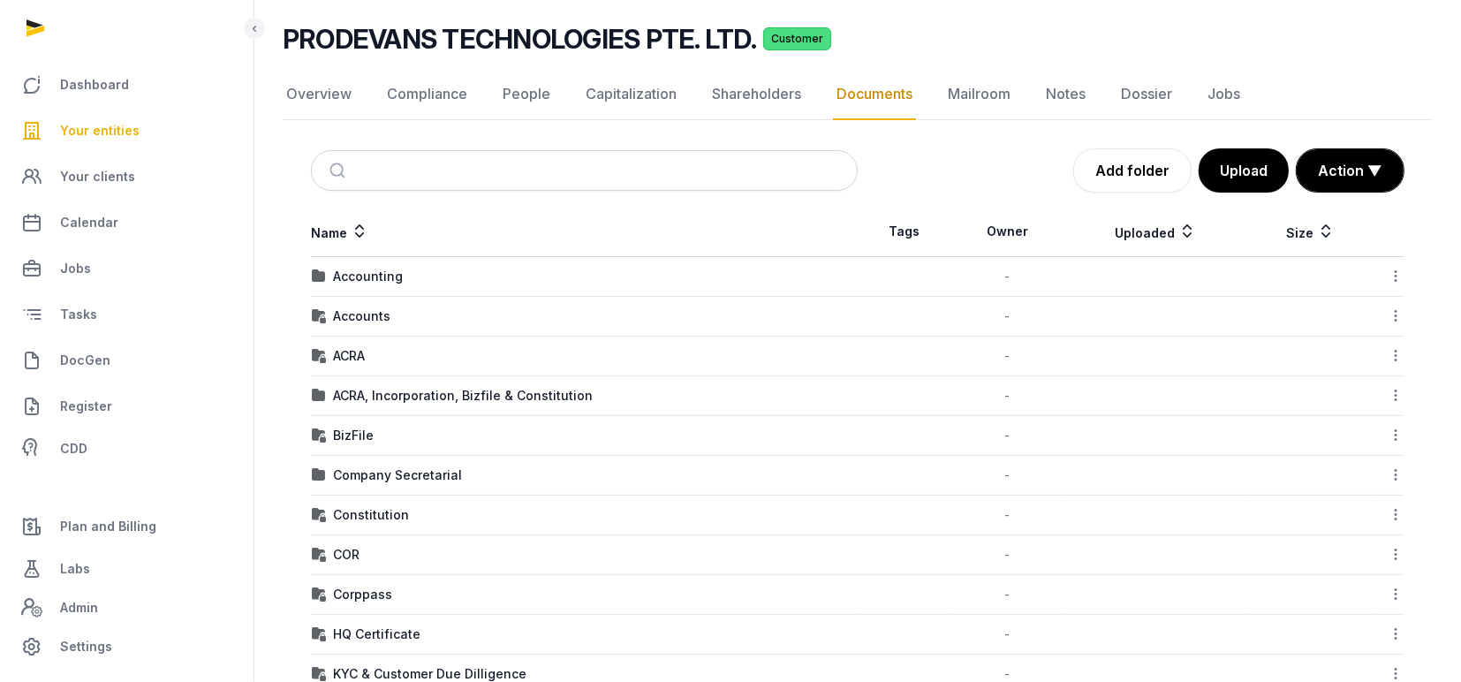
scroll to position [11, 0]
